Goal: Task Accomplishment & Management: Use online tool/utility

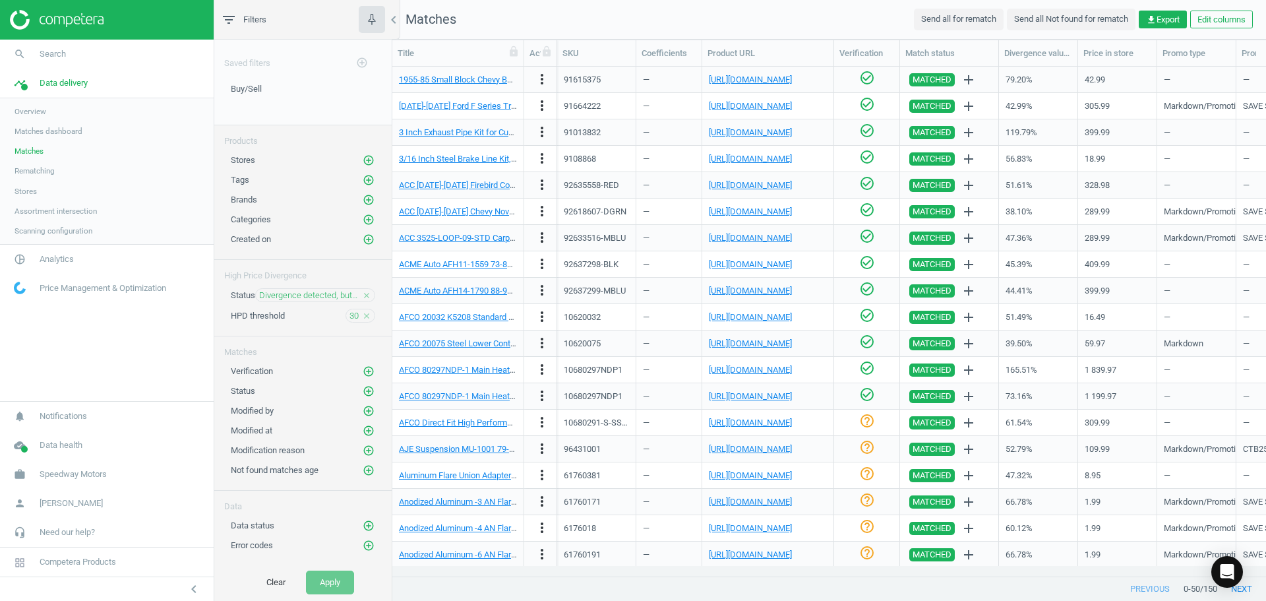
scroll to position [489, 864]
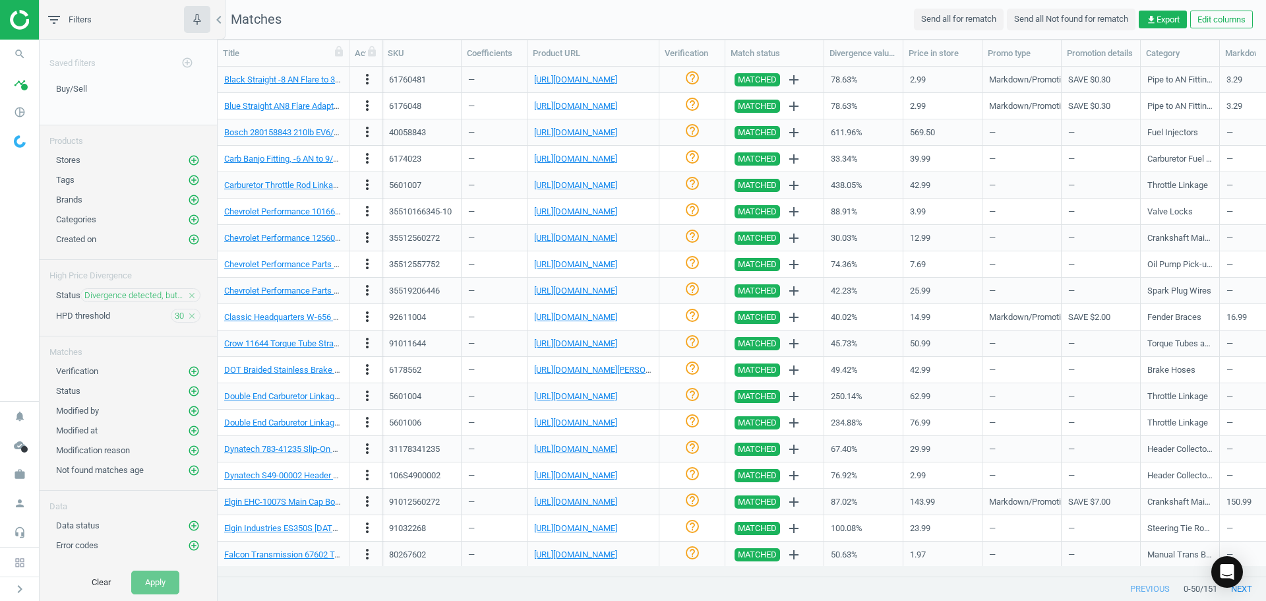
scroll to position [819, 0]
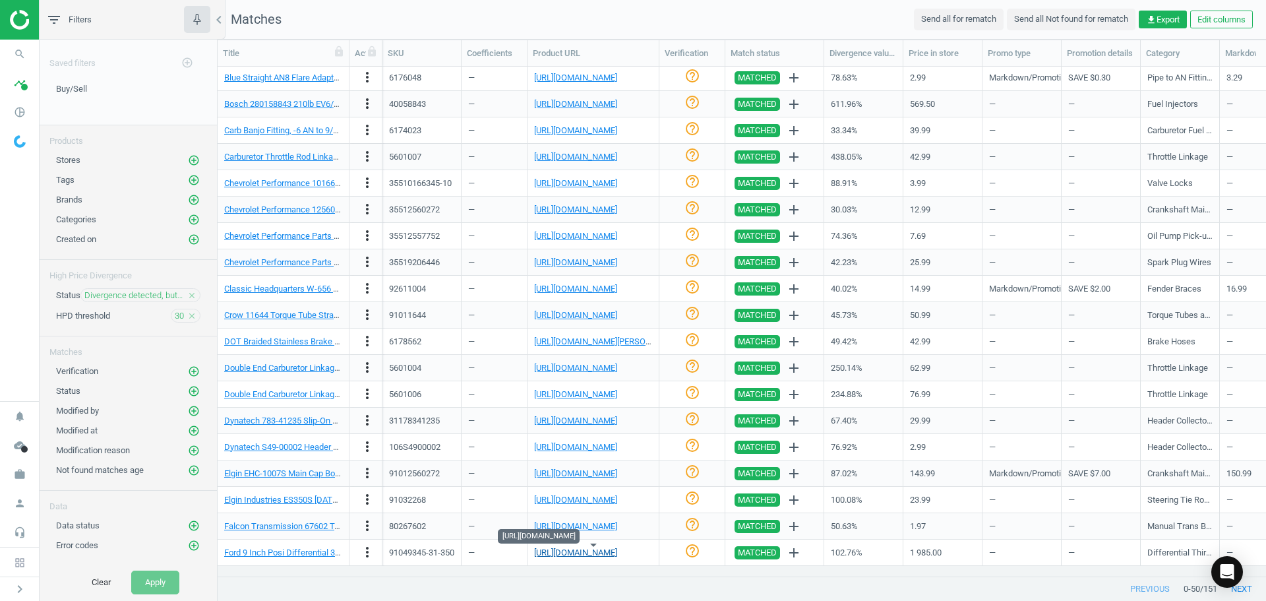
click at [572, 556] on link "https://www.summitracing.com/parts/msr-3mnt31bn350" at bounding box center [575, 552] width 83 height 10
click at [369, 553] on icon "more_vert" at bounding box center [367, 552] width 16 height 16
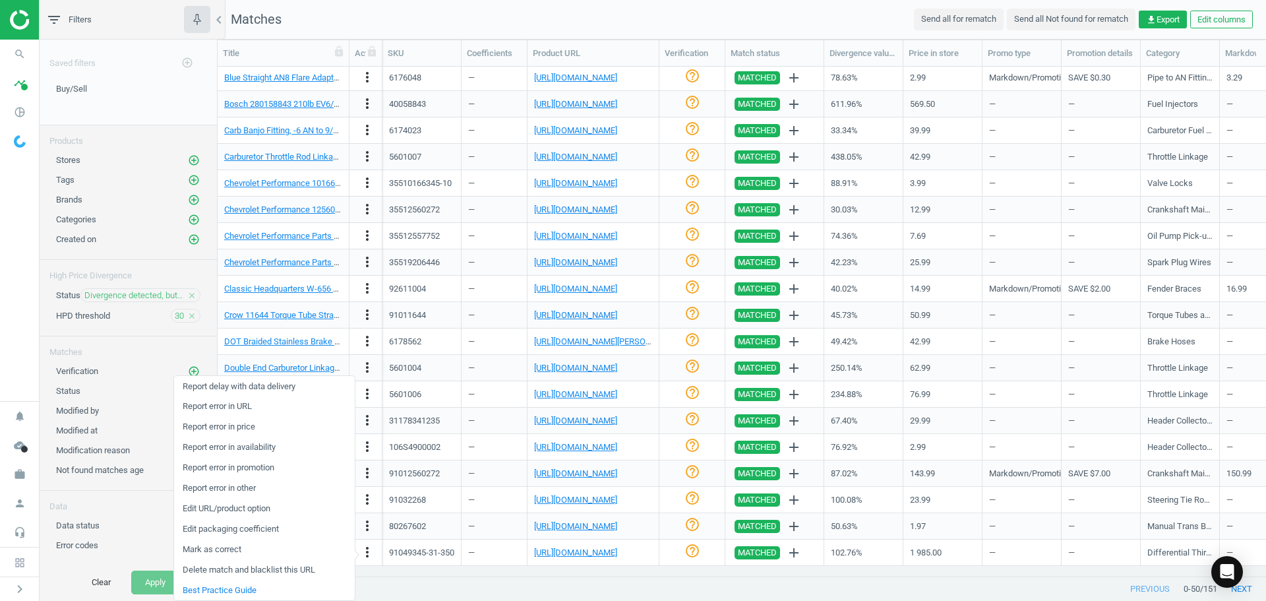
click at [580, 586] on div "previous 0 - 50 / 151 next" at bounding box center [742, 589] width 1048 height 24
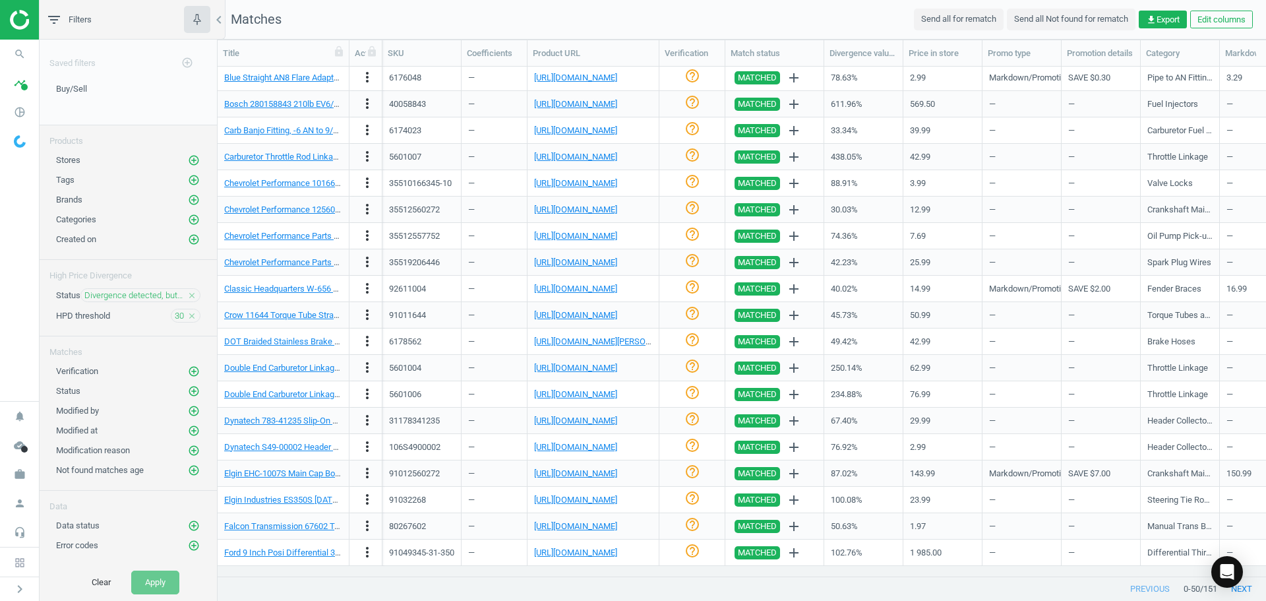
click at [11, 309] on nav "search Search timeline Data delivery Overview Matches dashboard Matches Rematch…" at bounding box center [19, 220] width 39 height 361
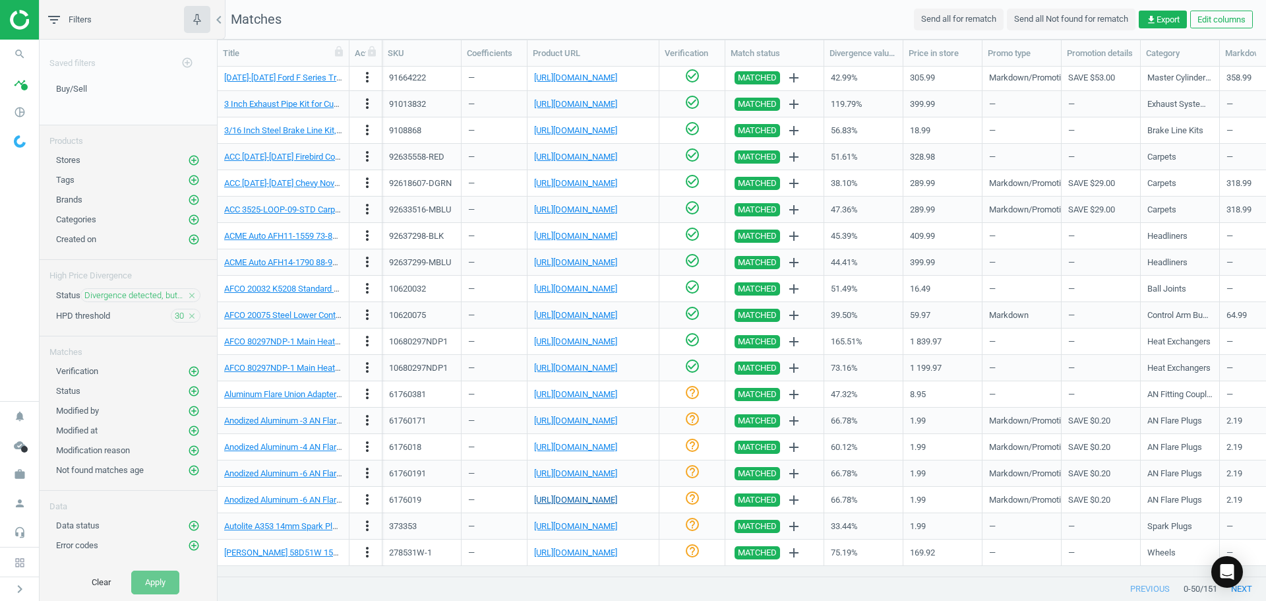
scroll to position [0, 0]
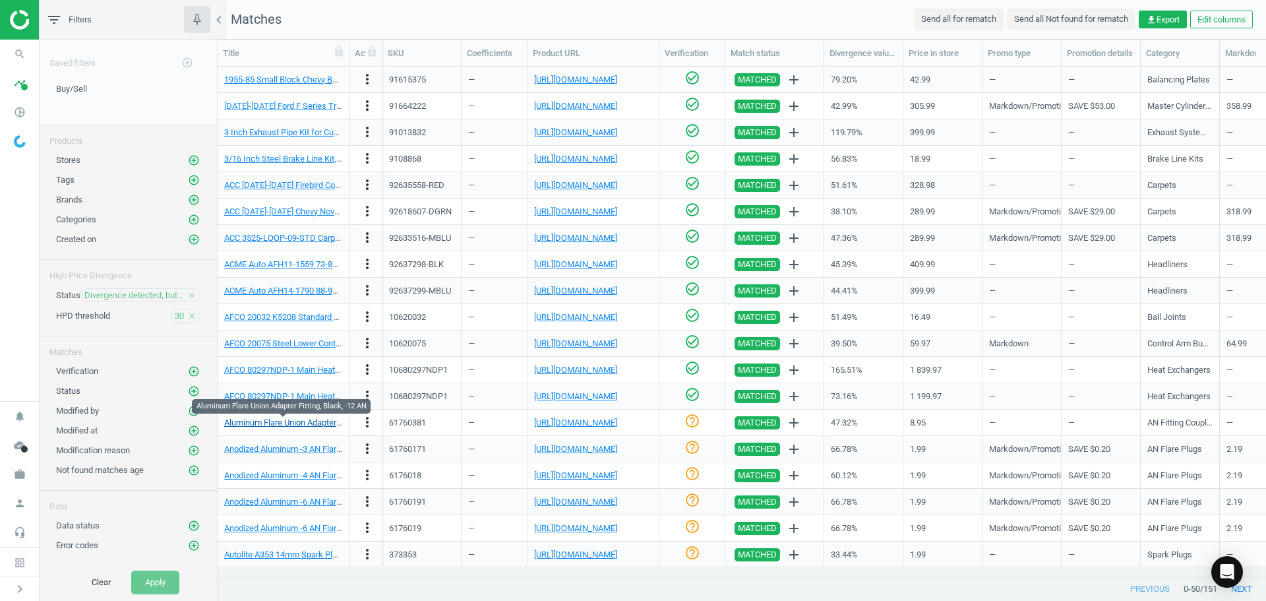
click at [301, 424] on link "Aluminum Flare Union Adapter Fitting, Black, -12 AN" at bounding box center [319, 422] width 191 height 10
click at [585, 424] on link "[URL][DOMAIN_NAME]" at bounding box center [575, 422] width 83 height 10
click at [362, 416] on icon "more_vert" at bounding box center [367, 422] width 16 height 16
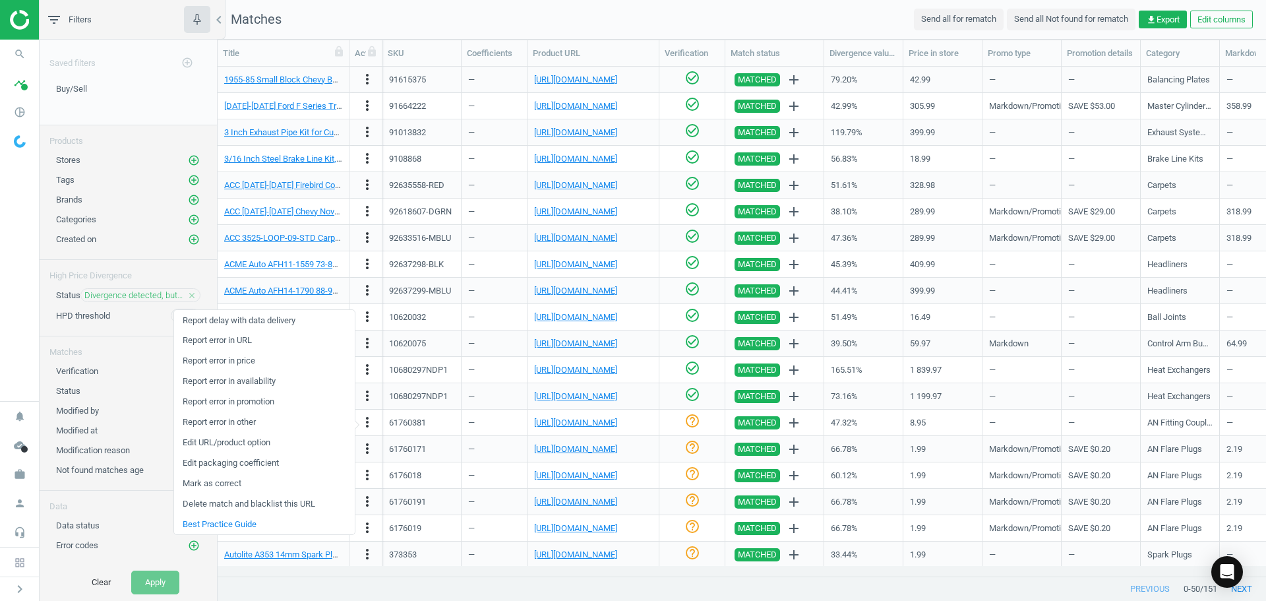
click at [247, 442] on link "Edit URL/product option" at bounding box center [264, 442] width 181 height 20
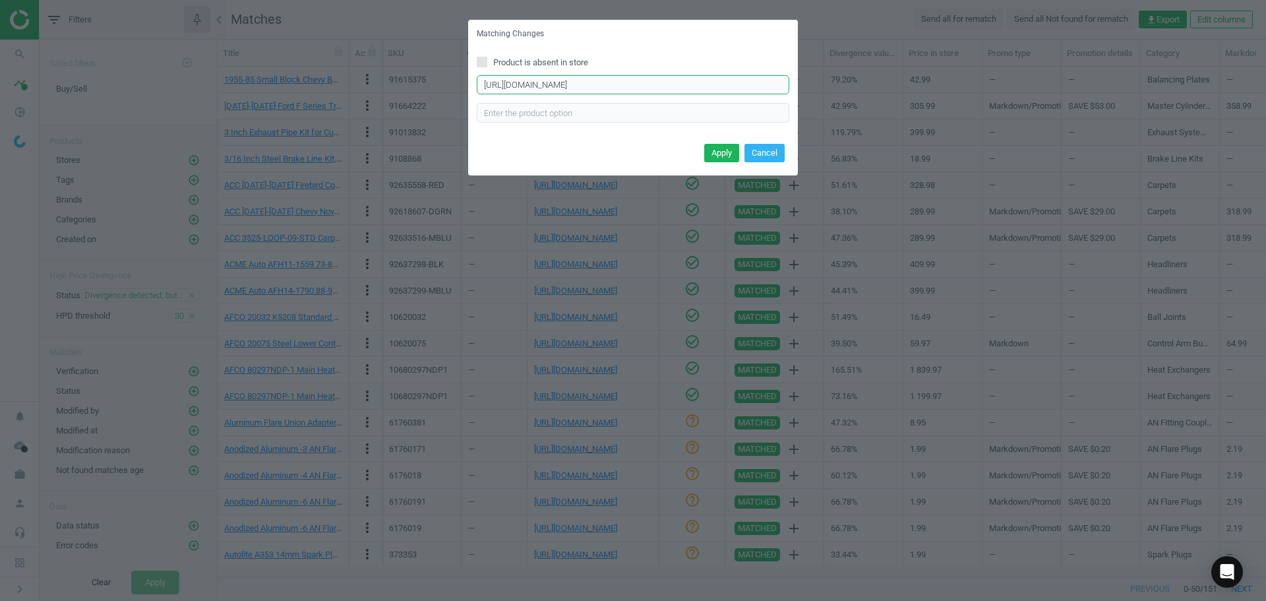
drag, startPoint x: 679, startPoint y: 82, endPoint x: 314, endPoint y: 67, distance: 364.9
click at [313, 67] on div "Matching Changes Product is absent in store https://www.summitracing.com/parts/…" at bounding box center [633, 300] width 1266 height 601
paste input "https://www.summitracing.com/parts/SUM-220232B"
type input "https://www.summitracing.com/parts/SUM-220232B"
click at [717, 152] on button "Apply" at bounding box center [721, 153] width 35 height 18
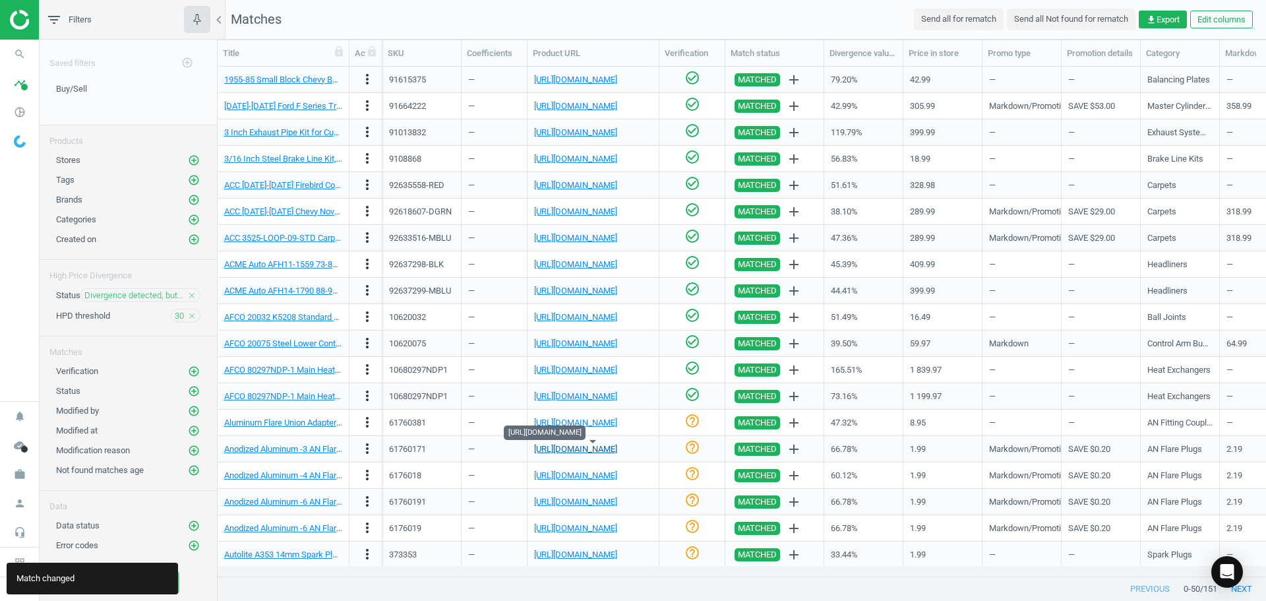
click at [580, 449] on link "[URL][DOMAIN_NAME]" at bounding box center [575, 449] width 83 height 10
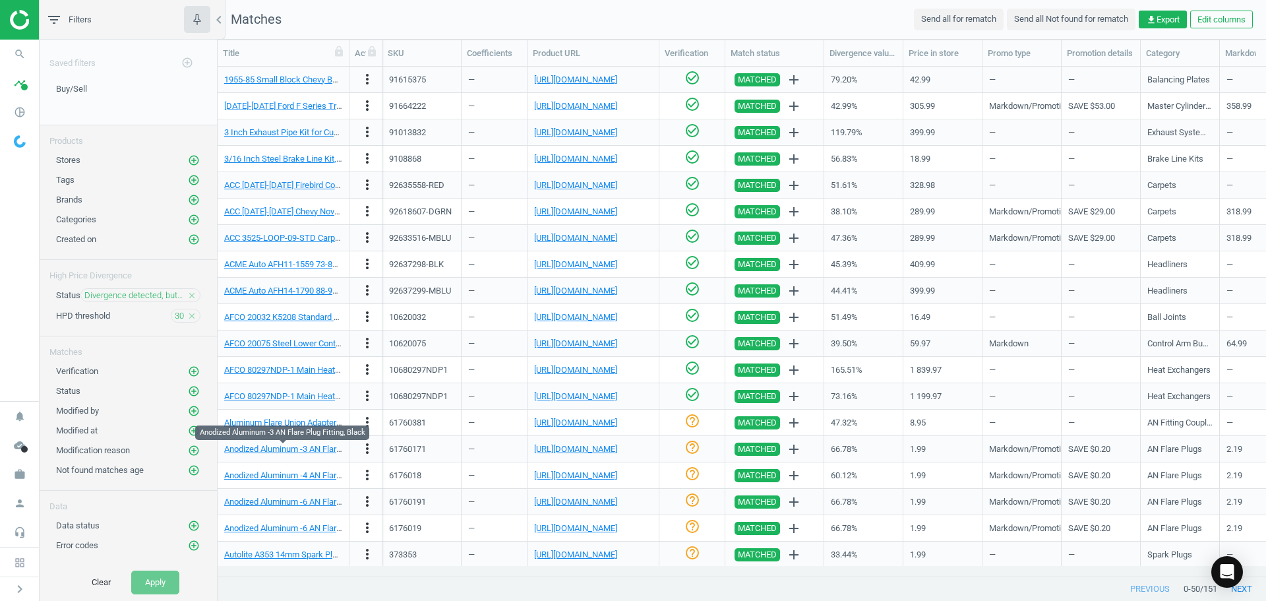
click at [311, 454] on div "Anodized Aluminum -3 AN Flare Plug Fitting, Black" at bounding box center [283, 449] width 118 height 12
click at [311, 451] on link "Anodized Aluminum -3 AN Flare Plug Fitting, Black" at bounding box center [316, 449] width 185 height 10
click at [591, 450] on link "[URL][DOMAIN_NAME]" at bounding box center [575, 449] width 83 height 10
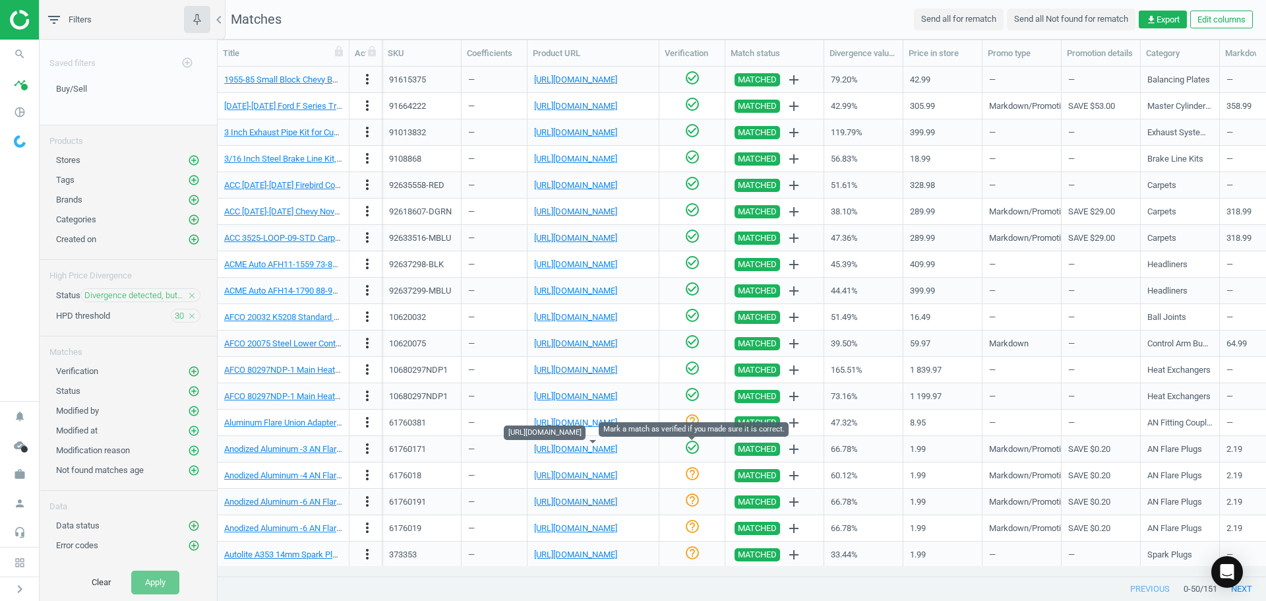
click at [690, 447] on icon "check_circle_outline" at bounding box center [692, 447] width 16 height 16
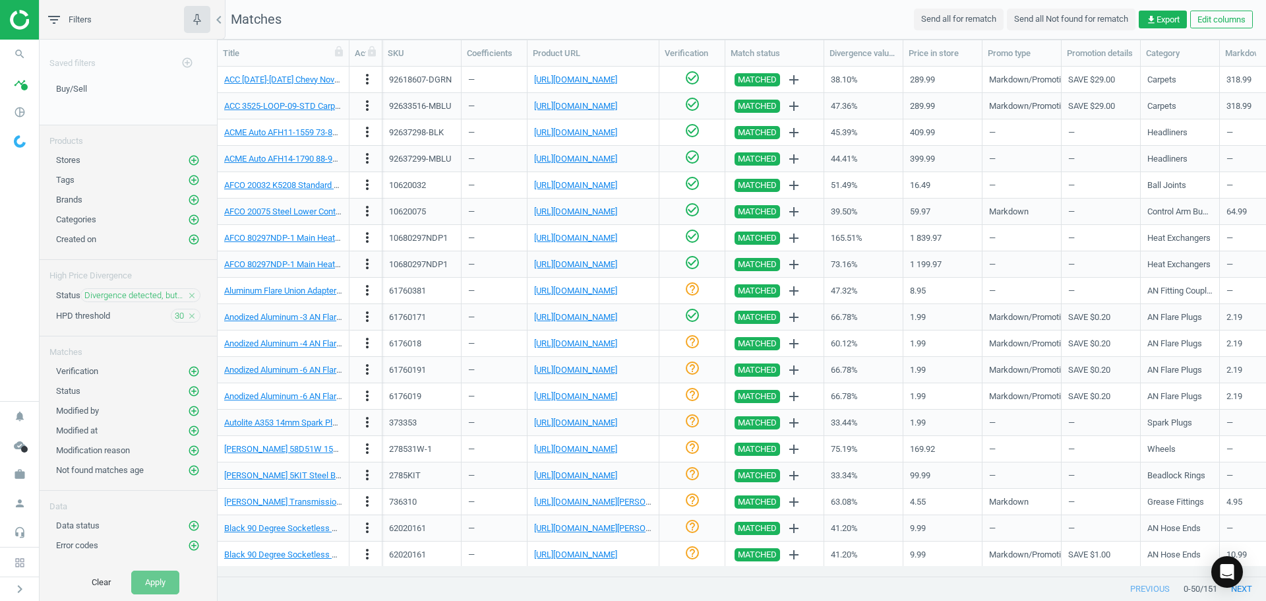
scroll to position [198, 0]
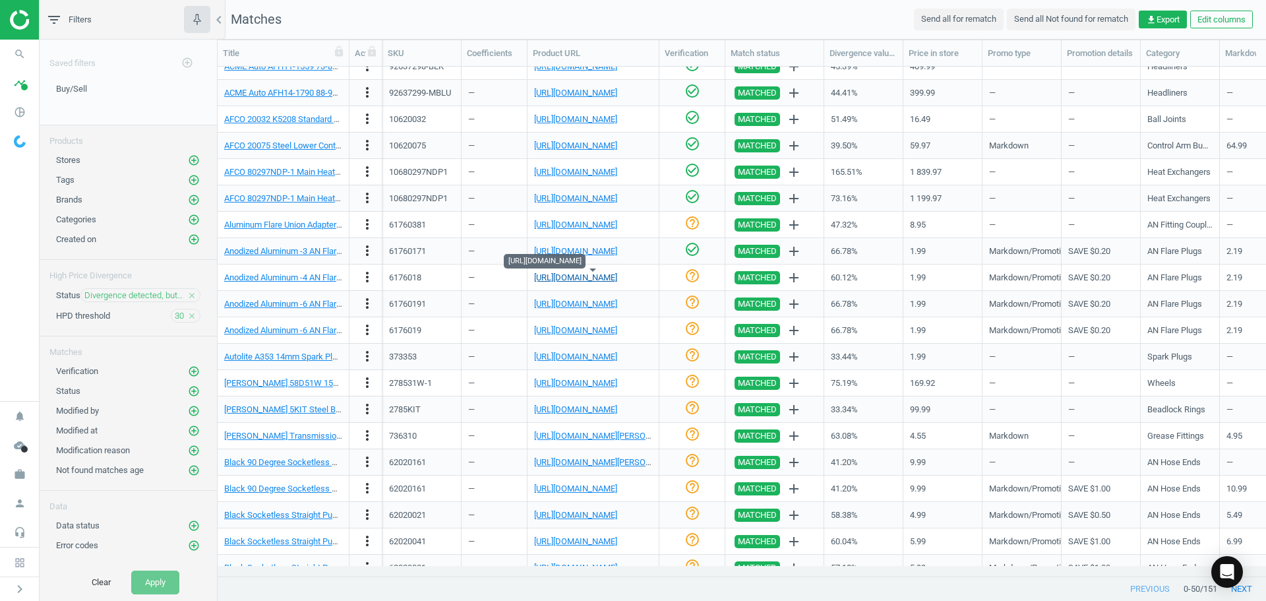
click at [601, 275] on link "[URL][DOMAIN_NAME]" at bounding box center [575, 277] width 83 height 10
click at [321, 272] on link "Anodized Aluminum -4 AN Flare Plug Fitting, Blue" at bounding box center [314, 277] width 181 height 10
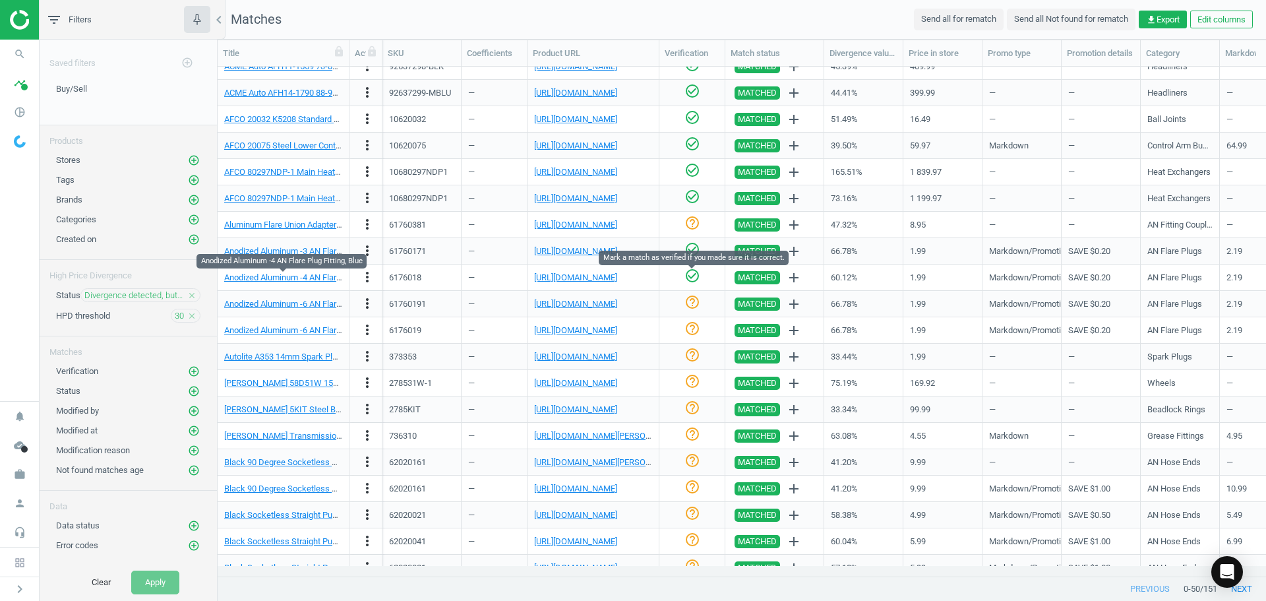
click at [690, 276] on icon "check_circle_outline" at bounding box center [692, 276] width 16 height 16
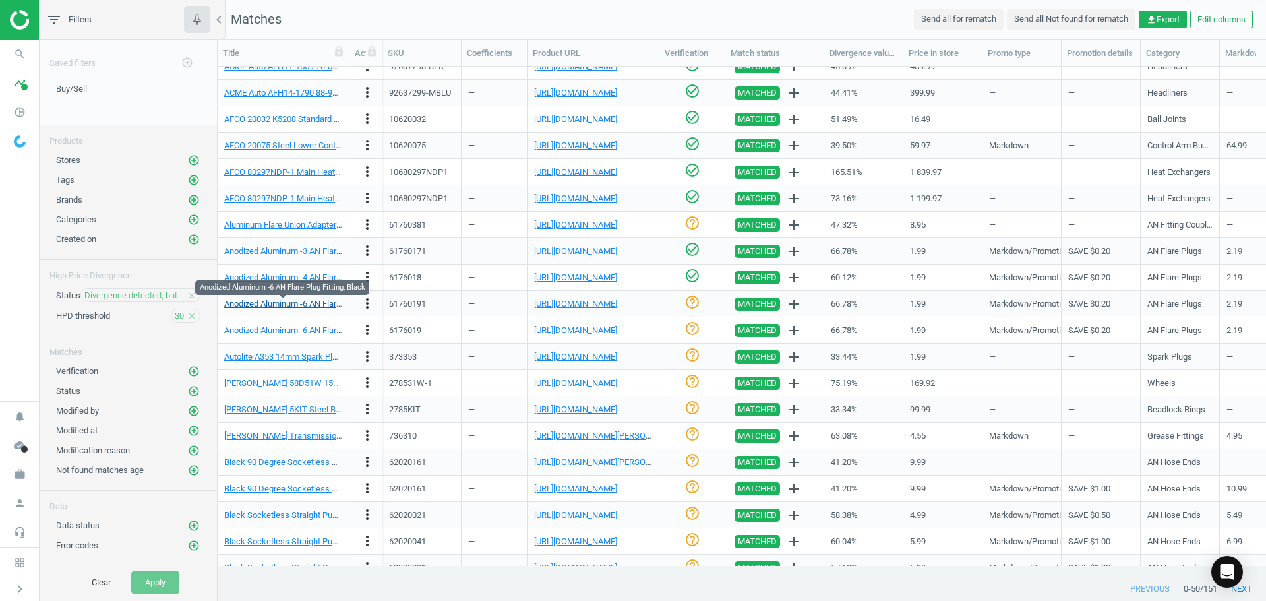
click at [301, 302] on link "Anodized Aluminum -6 AN Flare Plug Fitting, Black" at bounding box center [316, 304] width 185 height 10
click at [573, 301] on link "[URL][DOMAIN_NAME]" at bounding box center [575, 304] width 83 height 10
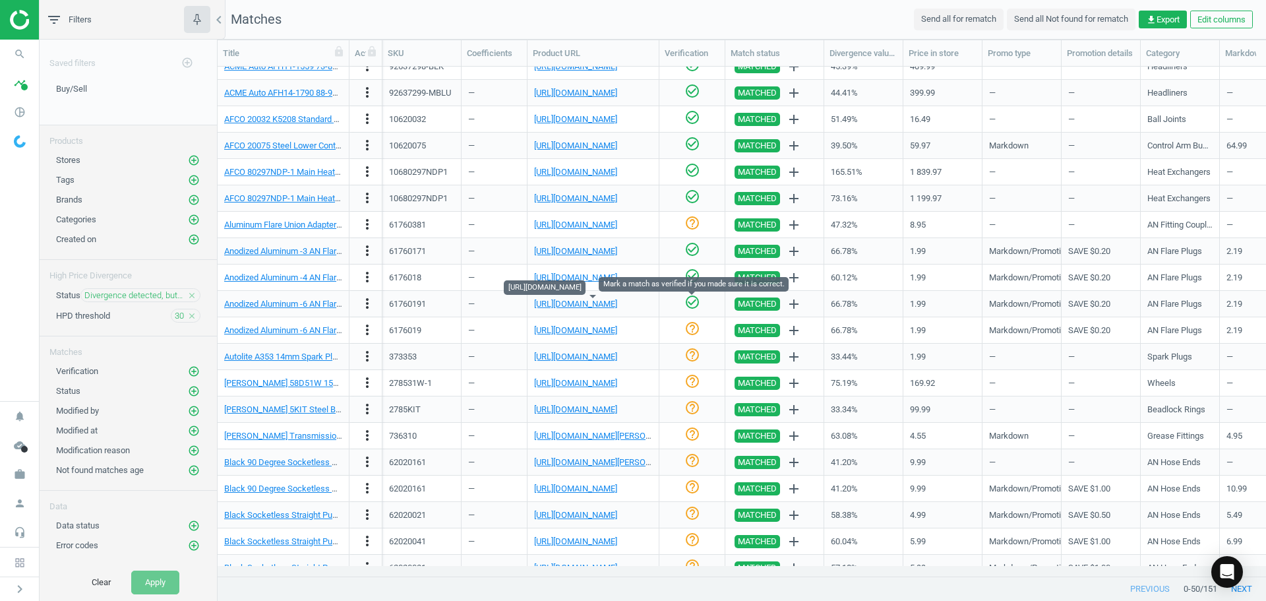
click at [687, 303] on icon "check_circle_outline" at bounding box center [692, 302] width 16 height 16
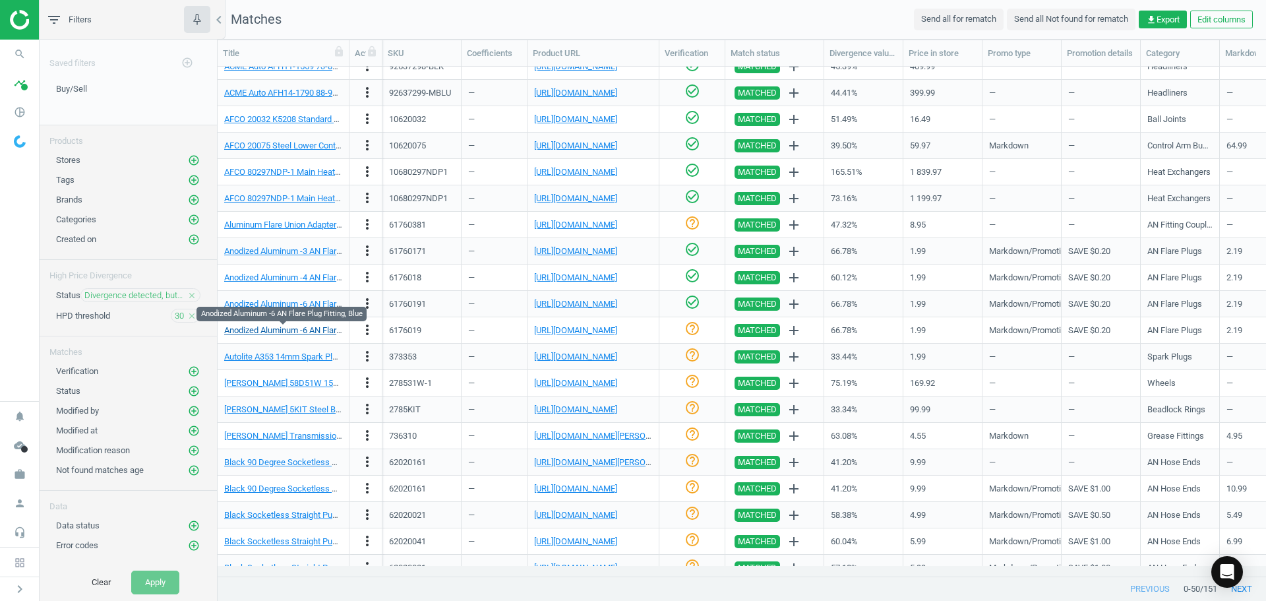
click at [291, 330] on link "Anodized Aluminum -6 AN Flare Plug Fitting, Blue" at bounding box center [314, 330] width 181 height 10
click at [587, 326] on link "[URL][DOMAIN_NAME]" at bounding box center [575, 330] width 83 height 10
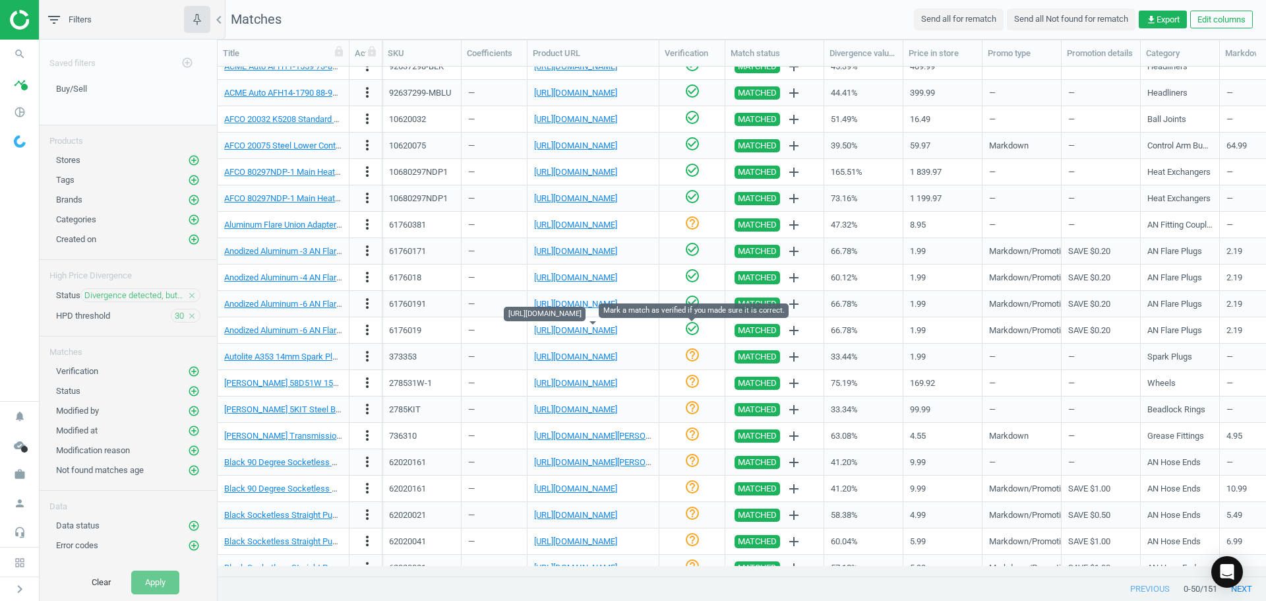
click at [697, 330] on icon "check_circle_outline" at bounding box center [692, 328] width 16 height 16
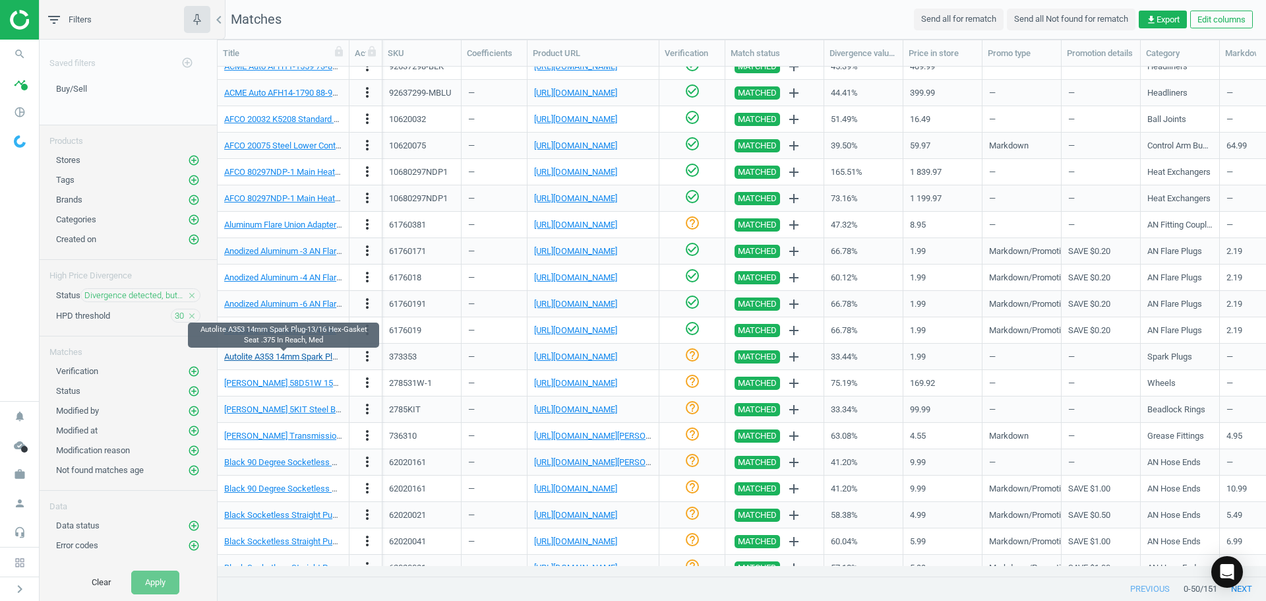
click at [305, 355] on link "Autolite A353 14mm Spark Plug-13/16 Hex-Gasket Seat .375 In Reach, Med" at bounding box center [364, 356] width 280 height 10
drag, startPoint x: 603, startPoint y: 363, endPoint x: 604, endPoint y: 357, distance: 6.6
click at [603, 363] on div "[URL][DOMAIN_NAME]" at bounding box center [593, 356] width 118 height 23
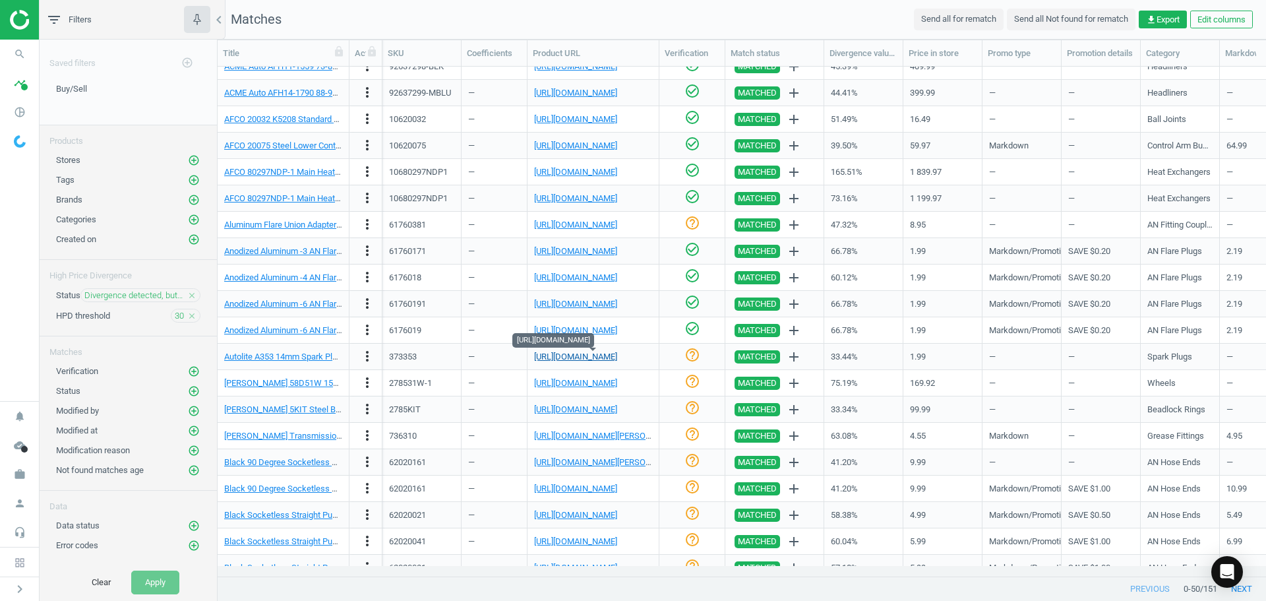
click at [604, 356] on link "[URL][DOMAIN_NAME]" at bounding box center [575, 356] width 83 height 10
click at [688, 352] on icon "check_circle_outline" at bounding box center [692, 355] width 16 height 16
click at [551, 378] on link "[URL][DOMAIN_NAME]" at bounding box center [575, 383] width 83 height 10
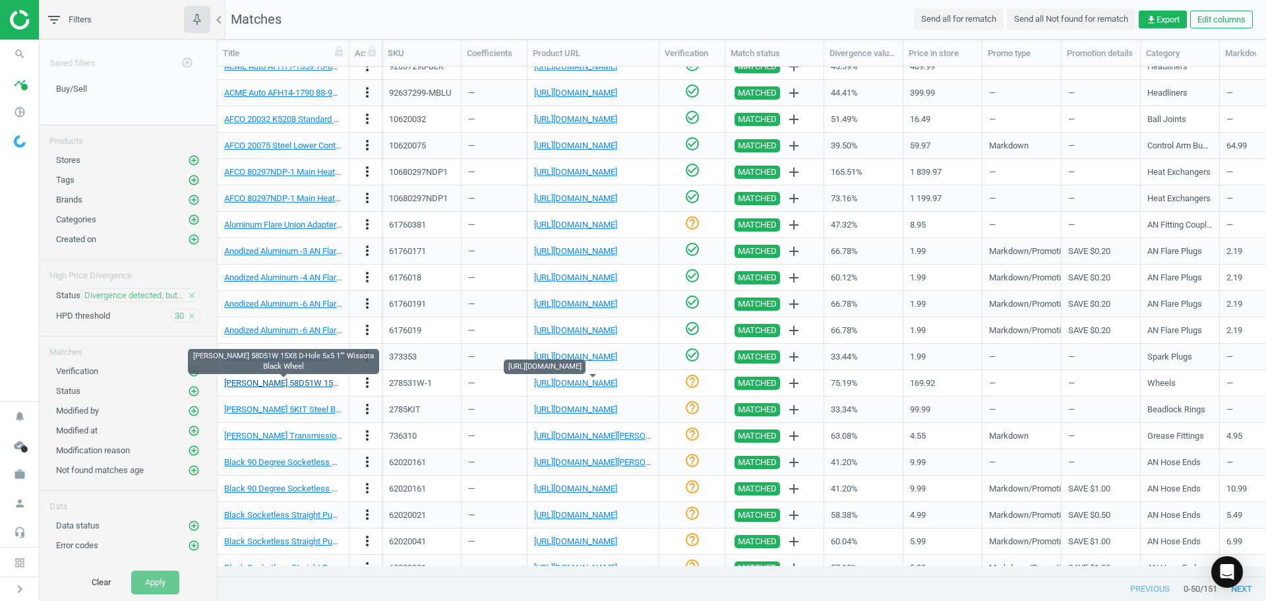
click at [311, 384] on link "[PERSON_NAME] 58D51W 15X8 D-Hole 5x5 1"" Wissota Black Wheel" at bounding box center [351, 383] width 254 height 10
click at [312, 381] on link "[PERSON_NAME] 58D51W 15X8 D-Hole 5x5 1"" Wissota Black Wheel" at bounding box center [351, 383] width 254 height 10
click at [607, 386] on link "[URL][DOMAIN_NAME]" at bounding box center [575, 383] width 83 height 10
click at [307, 388] on div "[PERSON_NAME] 58D51W 15X8 D-Hole 5x5 1"" Wissota Black Wheel" at bounding box center [283, 383] width 118 height 12
click at [306, 386] on link "[PERSON_NAME] 58D51W 15X8 D-Hole 5x5 1"" Wissota Black Wheel" at bounding box center [351, 383] width 254 height 10
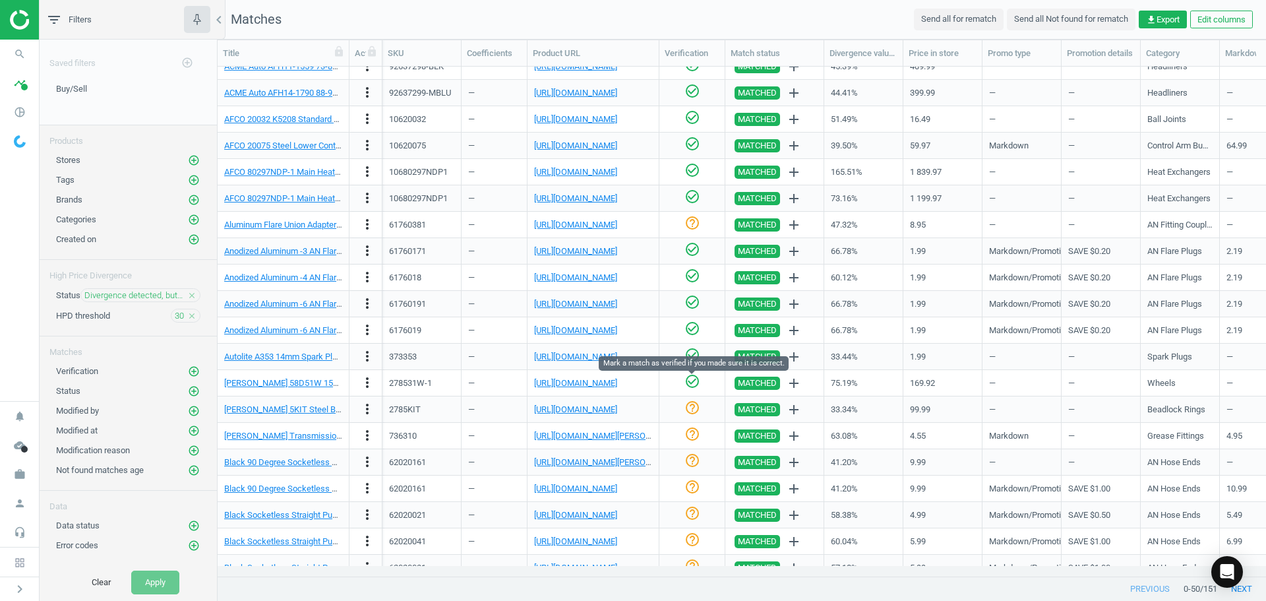
click at [697, 386] on icon "check_circle_outline" at bounding box center [692, 381] width 16 height 16
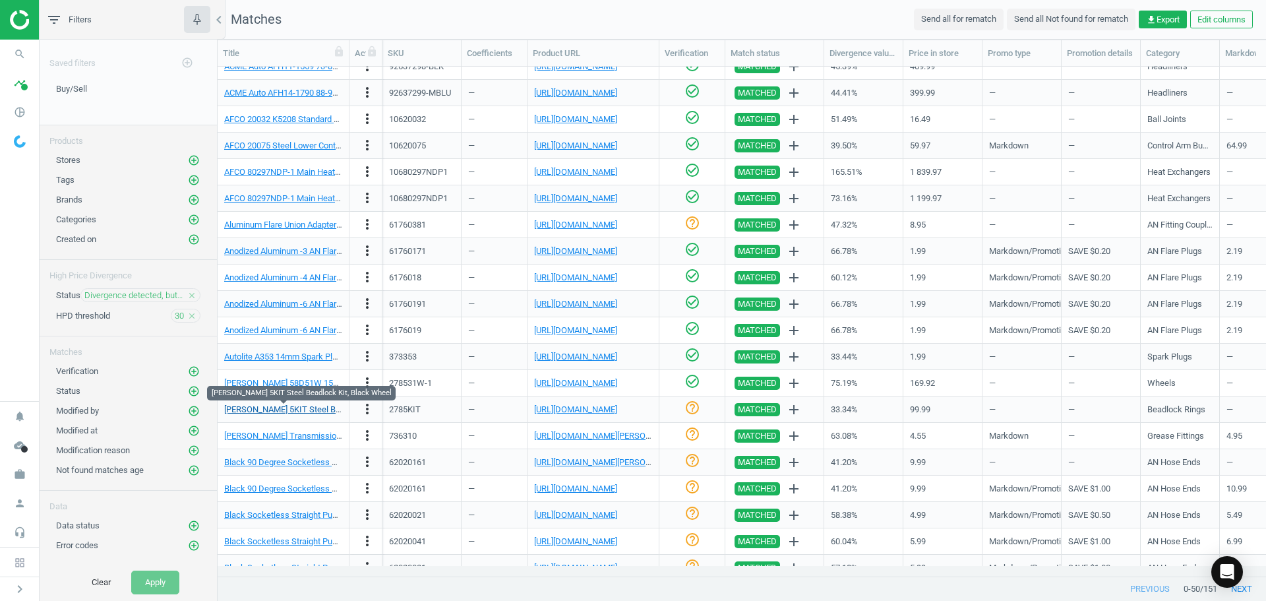
click at [289, 410] on link "[PERSON_NAME] 5KIT Steel Beadlock Kit, Black Wheel" at bounding box center [326, 409] width 204 height 10
click at [601, 413] on link "[URL][DOMAIN_NAME]" at bounding box center [575, 409] width 83 height 10
click at [324, 410] on link "[PERSON_NAME] 5KIT Steel Beadlock Kit, Black Wheel" at bounding box center [326, 409] width 204 height 10
click at [692, 408] on icon "check_circle_outline" at bounding box center [692, 408] width 16 height 16
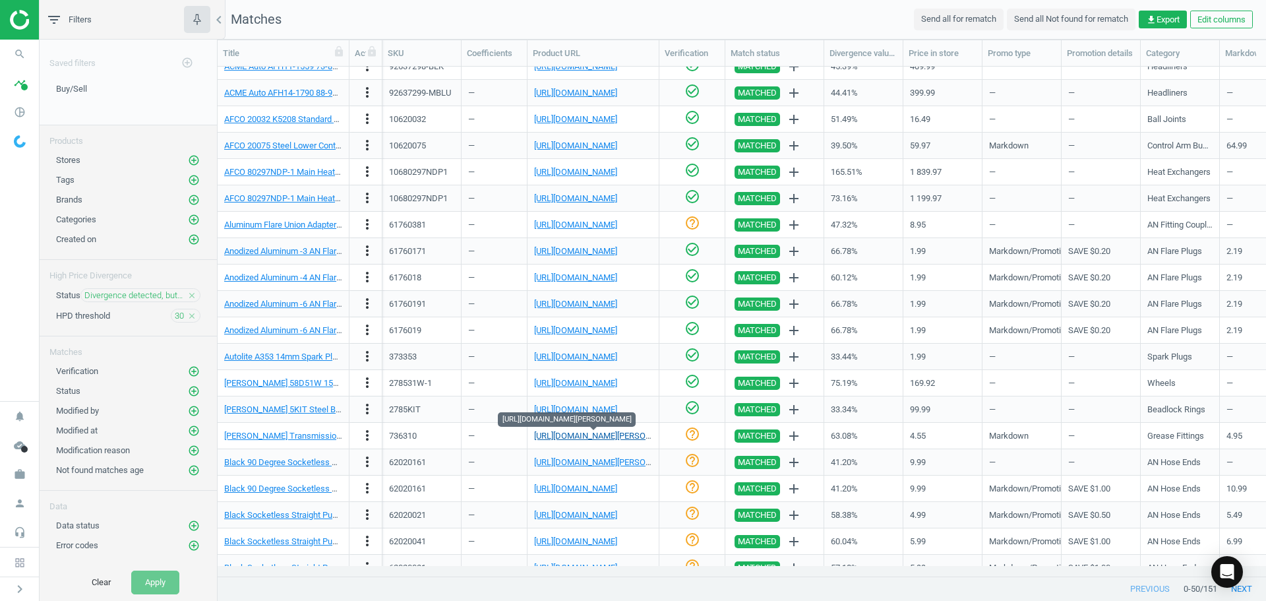
click at [614, 434] on link "[URL][DOMAIN_NAME][PERSON_NAME]" at bounding box center [607, 435] width 146 height 10
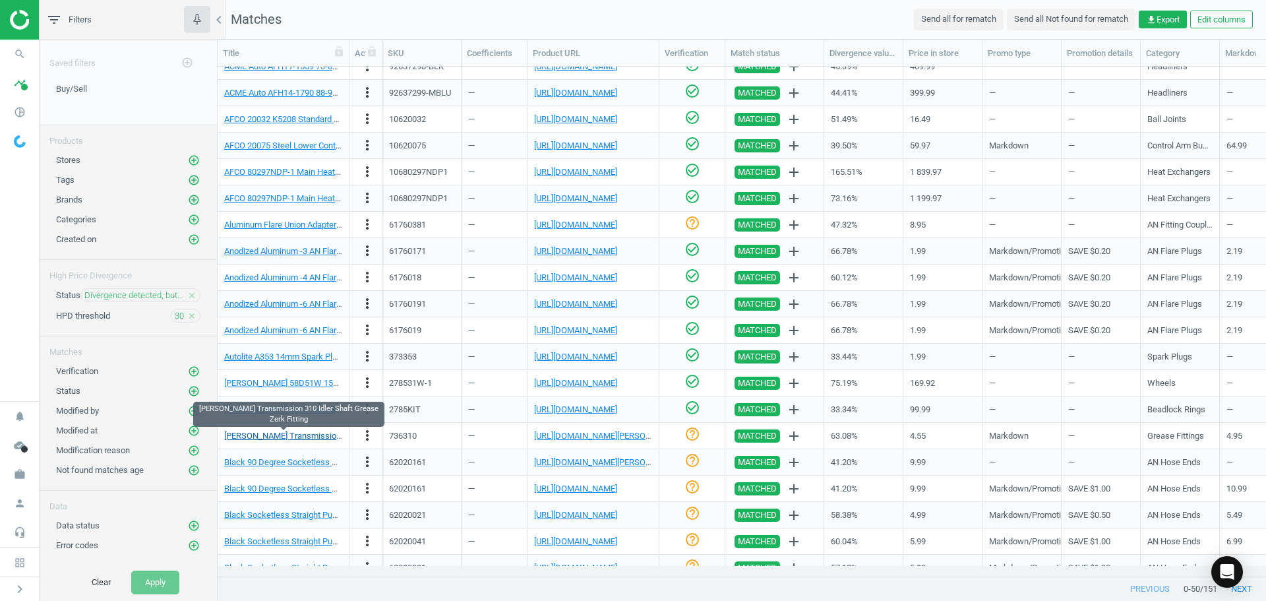
click at [308, 436] on link "[PERSON_NAME] Transmission 310 Idler Shaft Grease Zerk Fitting" at bounding box center [347, 435] width 247 height 10
click at [689, 432] on icon "check_circle_outline" at bounding box center [692, 434] width 16 height 16
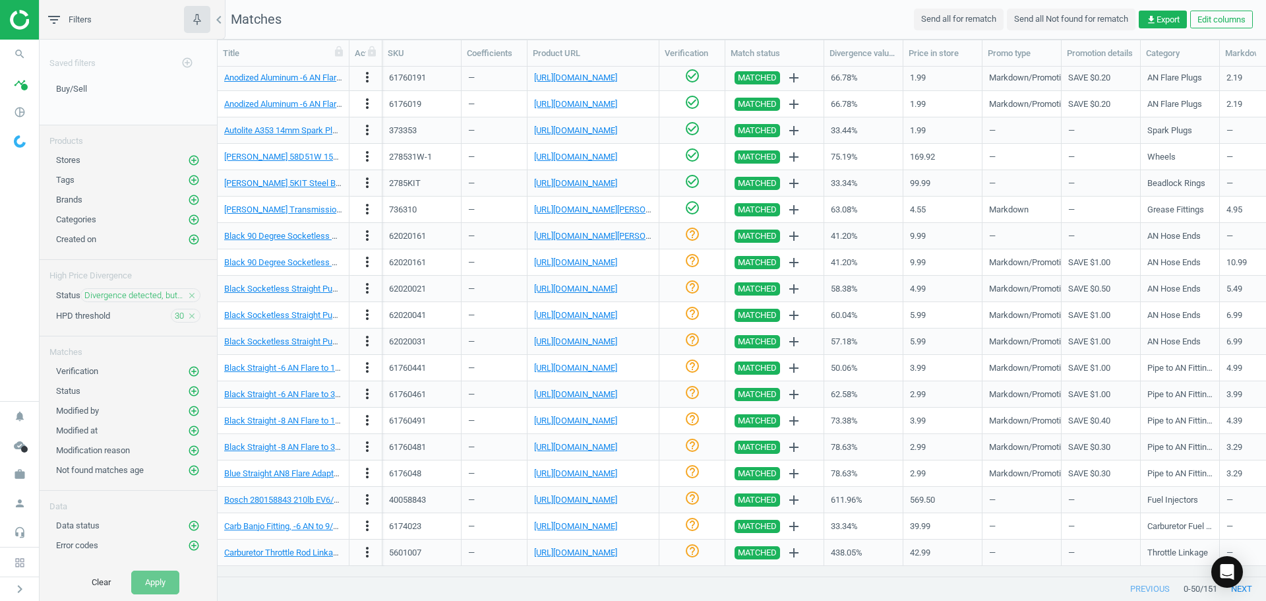
scroll to position [358, 0]
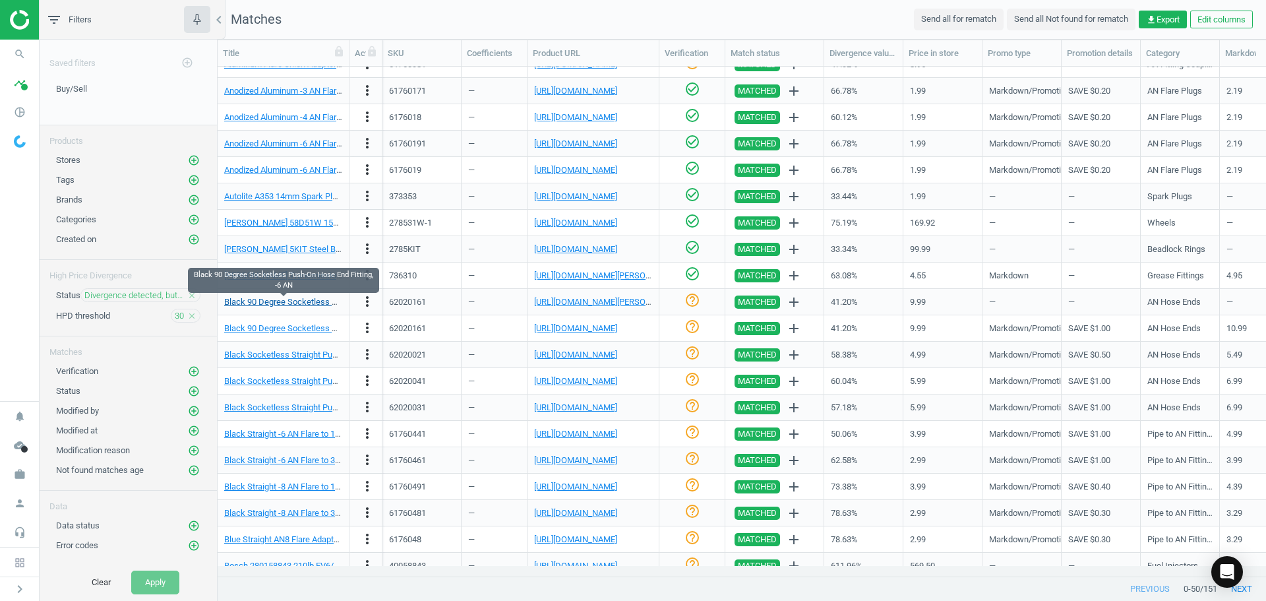
click at [280, 302] on link "Black 90 Degree Socketless Push-On Hose End Fitting, -6 AN" at bounding box center [337, 302] width 227 height 10
click at [601, 303] on link "[URL][DOMAIN_NAME][PERSON_NAME]" at bounding box center [607, 302] width 146 height 10
click at [312, 304] on link "Black 90 Degree Socketless Push-On Hose End Fitting, -6 AN" at bounding box center [337, 302] width 227 height 10
click at [688, 303] on icon "help_outline" at bounding box center [692, 300] width 16 height 16
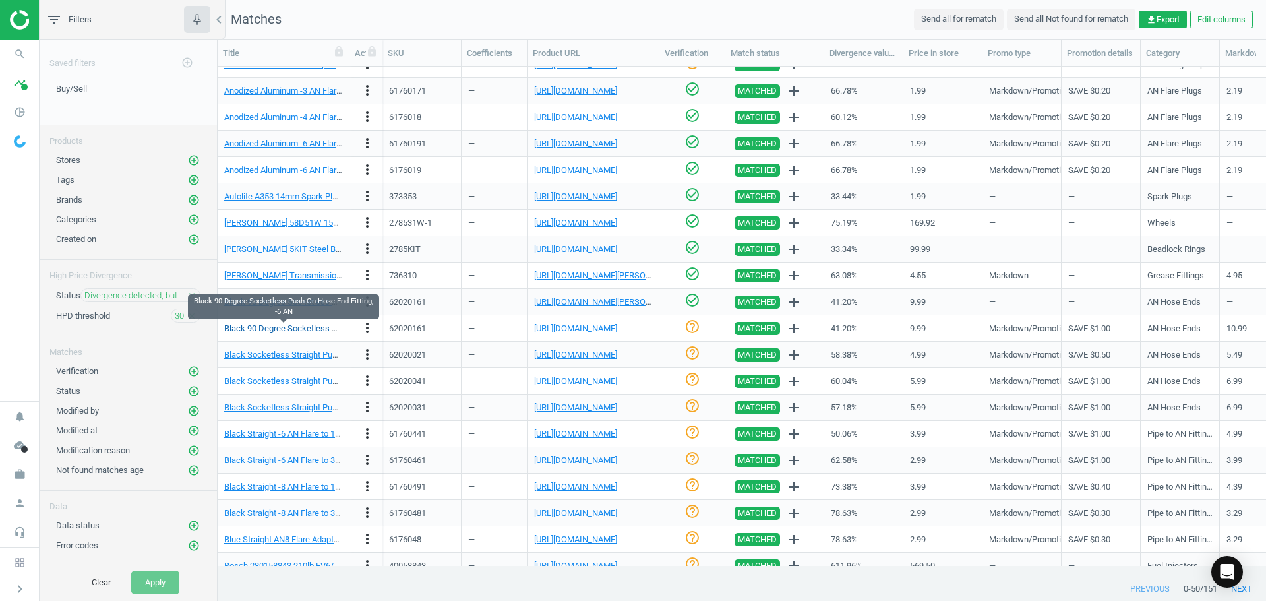
click at [283, 328] on link "Black 90 Degree Socketless Push-On Hose End Fitting, -6 AN" at bounding box center [337, 328] width 227 height 10
click at [586, 334] on div "[URL][DOMAIN_NAME]" at bounding box center [575, 328] width 83 height 12
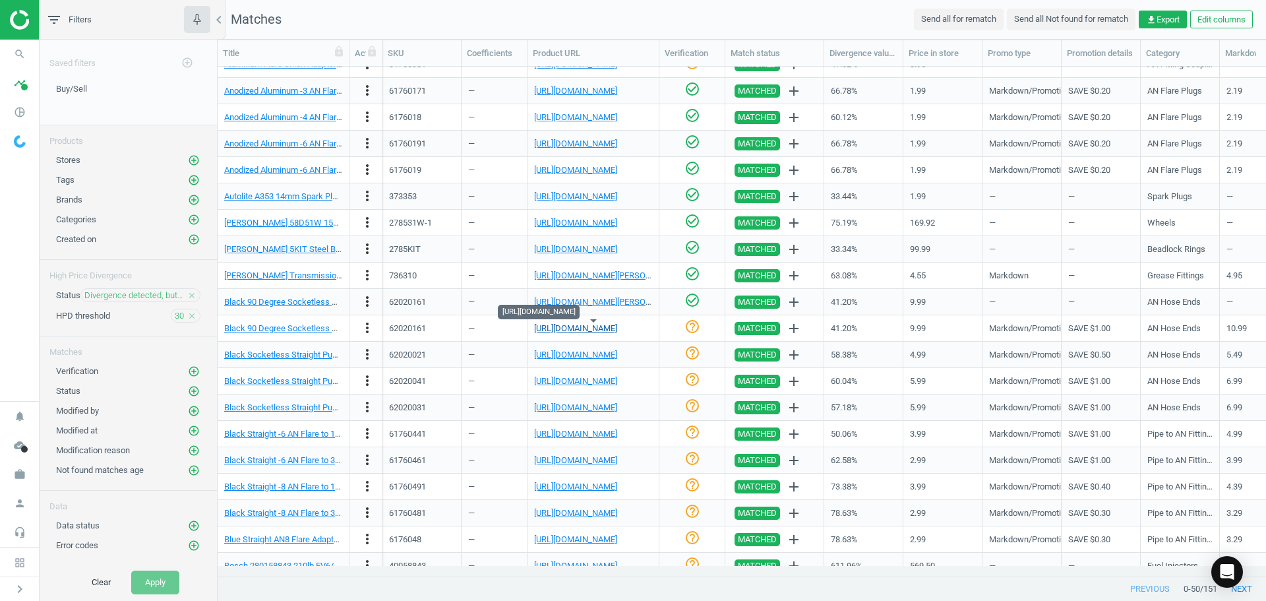
click at [574, 329] on link "[URL][DOMAIN_NAME]" at bounding box center [575, 328] width 83 height 10
click at [689, 330] on icon "check_circle_outline" at bounding box center [692, 326] width 16 height 16
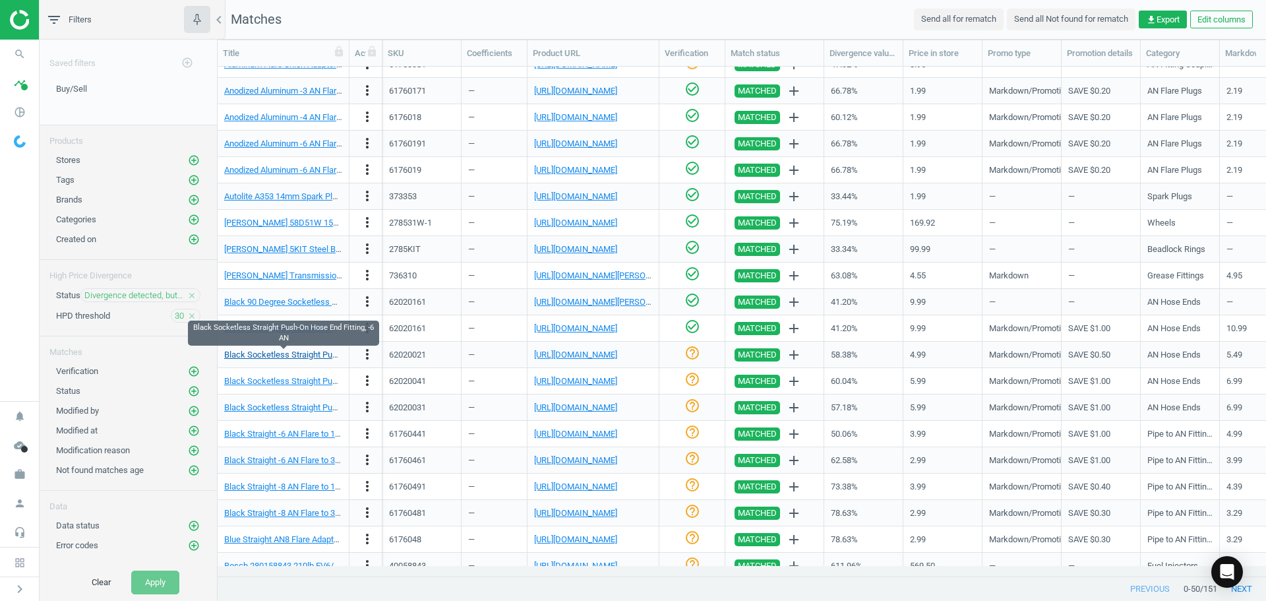
click at [285, 354] on link "Black Socketless Straight Push-On Hose End Fitting, -6 AN" at bounding box center [333, 354] width 218 height 10
click at [617, 349] on link "[URL][DOMAIN_NAME]" at bounding box center [575, 354] width 83 height 10
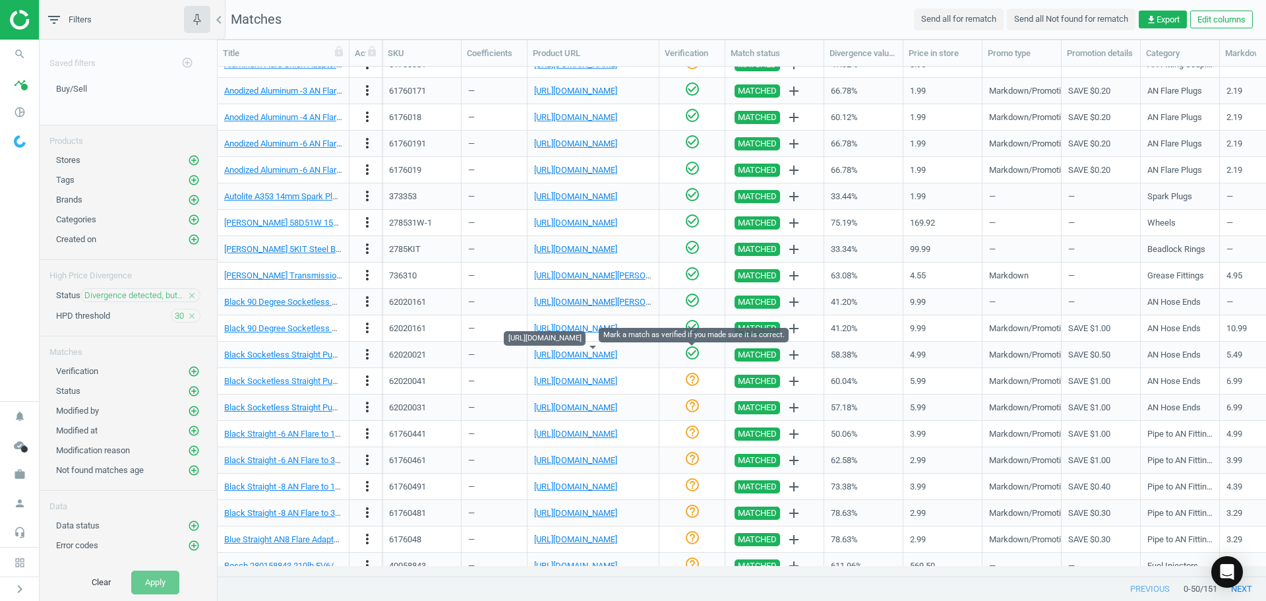
click at [696, 352] on icon "check_circle_outline" at bounding box center [692, 353] width 16 height 16
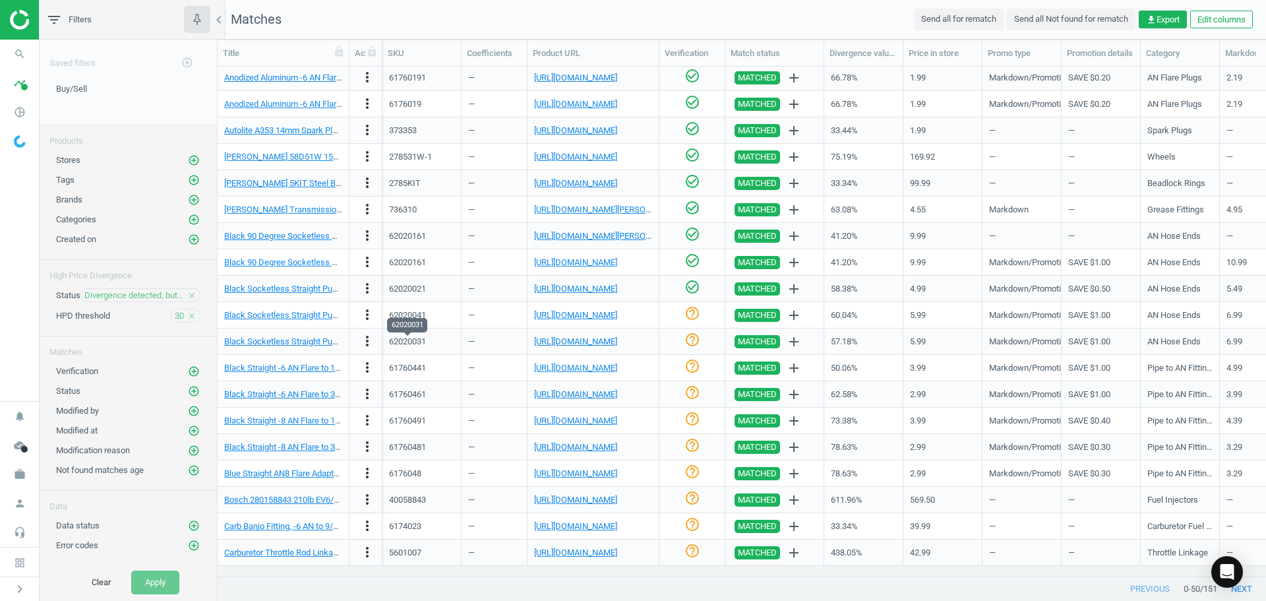
scroll to position [490, 0]
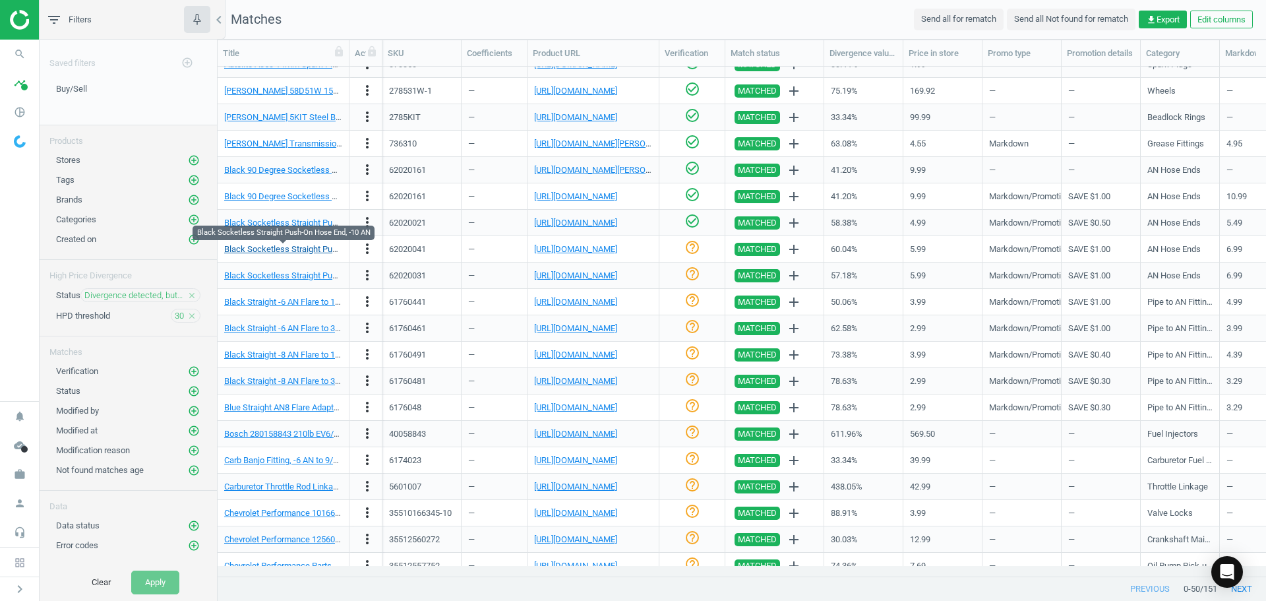
click at [291, 251] on link "Black Socketless Straight Push-On Hose End, -10 AN" at bounding box center [322, 249] width 197 height 10
click at [589, 246] on link "[URL][DOMAIN_NAME]" at bounding box center [575, 249] width 83 height 10
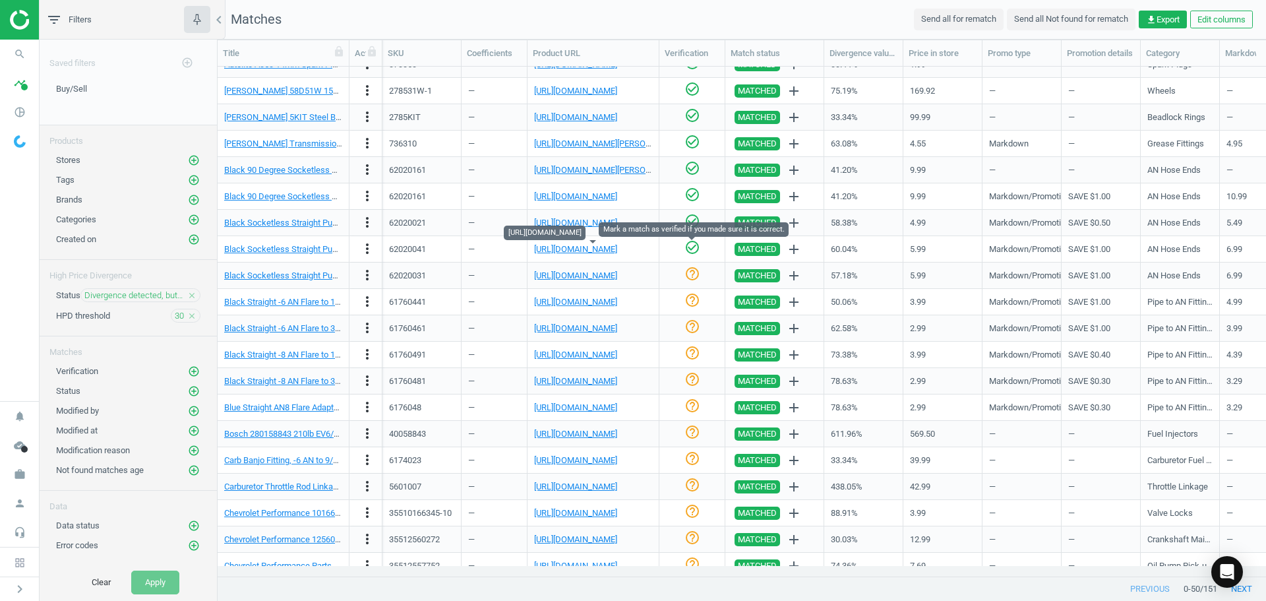
click at [688, 245] on icon "check_circle_outline" at bounding box center [692, 247] width 16 height 16
click at [18, 322] on nav "search Search timeline Data delivery Overview Matches dashboard Matches Rematch…" at bounding box center [19, 220] width 39 height 361
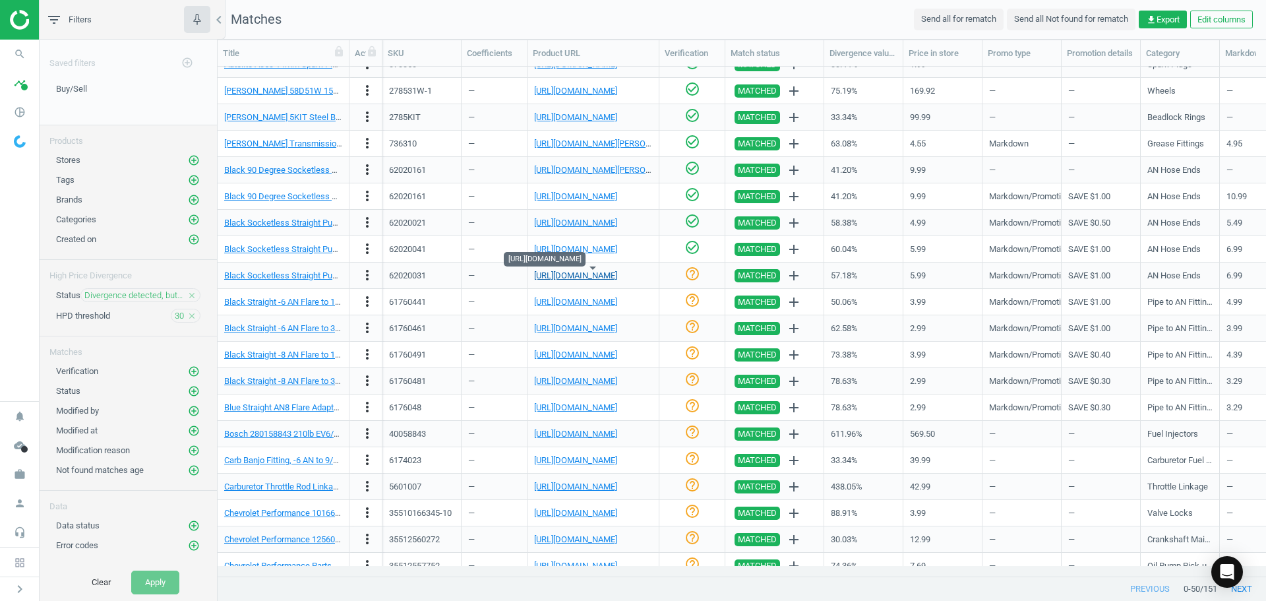
click at [607, 279] on link "[URL][DOMAIN_NAME]" at bounding box center [575, 275] width 83 height 10
click at [306, 273] on link "Black Socketless Straight Push-On Hose End, -8 AN" at bounding box center [320, 275] width 192 height 10
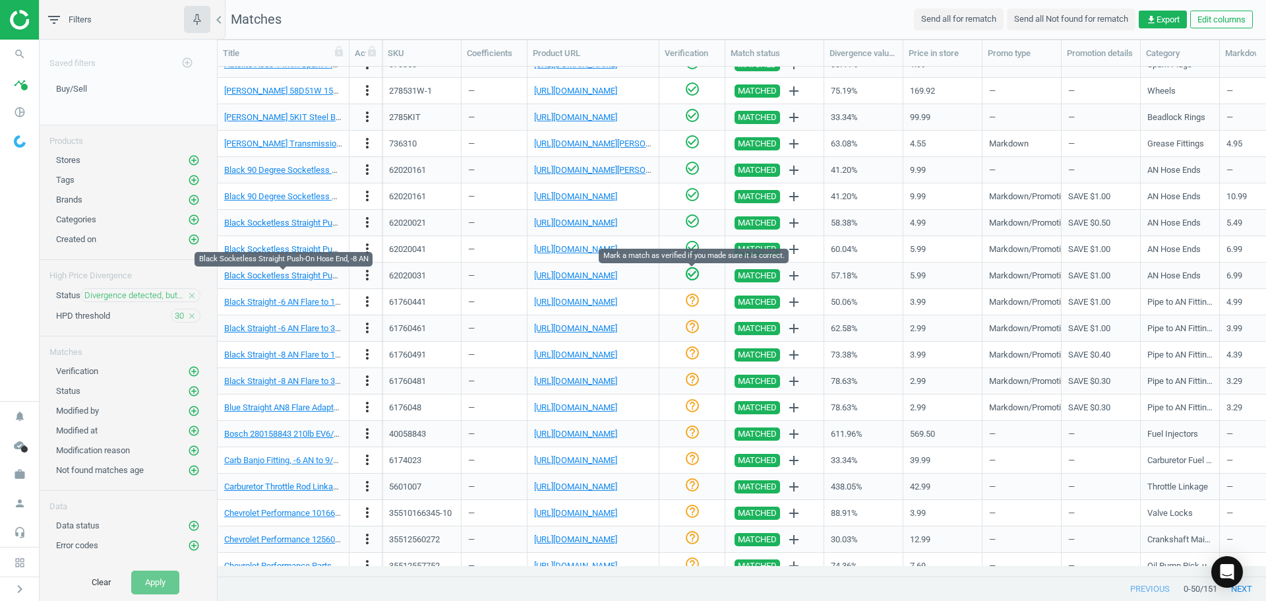
click at [690, 273] on icon "check_circle_outline" at bounding box center [692, 274] width 16 height 16
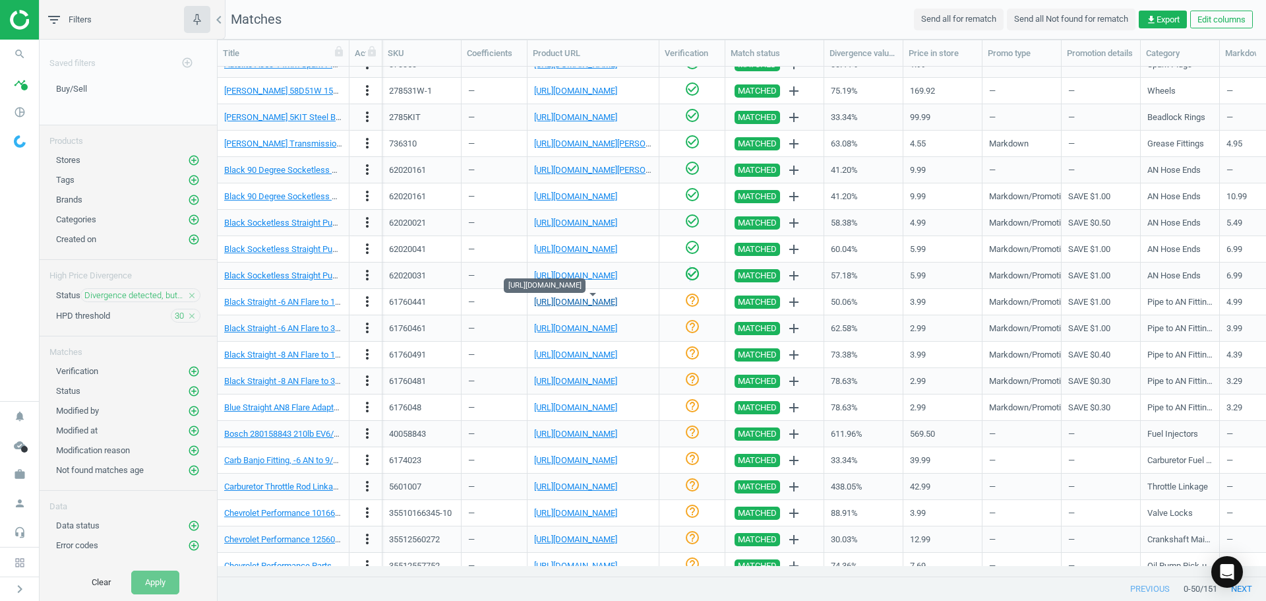
click at [560, 303] on link "[URL][DOMAIN_NAME]" at bounding box center [575, 302] width 83 height 10
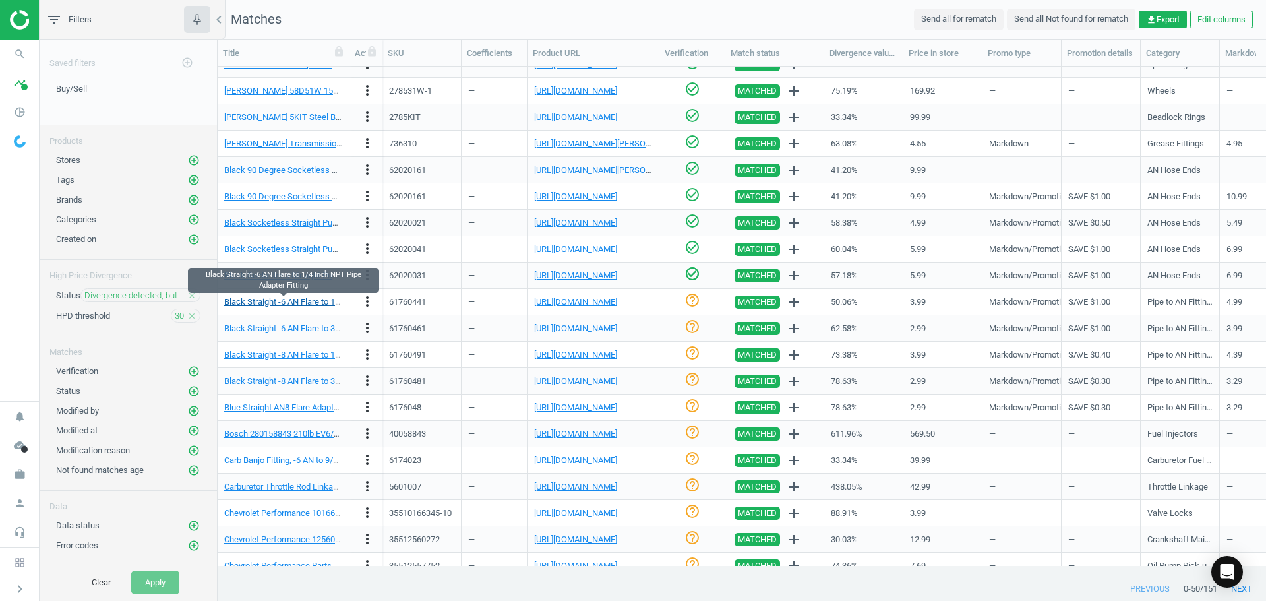
click at [299, 301] on link "Black Straight -6 AN Flare to 1/4 Inch NPT Pipe Adapter Fitting" at bounding box center [339, 302] width 230 height 10
click at [692, 299] on icon "check_circle_outline" at bounding box center [692, 300] width 16 height 16
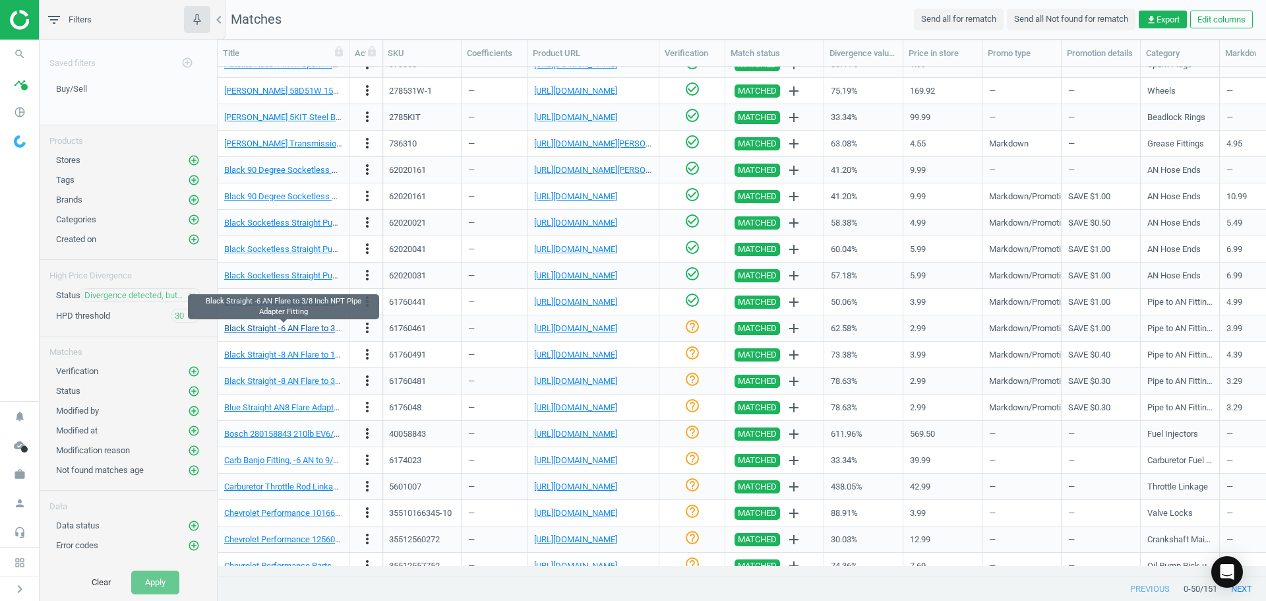
click at [296, 329] on link "Black Straight -6 AN Flare to 3/8 Inch NPT Pipe Adapter Fitting" at bounding box center [339, 328] width 230 height 10
click at [617, 328] on link "[URL][DOMAIN_NAME]" at bounding box center [575, 328] width 83 height 10
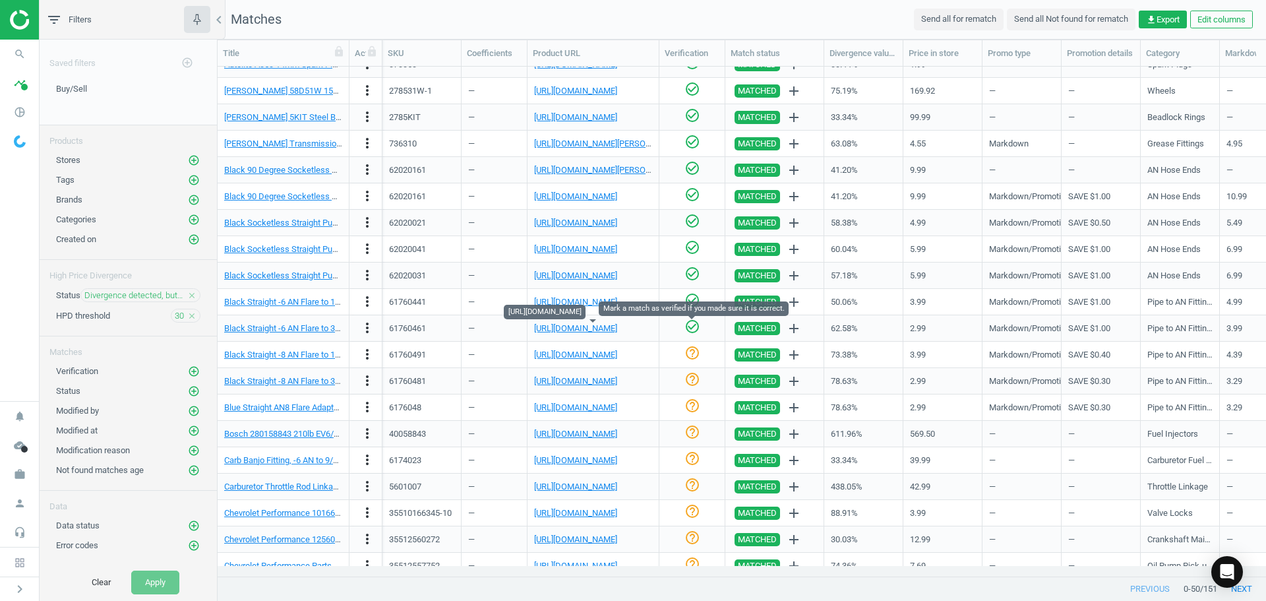
click at [689, 330] on icon "check_circle_outline" at bounding box center [692, 326] width 16 height 16
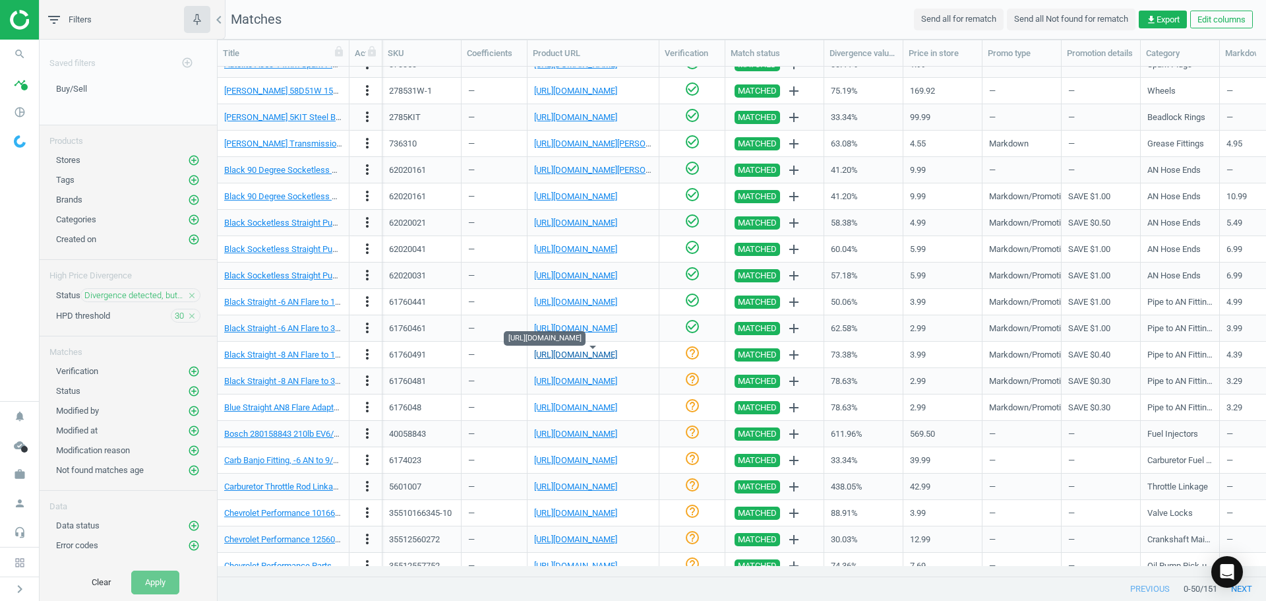
click at [573, 355] on link "[URL][DOMAIN_NAME]" at bounding box center [575, 354] width 83 height 10
click at [696, 354] on icon "help_outline" at bounding box center [692, 353] width 16 height 16
click at [600, 381] on link "[URL][DOMAIN_NAME]" at bounding box center [575, 381] width 83 height 10
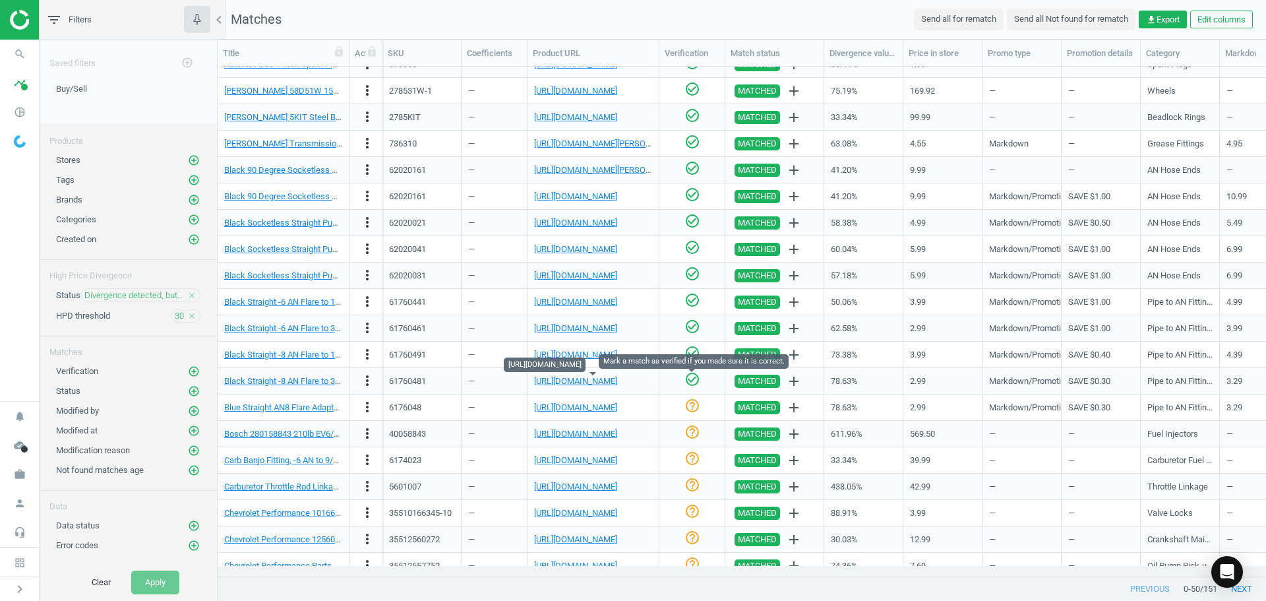
click at [694, 383] on icon "check_circle_outline" at bounding box center [692, 379] width 16 height 16
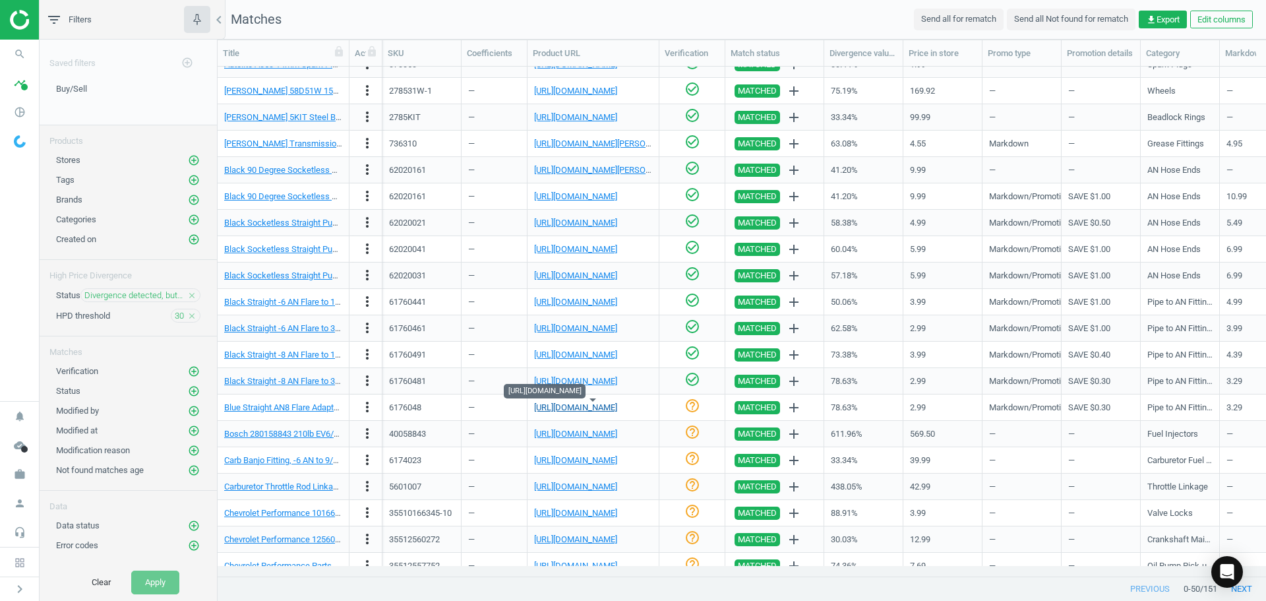
click at [603, 411] on link "[URL][DOMAIN_NAME]" at bounding box center [575, 407] width 83 height 10
click at [308, 411] on link "Blue Straight AN8 Flare Adapter to 3/8 Inch Aluminum Pipe Fitting" at bounding box center [345, 407] width 242 height 10
click at [694, 407] on icon "check_circle_outline" at bounding box center [692, 406] width 16 height 16
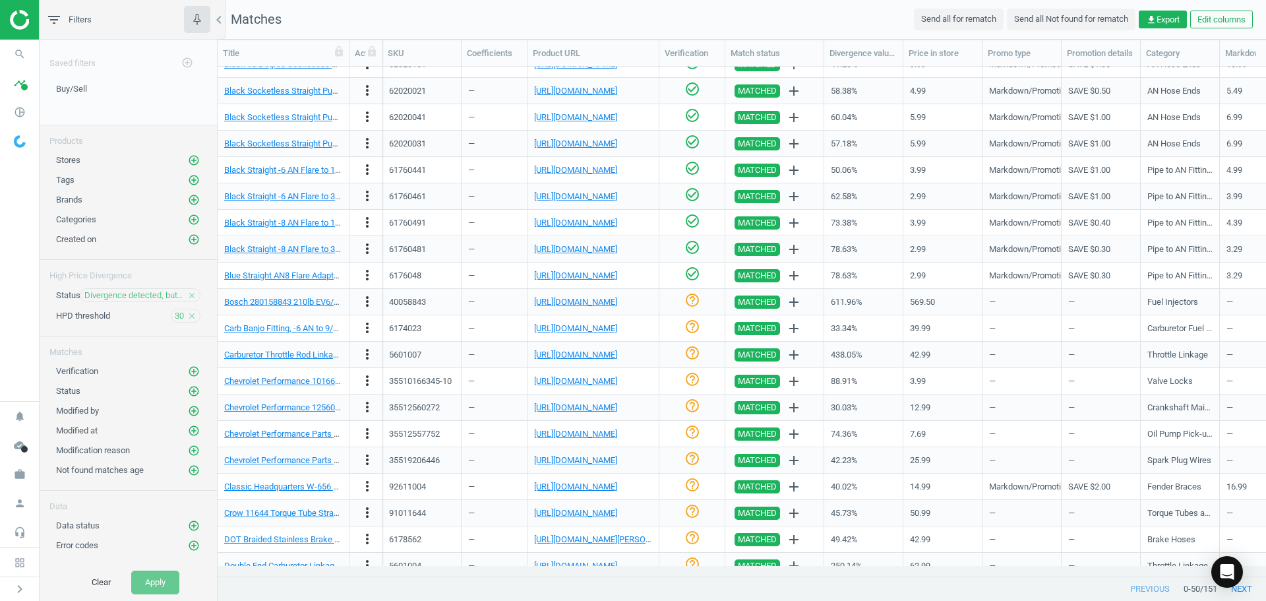
scroll to position [688, 0]
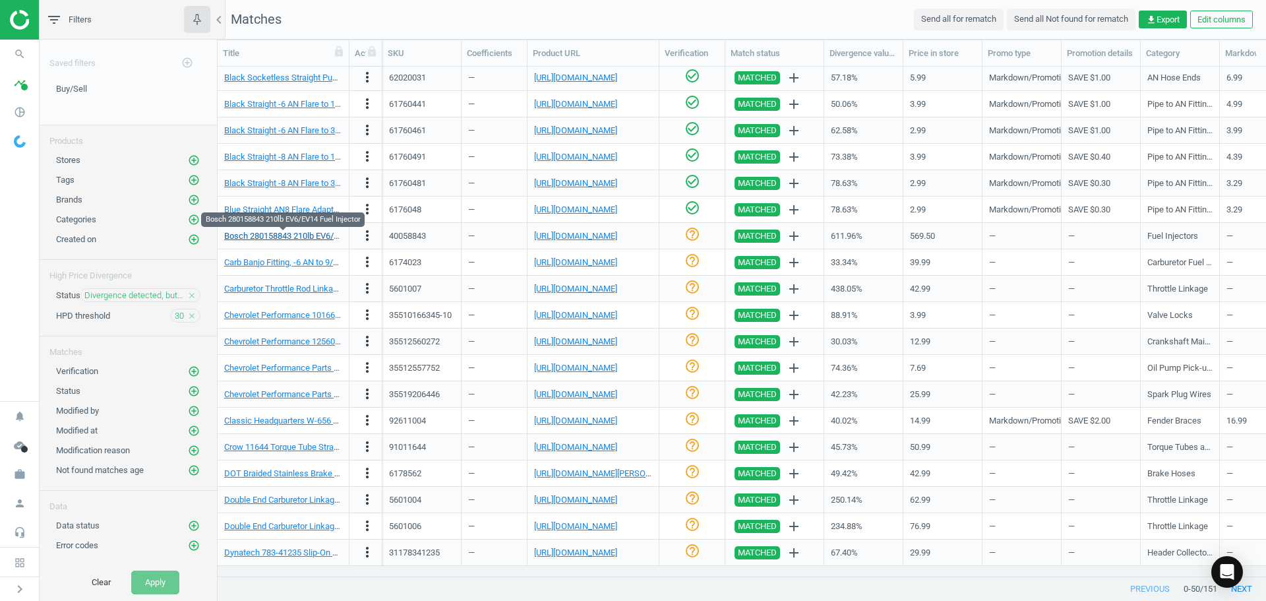
click at [297, 237] on link "Bosch 280158843 210lb EV6/EV14 Fuel Injector" at bounding box center [312, 236] width 177 height 10
click at [579, 240] on link "[URL][DOMAIN_NAME]" at bounding box center [575, 236] width 83 height 10
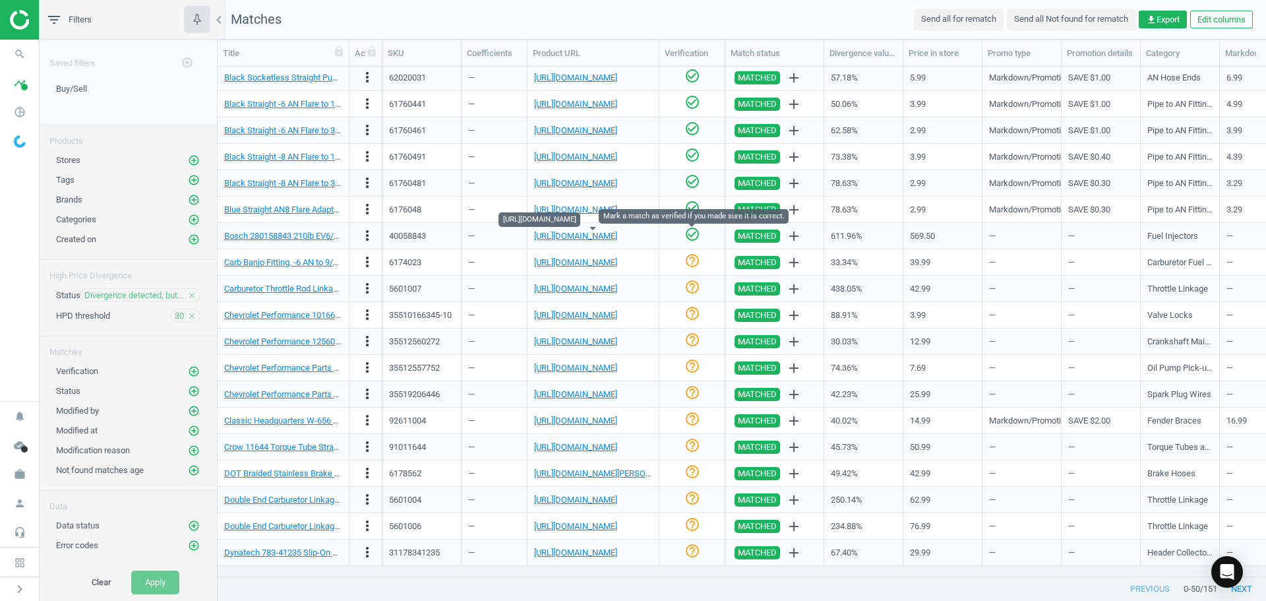
click at [690, 232] on icon "check_circle_outline" at bounding box center [692, 234] width 16 height 16
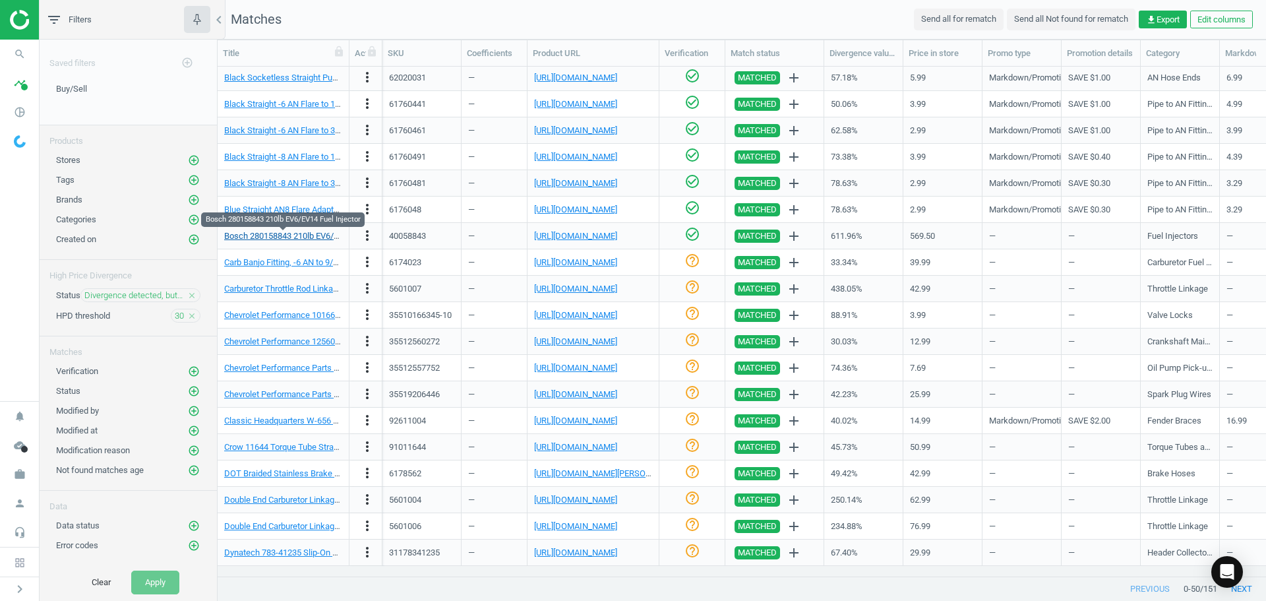
click at [334, 234] on link "Bosch 280158843 210lb EV6/EV14 Fuel Injector" at bounding box center [312, 236] width 177 height 10
click at [565, 237] on link "[URL][DOMAIN_NAME]" at bounding box center [575, 236] width 83 height 10
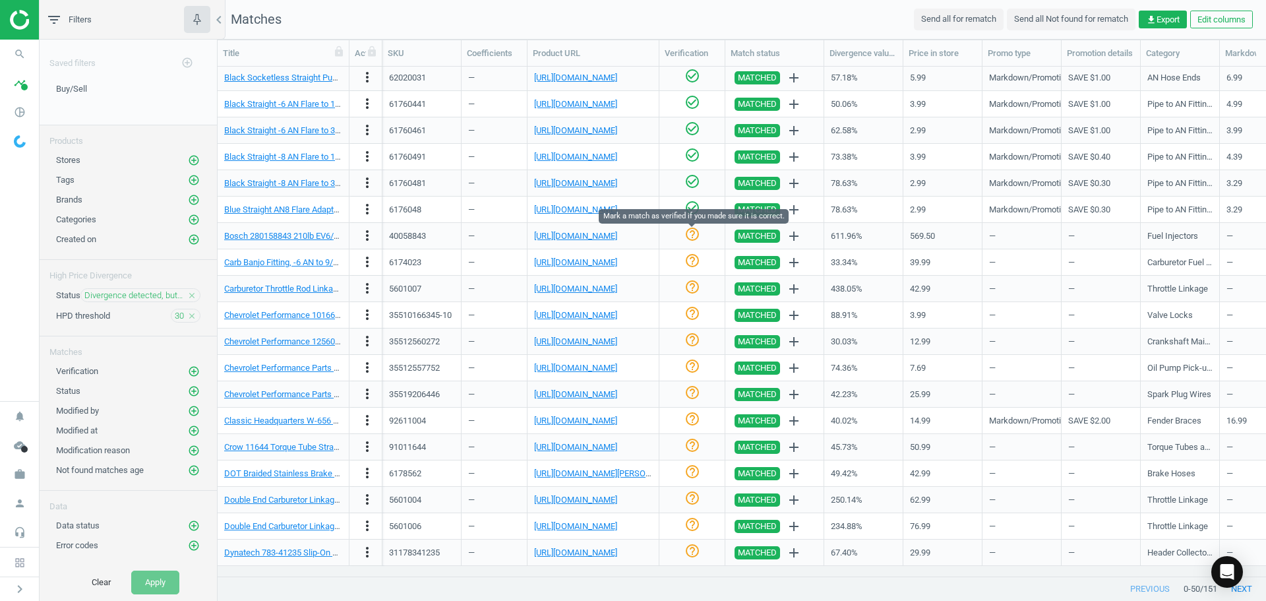
click at [694, 231] on icon "help_outline" at bounding box center [692, 234] width 16 height 16
click at [365, 235] on icon "more_vert" at bounding box center [367, 235] width 16 height 16
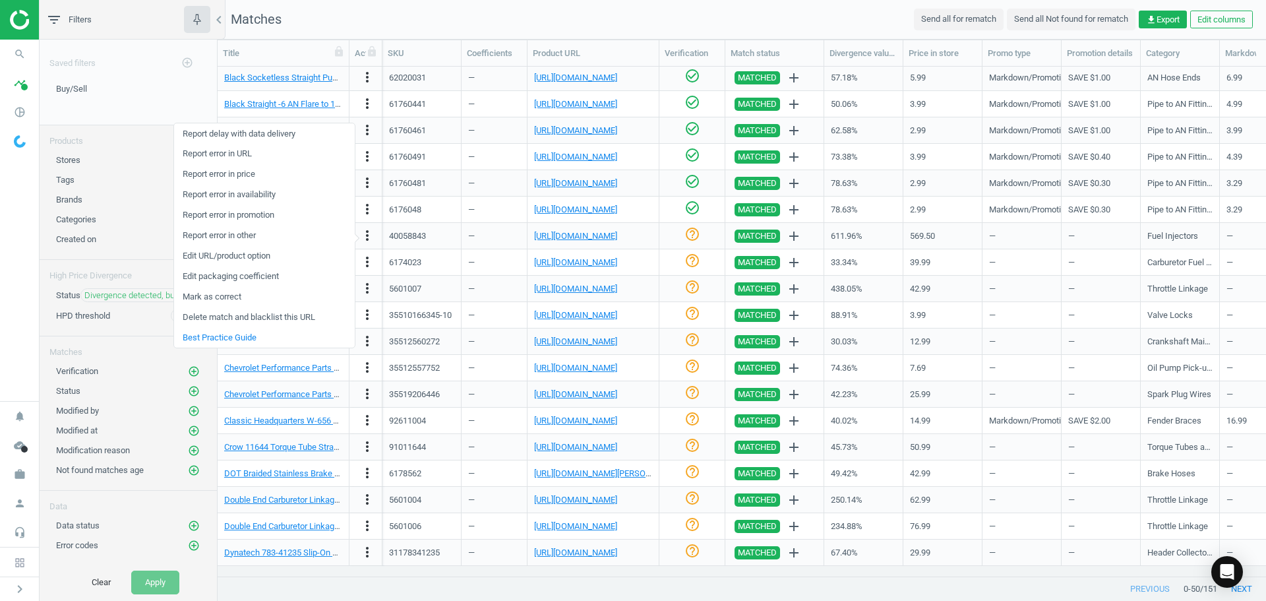
click at [260, 279] on link "Edit packaging coefficient" at bounding box center [264, 276] width 181 height 20
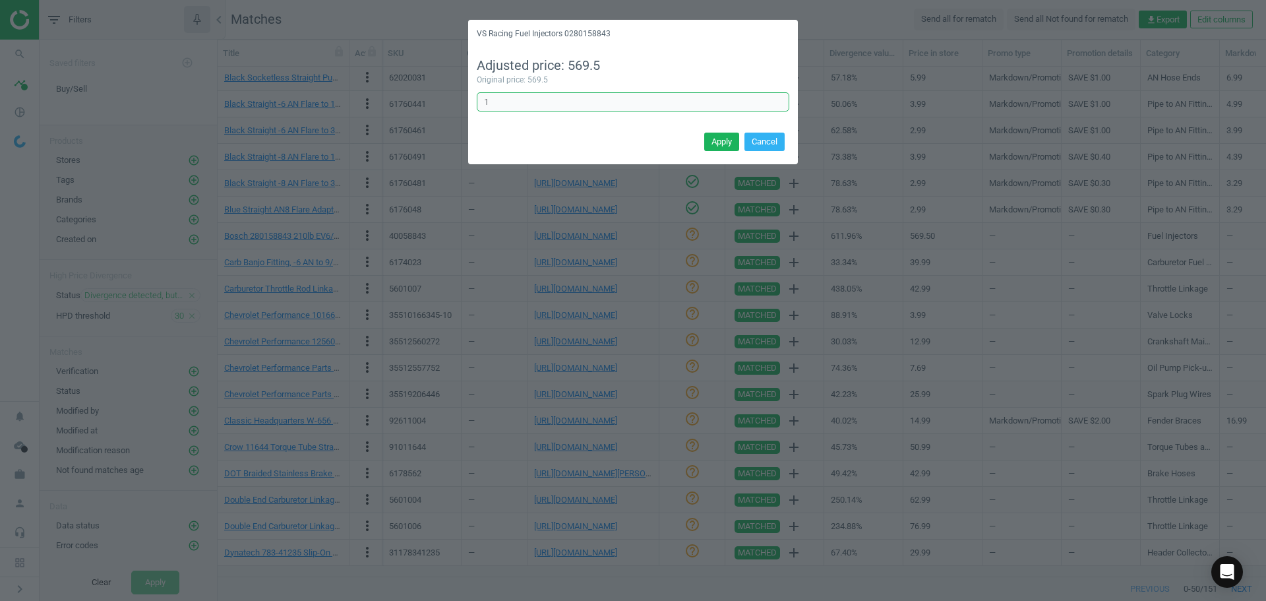
drag, startPoint x: 509, startPoint y: 103, endPoint x: 432, endPoint y: 93, distance: 77.8
click at [442, 95] on div "VS Racing Fuel Injectors 0280158843 Adjusted price: 569.5 Original price: 569.5…" at bounding box center [633, 300] width 1266 height 601
type input "8"
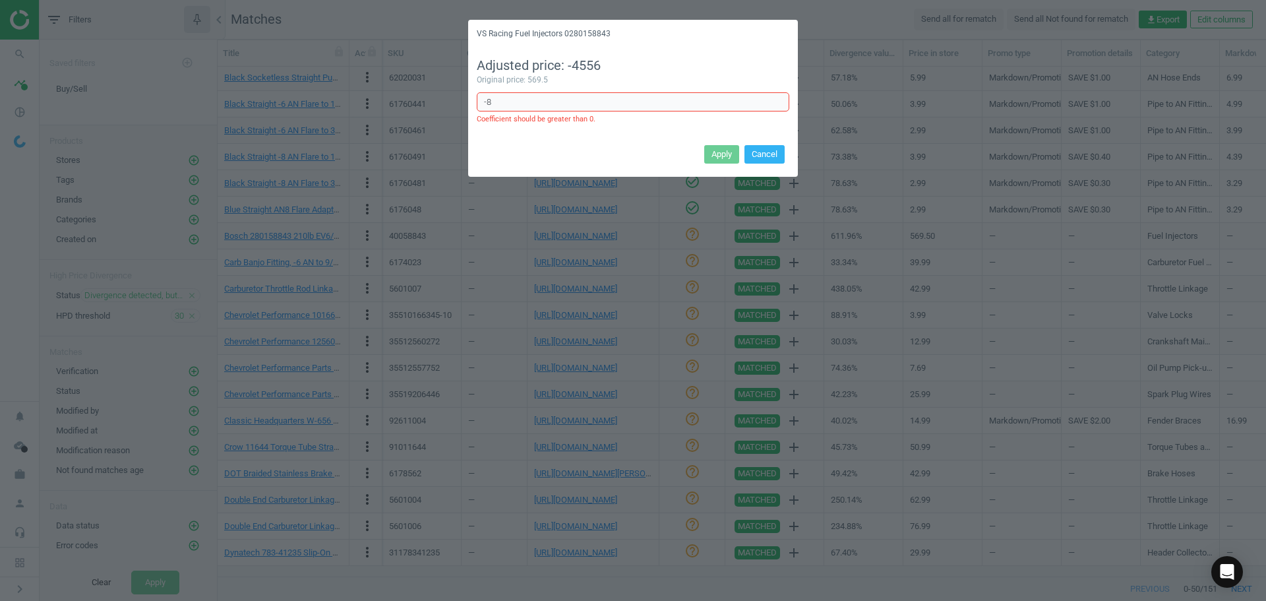
type input "-"
click at [763, 152] on button "Cancel" at bounding box center [764, 154] width 40 height 18
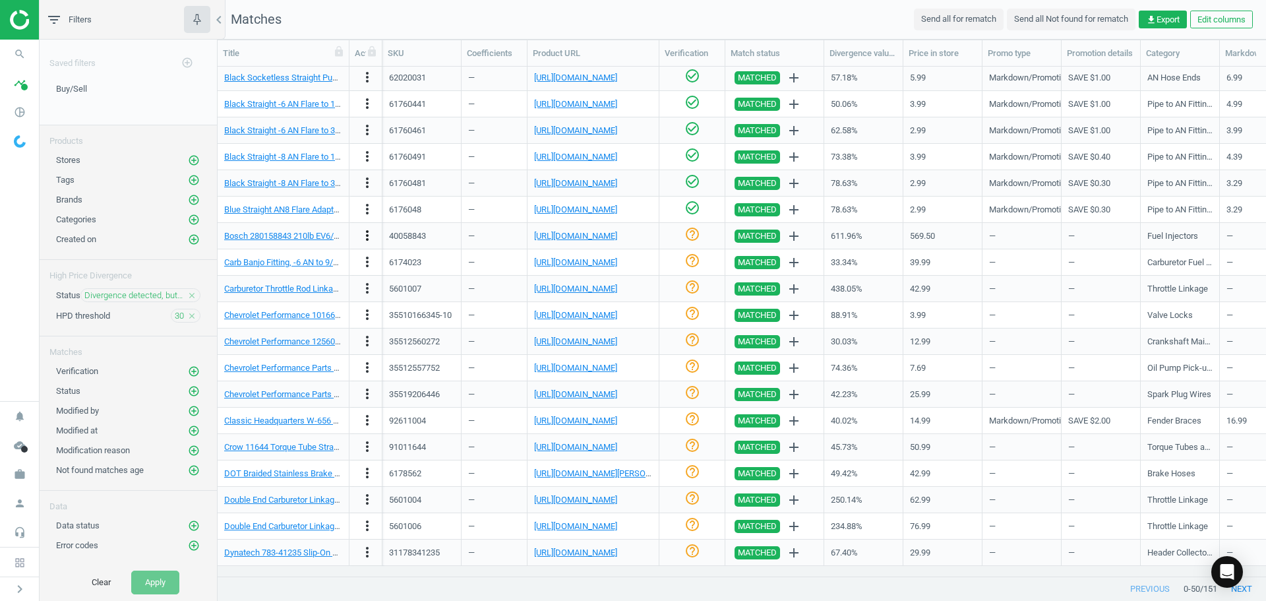
click at [367, 237] on icon "more_vert" at bounding box center [367, 235] width 16 height 16
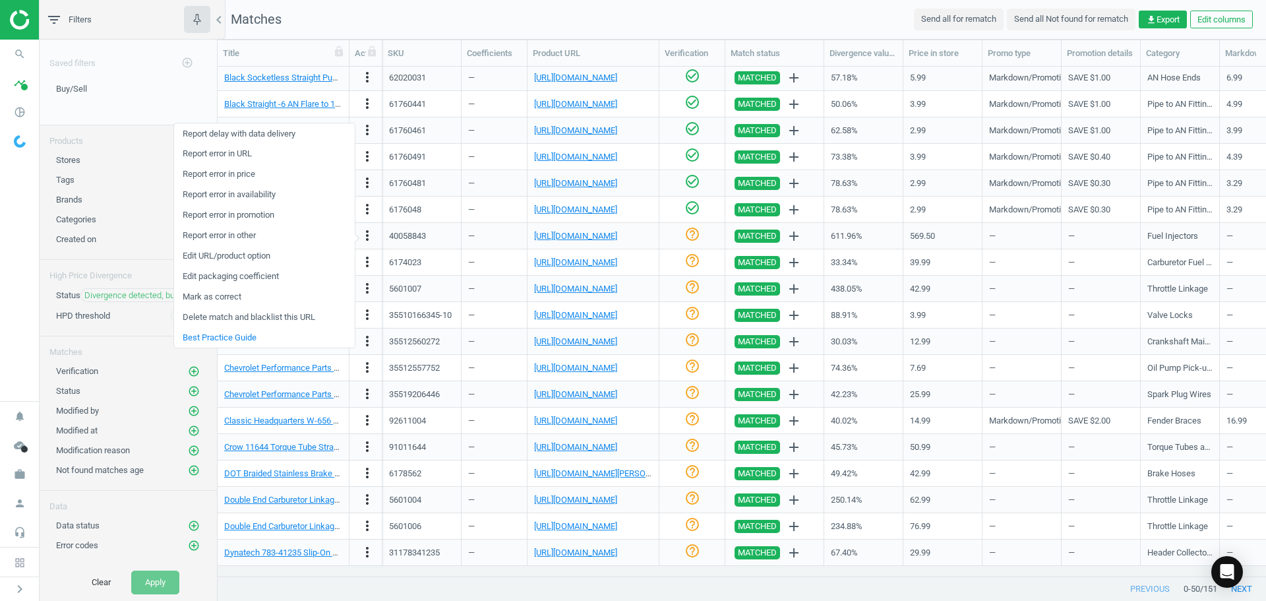
click at [249, 154] on link "Report error in URL" at bounding box center [264, 154] width 181 height 20
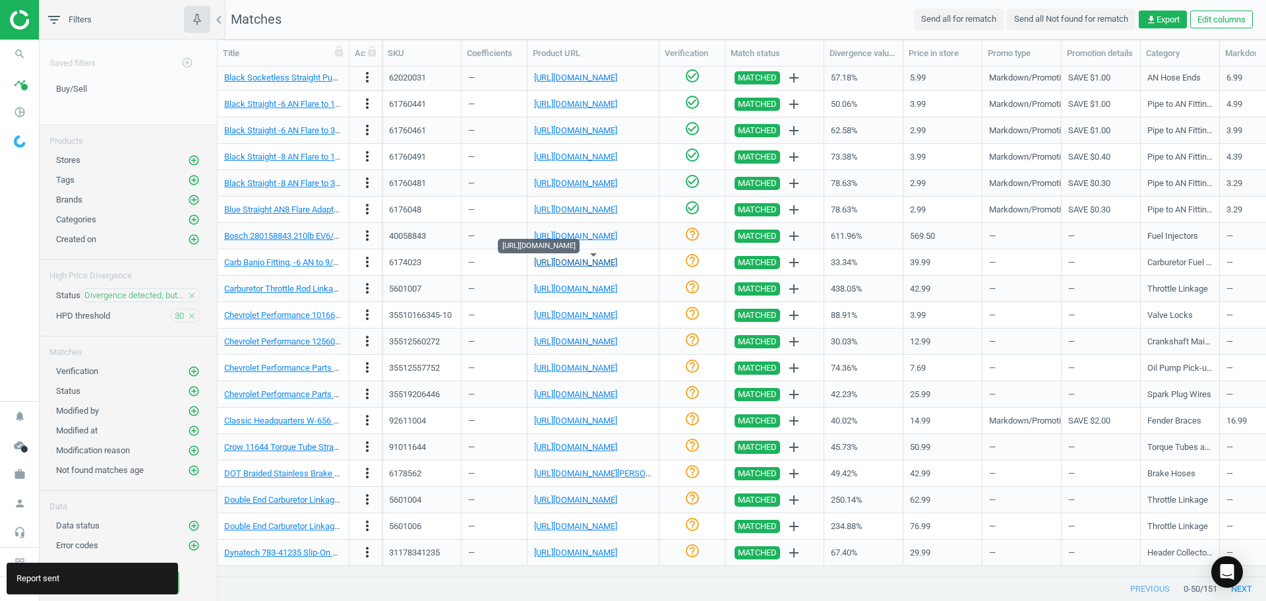
click at [564, 262] on link "https://www.jegs.com/i/Aeroquip/023/FBM1066/10002/-1" at bounding box center [575, 262] width 83 height 10
click at [315, 257] on link "Carb Banjo Fitting, -6 AN to 9/16-24" at bounding box center [289, 262] width 130 height 10
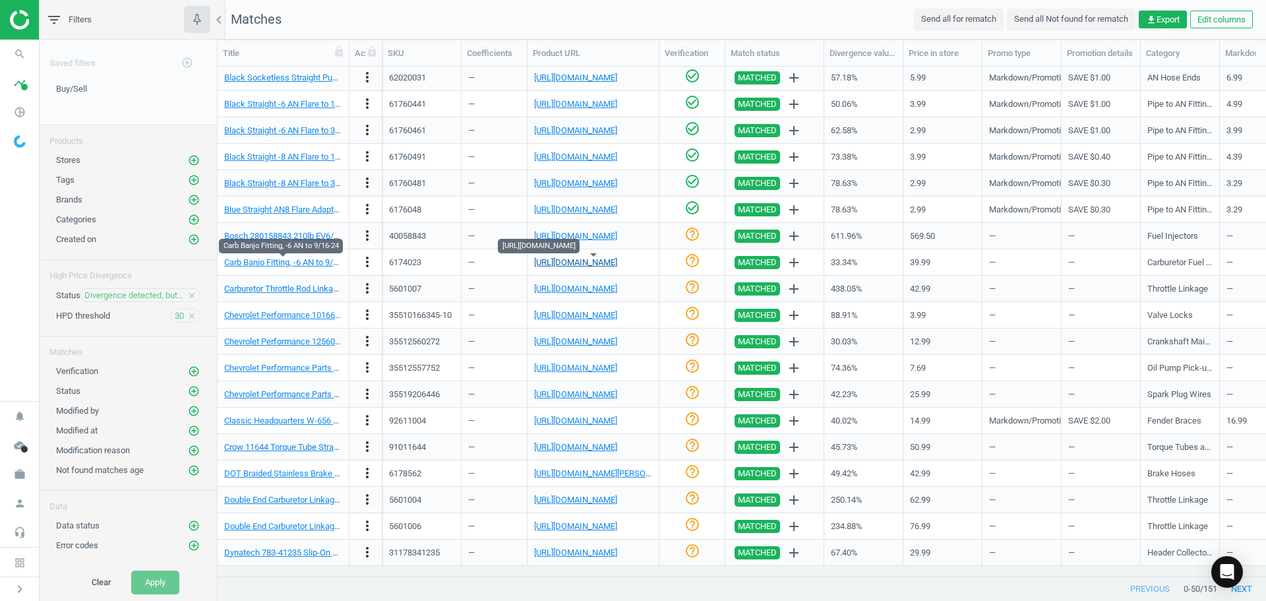
click at [574, 262] on link "https://www.jegs.com/i/Aeroquip/023/FBM1066/10002/-1" at bounding box center [575, 262] width 83 height 10
click at [283, 262] on link "Carb Banjo Fitting, -6 AN to 9/16-24" at bounding box center [289, 262] width 130 height 10
click at [276, 264] on link "Carb Banjo Fitting, -6 AN to 9/16-24" at bounding box center [289, 262] width 130 height 10
click at [585, 266] on link "https://www.jegs.com/i/Aeroquip/023/FBM1066/10002/-1" at bounding box center [575, 262] width 83 height 10
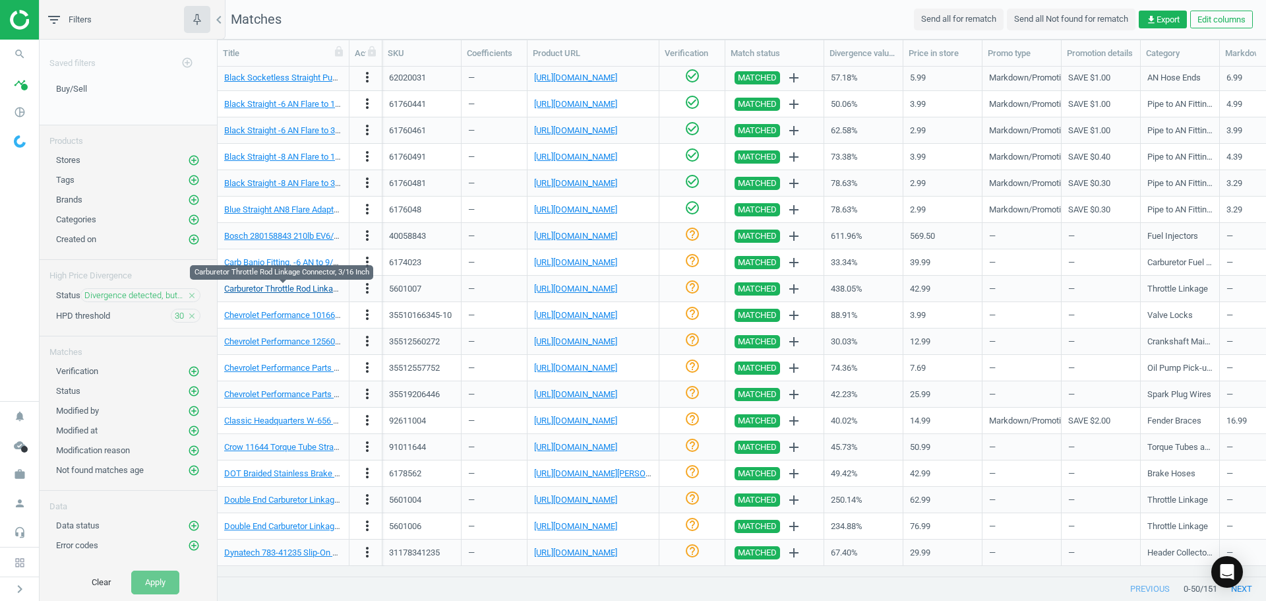
click at [302, 288] on link "Carburetor Throttle Rod Linkage Connector, 3/16 Inch" at bounding box center [322, 288] width 197 height 10
click at [568, 290] on link "[URL][DOMAIN_NAME]" at bounding box center [575, 288] width 83 height 10
click at [291, 293] on link "Carburetor Throttle Rod Linkage Connector, 3/16 Inch" at bounding box center [322, 288] width 197 height 10
click at [595, 283] on link "[URL][DOMAIN_NAME]" at bounding box center [575, 288] width 83 height 10
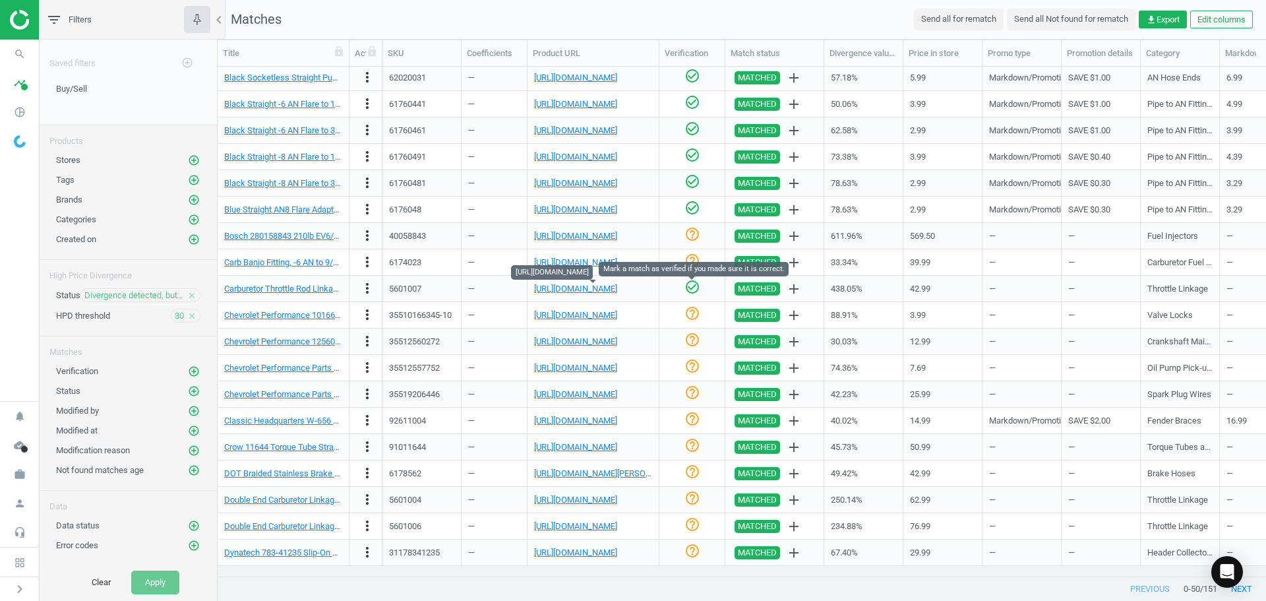
click at [694, 285] on icon "check_circle_outline" at bounding box center [692, 287] width 16 height 16
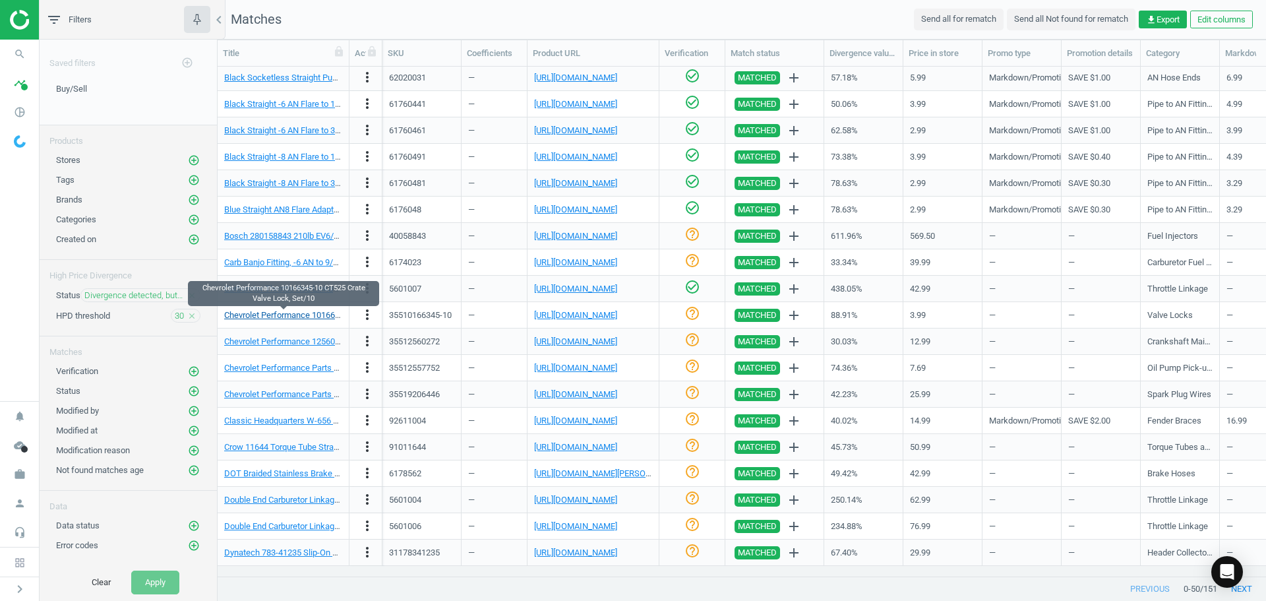
click at [295, 316] on link "Chevrolet Performance 10166345-10 CT525 Crate Valve Lock, Set/10" at bounding box center [352, 315] width 256 height 10
click at [574, 312] on link "[URL][DOMAIN_NAME]" at bounding box center [575, 315] width 83 height 10
click at [368, 313] on icon "more_vert" at bounding box center [367, 315] width 16 height 16
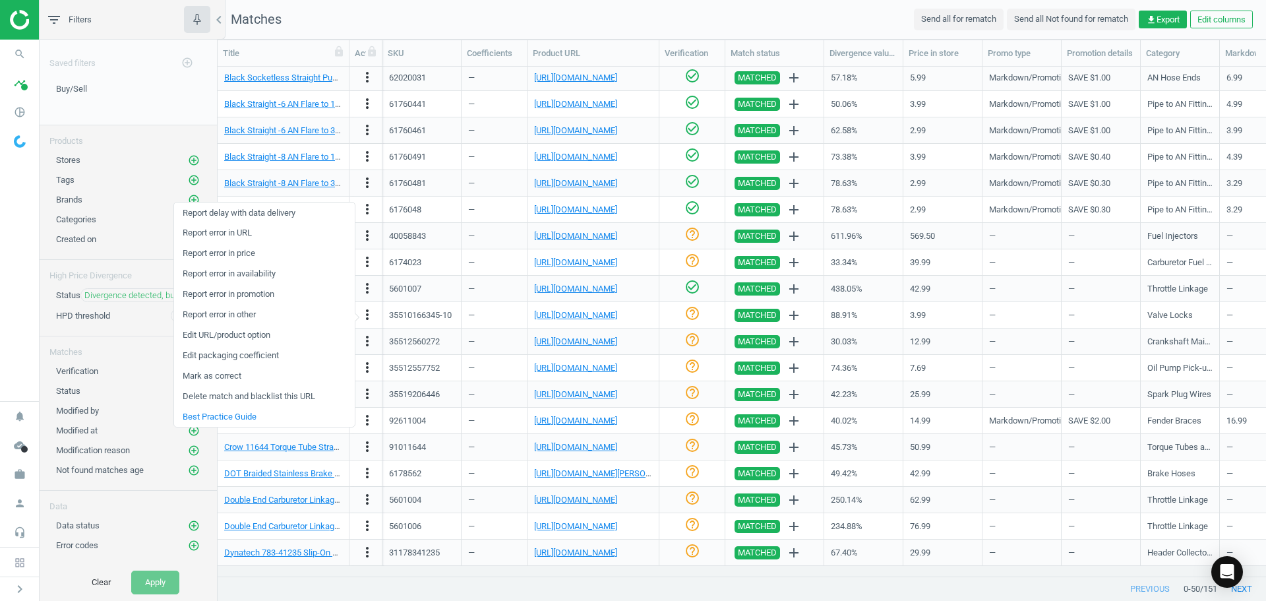
click at [251, 356] on link "Edit packaging coefficient" at bounding box center [264, 355] width 181 height 20
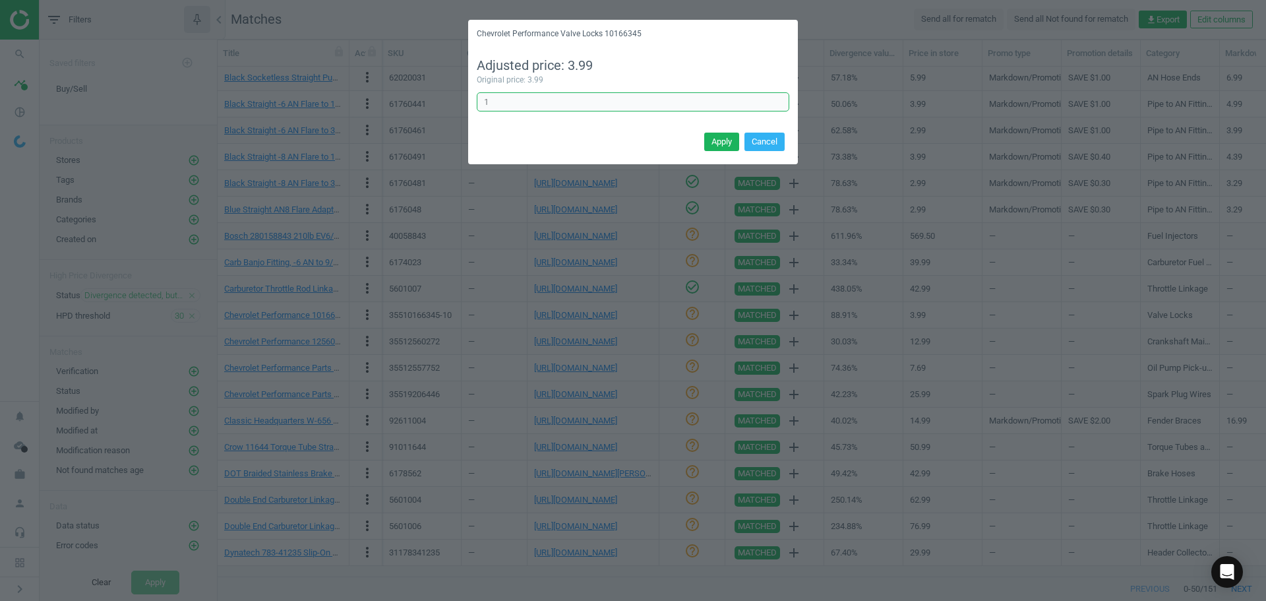
drag, startPoint x: 450, startPoint y: 92, endPoint x: 434, endPoint y: 88, distance: 15.8
click at [438, 89] on div "Chevrolet Performance Valve Locks 10166345 Adjusted price: 3.99 Original price:…" at bounding box center [633, 300] width 1266 height 601
type input "10"
click at [733, 146] on button "Apply" at bounding box center [721, 142] width 35 height 18
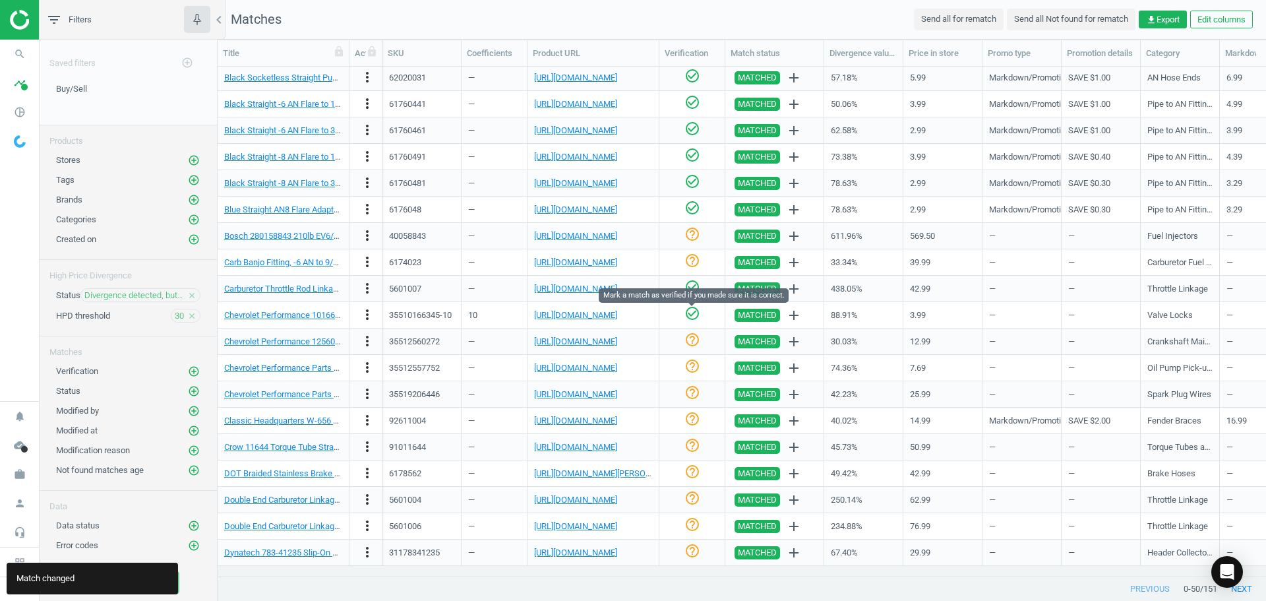
click at [692, 318] on icon "check_circle_outline" at bounding box center [692, 313] width 16 height 16
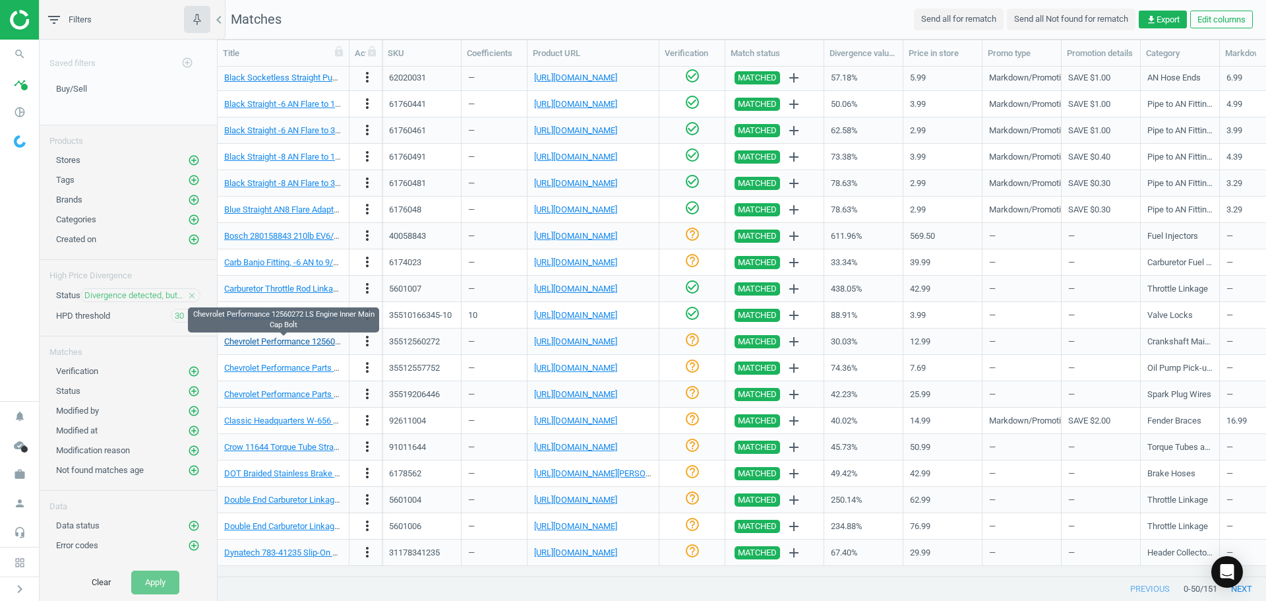
click at [287, 341] on link "Chevrolet Performance 12560272 LS Engine Inner Main Cap Bolt" at bounding box center [343, 341] width 238 height 10
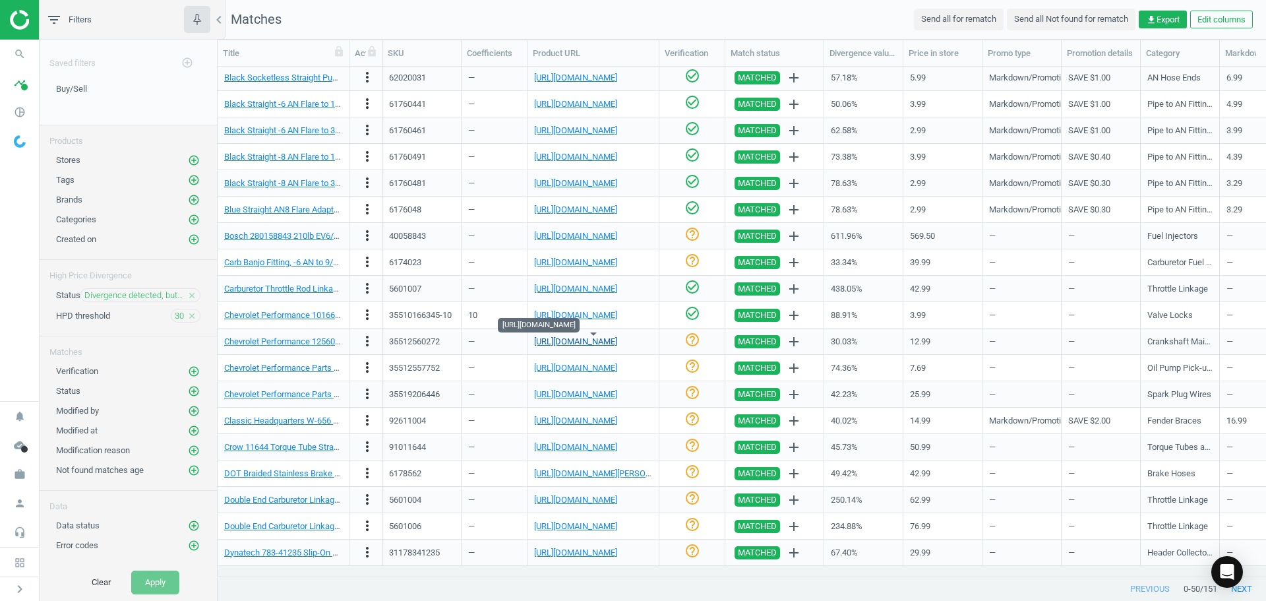
click at [585, 339] on link "[URL][DOMAIN_NAME]" at bounding box center [575, 341] width 83 height 10
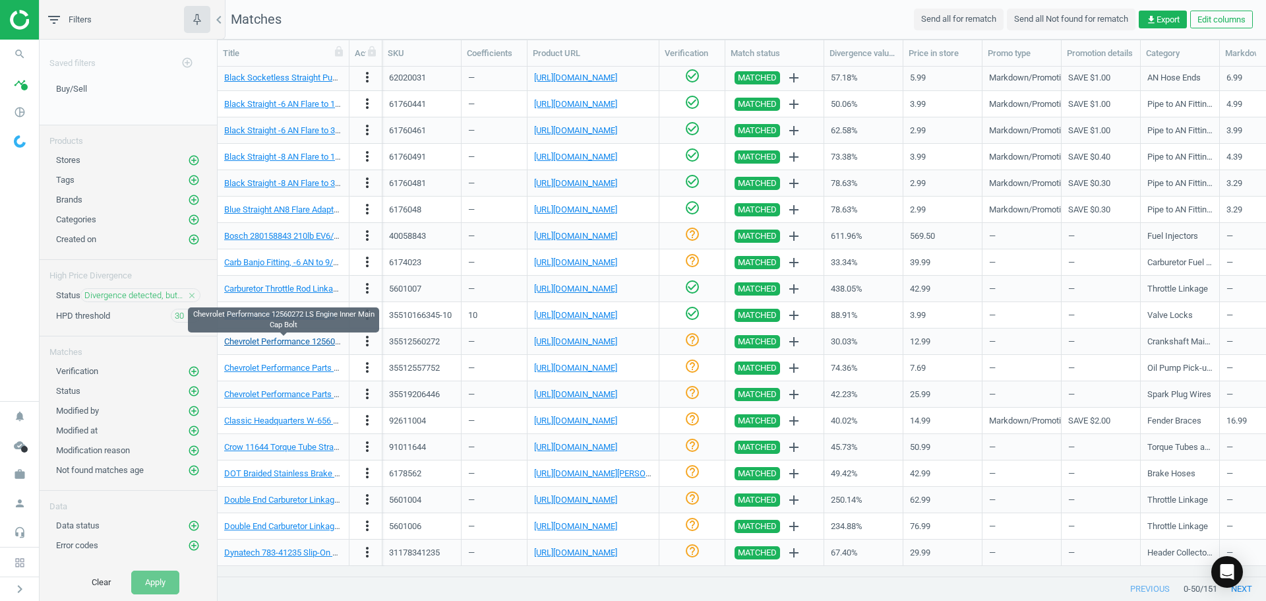
click at [303, 337] on link "Chevrolet Performance 12560272 LS Engine Inner Main Cap Bolt" at bounding box center [343, 341] width 238 height 10
click at [692, 342] on icon "check_circle_outline" at bounding box center [692, 340] width 16 height 16
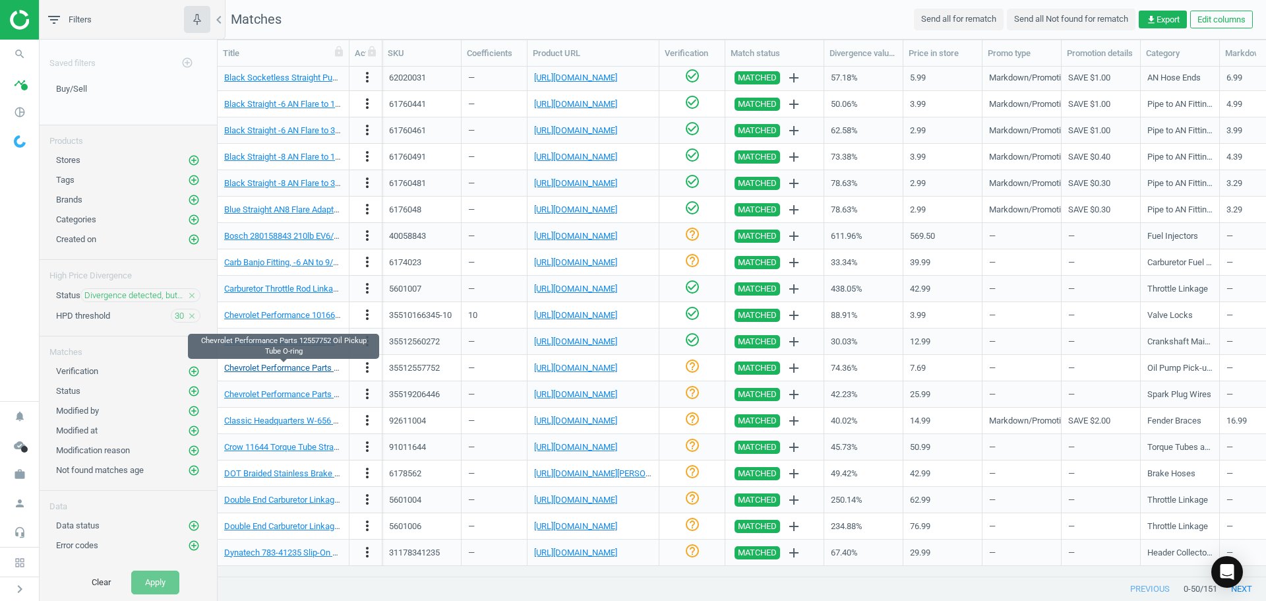
click at [296, 369] on link "Chevrolet Performance Parts 12557752 Oil Pickup Tube O-ring" at bounding box center [339, 368] width 231 height 10
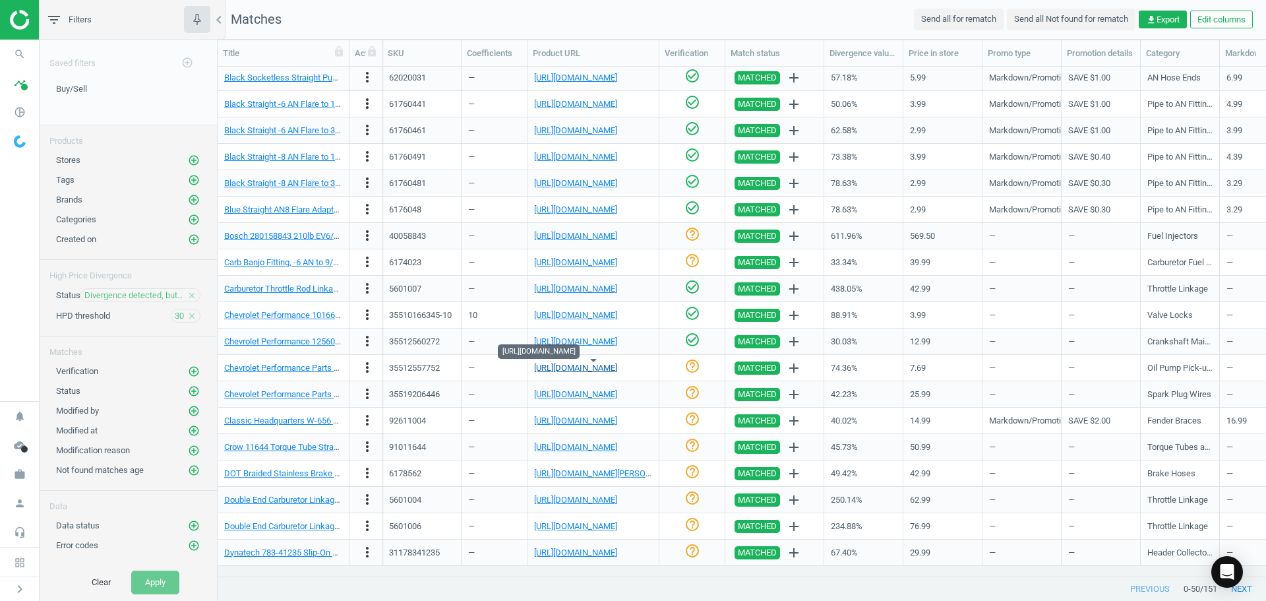
click at [569, 369] on link "[URL][DOMAIN_NAME]" at bounding box center [575, 368] width 83 height 10
click at [691, 362] on icon "check_circle_outline" at bounding box center [692, 366] width 16 height 16
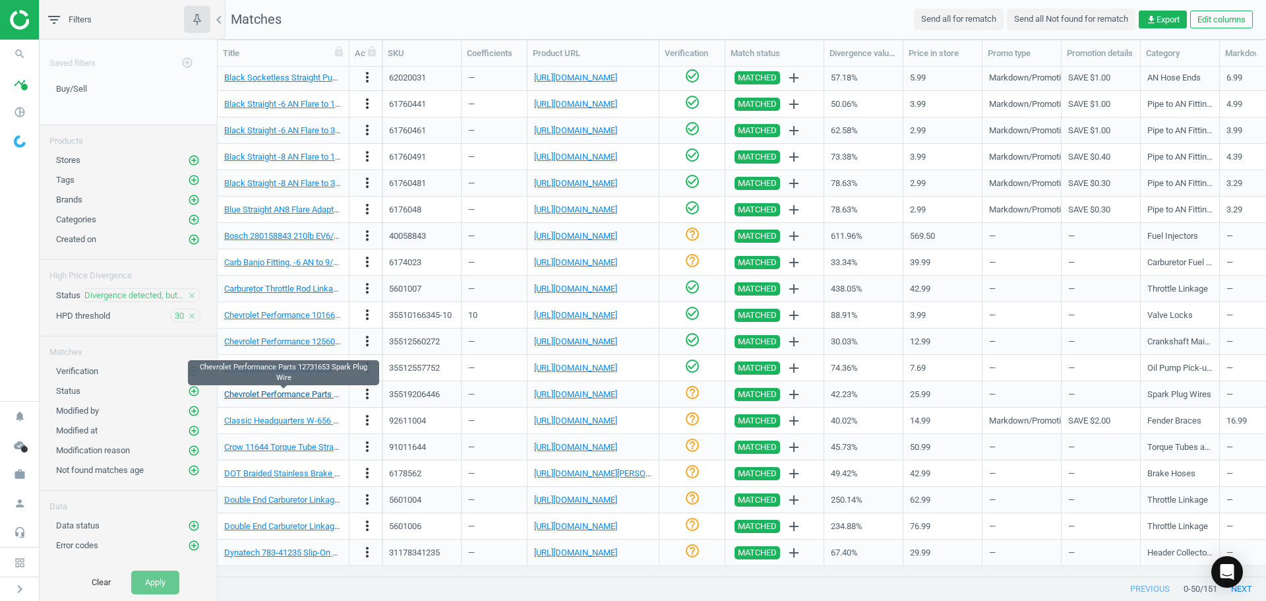
click at [260, 397] on link "Chevrolet Performance Parts 12731653 Spark Plug Wire" at bounding box center [328, 394] width 208 height 10
click at [602, 391] on link "[URL][DOMAIN_NAME]" at bounding box center [575, 394] width 83 height 10
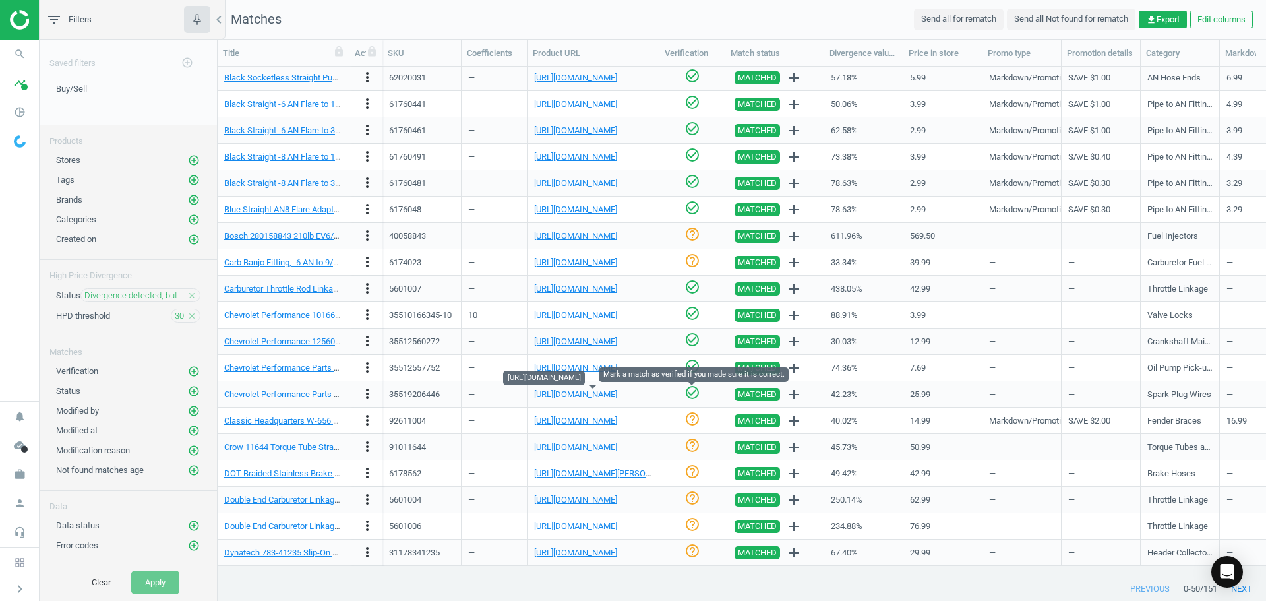
click at [694, 395] on icon "check_circle_outline" at bounding box center [692, 392] width 16 height 16
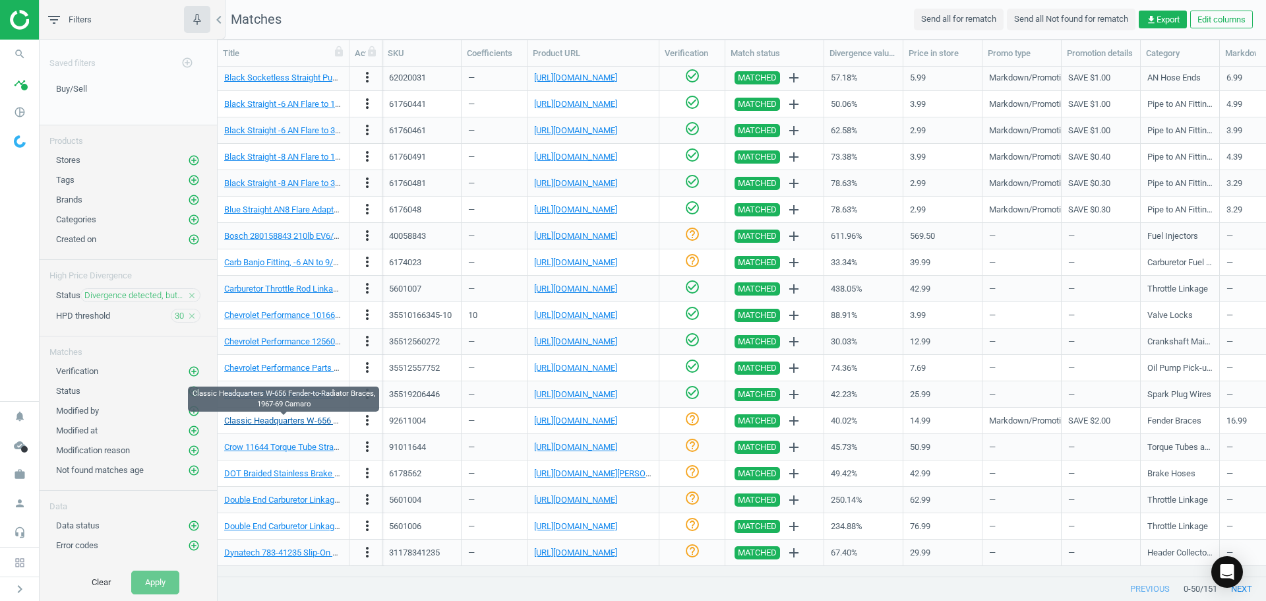
click at [289, 420] on link "Classic Headquarters W-656 Fender-to-Radiator Braces, 1967-69 Camaro" at bounding box center [360, 420] width 272 height 10
click at [585, 410] on div "[URL][DOMAIN_NAME]" at bounding box center [593, 420] width 118 height 23
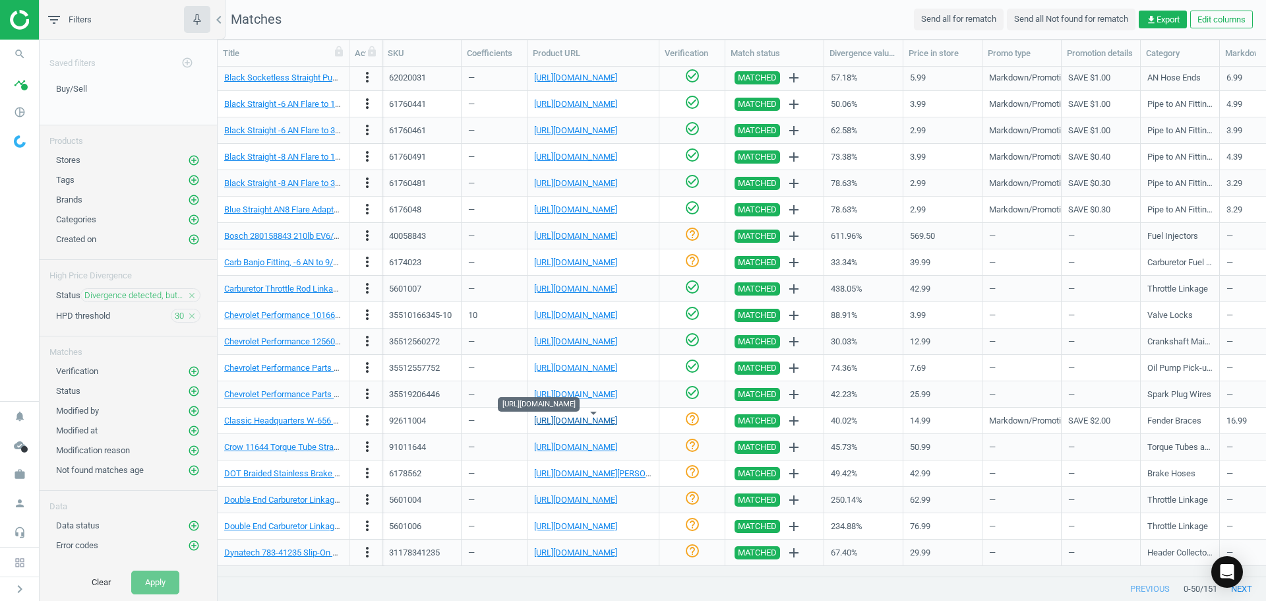
click at [588, 421] on link "[URL][DOMAIN_NAME]" at bounding box center [575, 420] width 83 height 10
click at [311, 416] on link "Classic Headquarters W-656 Fender-to-Radiator Braces, 1967-69 Camaro" at bounding box center [360, 420] width 272 height 10
click at [682, 413] on div "help_outline" at bounding box center [692, 420] width 52 height 23
click at [695, 417] on icon "check_circle_outline" at bounding box center [692, 419] width 16 height 16
click at [16, 243] on nav "search Search timeline Data delivery Overview Matches dashboard Matches Rematch…" at bounding box center [19, 220] width 39 height 361
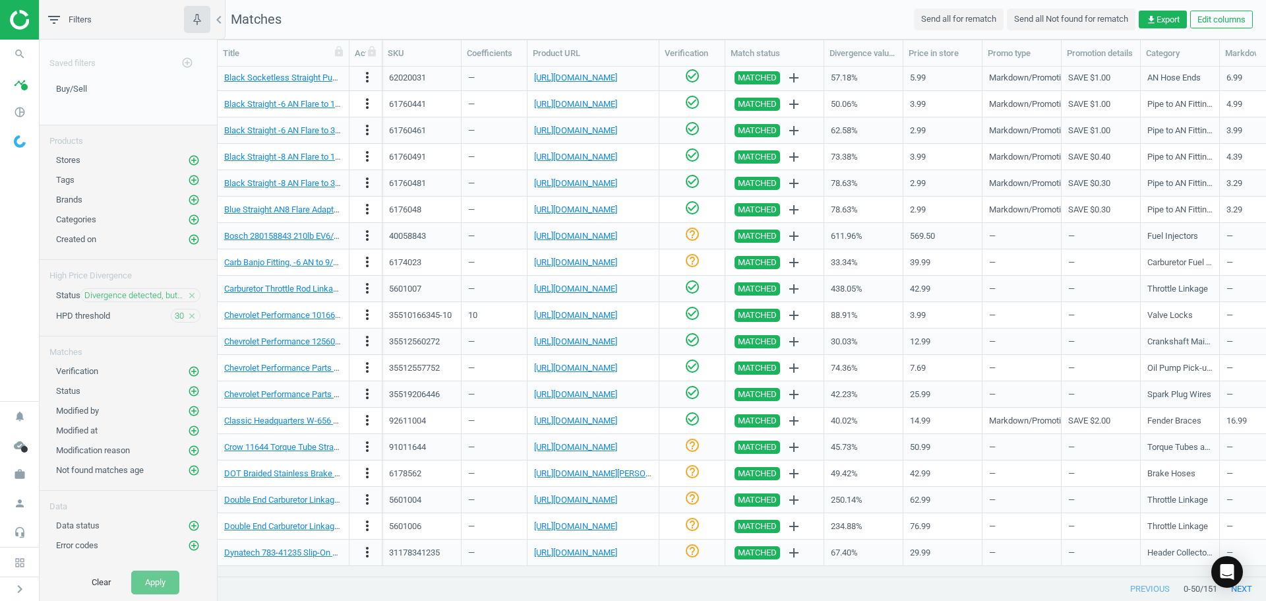
scroll to position [819, 0]
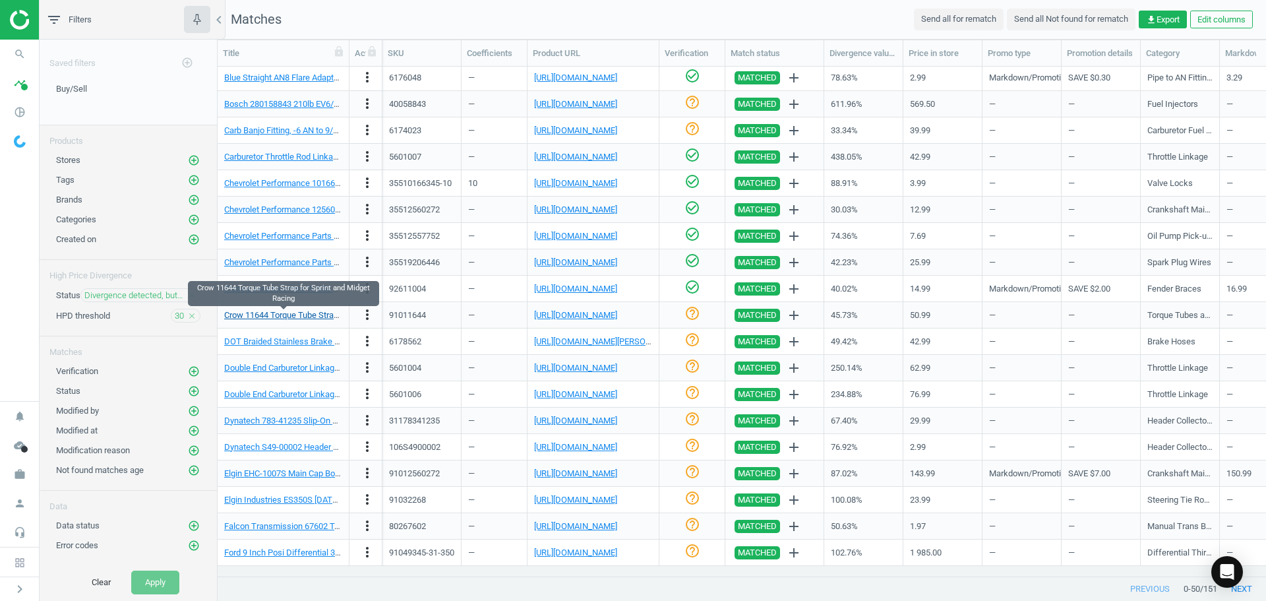
click at [295, 314] on link "Crow 11644 Torque Tube Strap for Sprint and Midget Racing" at bounding box center [335, 315] width 222 height 10
click at [604, 317] on link "[URL][DOMAIN_NAME]" at bounding box center [575, 315] width 83 height 10
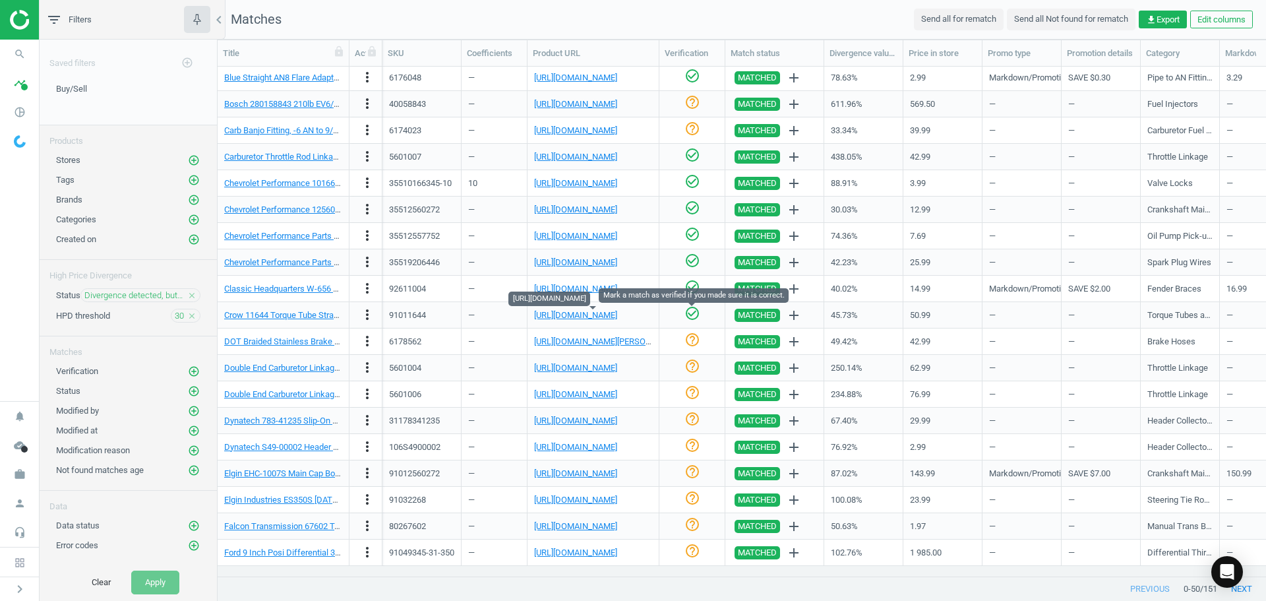
click at [696, 316] on icon "check_circle_outline" at bounding box center [692, 313] width 16 height 16
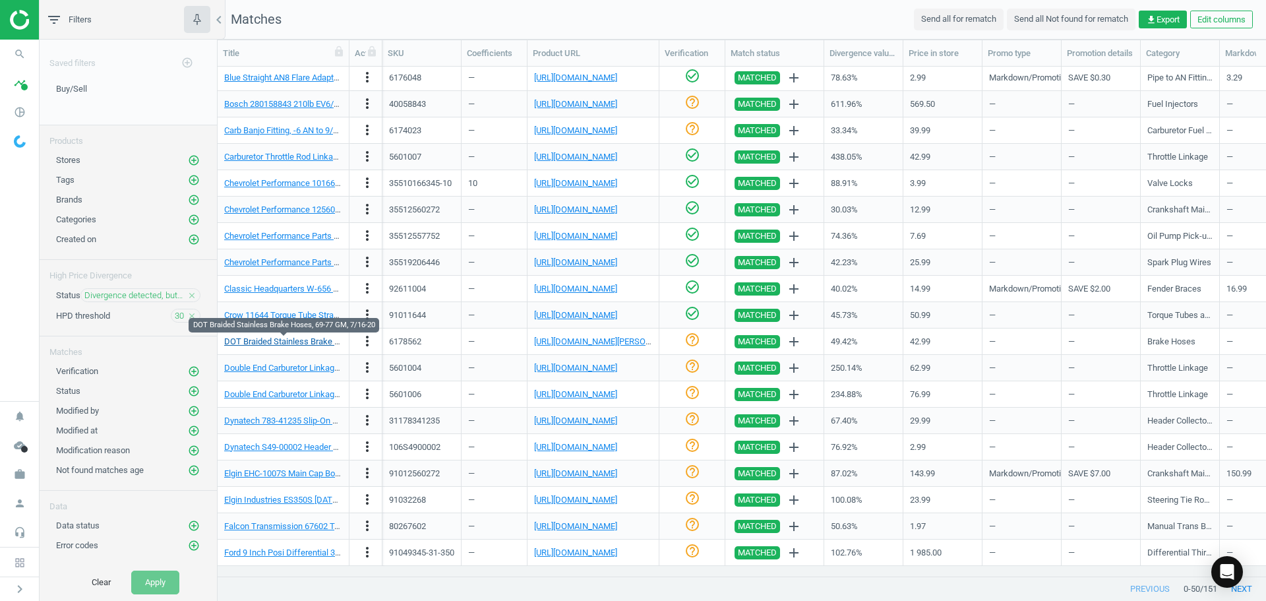
click at [297, 341] on link "DOT Braided Stainless Brake Hoses, 69-77 GM, 7/16-20" at bounding box center [328, 341] width 208 height 10
click at [599, 340] on link "[URL][DOMAIN_NAME][PERSON_NAME]" at bounding box center [607, 341] width 146 height 10
click at [297, 342] on link "DOT Braided Stainless Brake Hoses, 69-77 GM, 7/16-20" at bounding box center [328, 341] width 208 height 10
click at [595, 343] on link "[URL][DOMAIN_NAME][PERSON_NAME]" at bounding box center [607, 341] width 146 height 10
click at [290, 369] on link "Double End Carburetor Linkage, 3-1/2 Inches Long" at bounding box center [317, 368] width 187 height 10
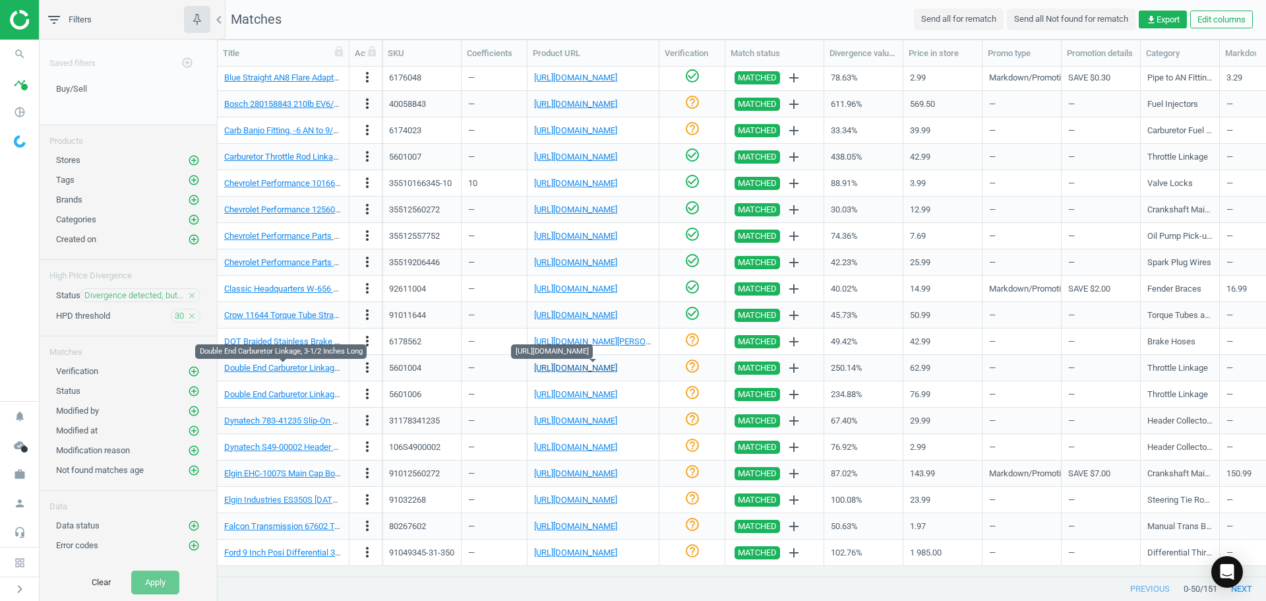
click at [614, 369] on link "[URL][DOMAIN_NAME]" at bounding box center [575, 368] width 83 height 10
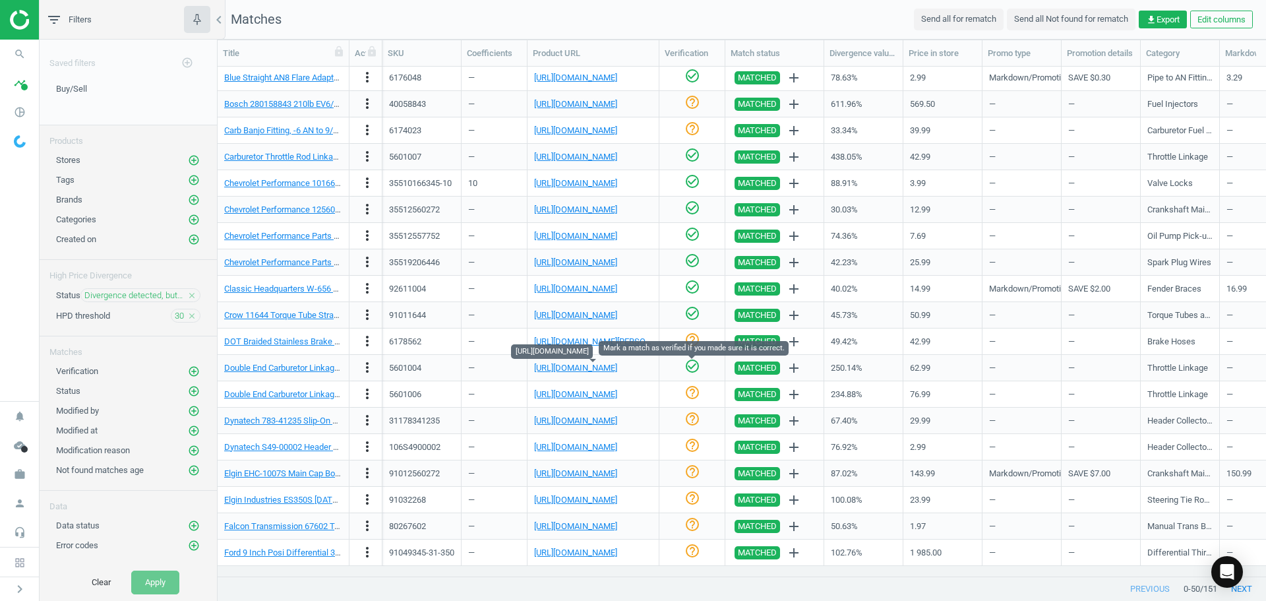
click at [691, 370] on icon "check_circle_outline" at bounding box center [692, 366] width 16 height 16
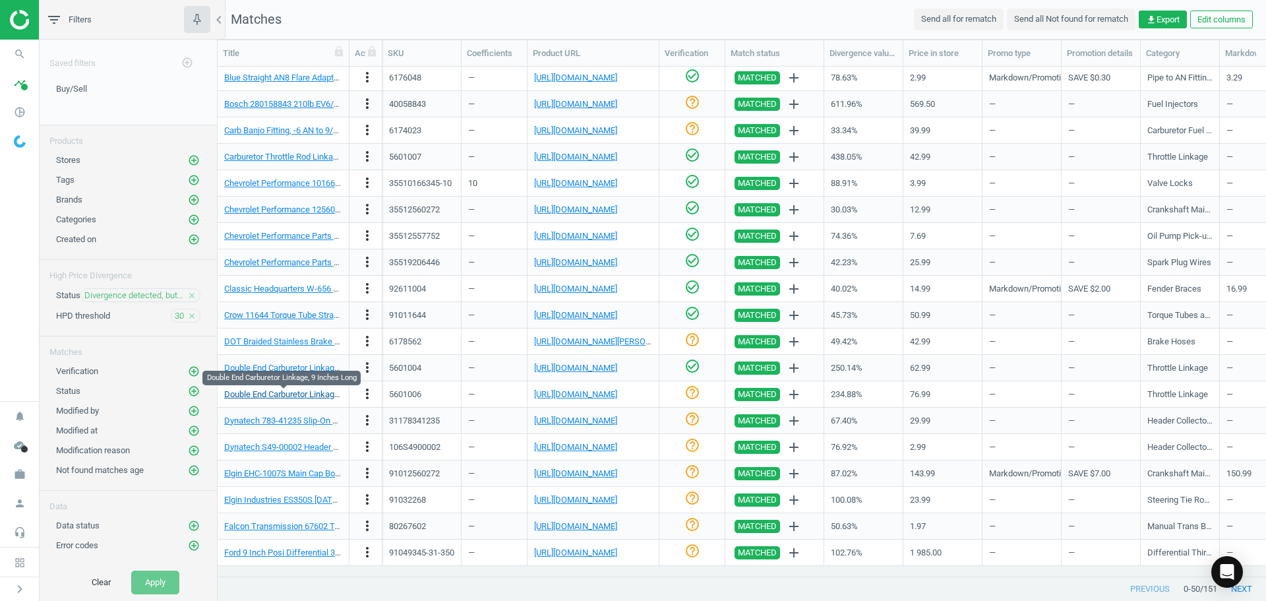
click at [309, 394] on link "Double End Carburetor Linkage, 9 Inches Long" at bounding box center [309, 394] width 171 height 10
click at [591, 397] on link "[URL][DOMAIN_NAME]" at bounding box center [575, 394] width 83 height 10
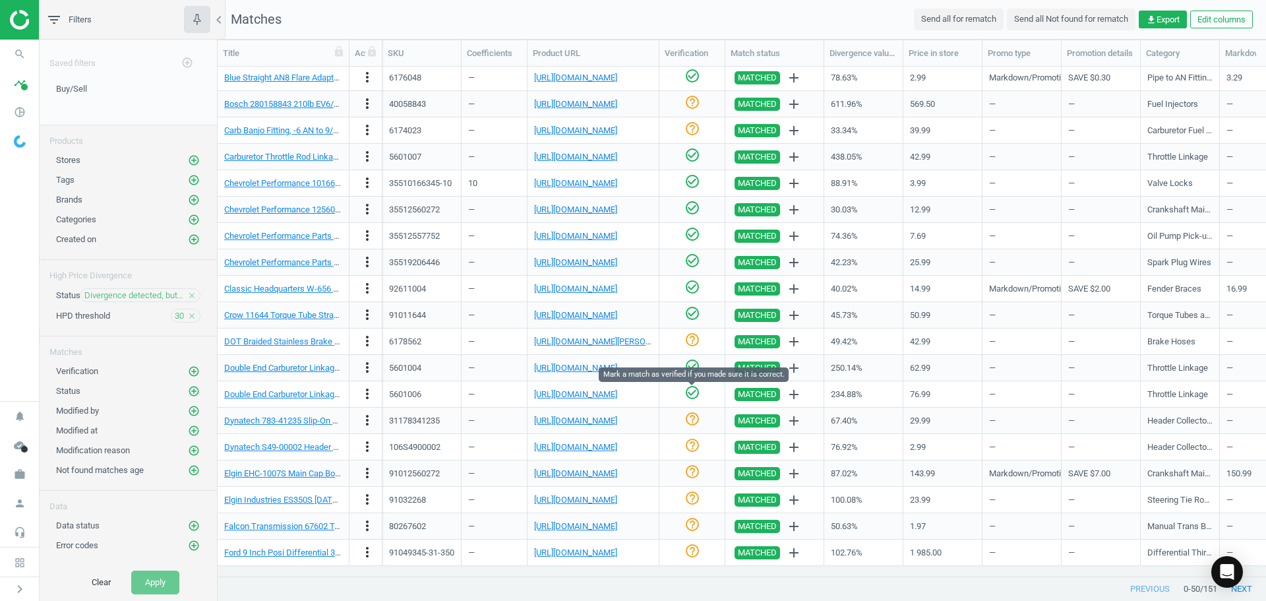
click at [690, 395] on icon "check_circle_outline" at bounding box center [692, 392] width 16 height 16
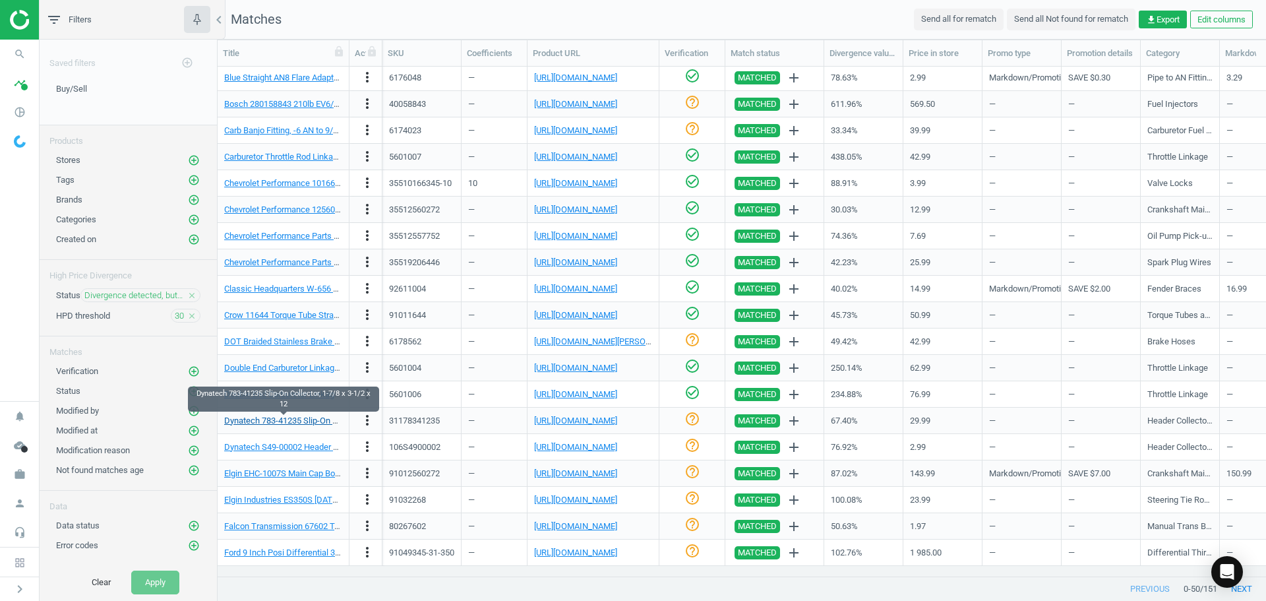
click at [294, 422] on link "Dynatech 783-41235 Slip-On Collector, 1-7/8 x 3-1/2 x 12" at bounding box center [328, 420] width 209 height 10
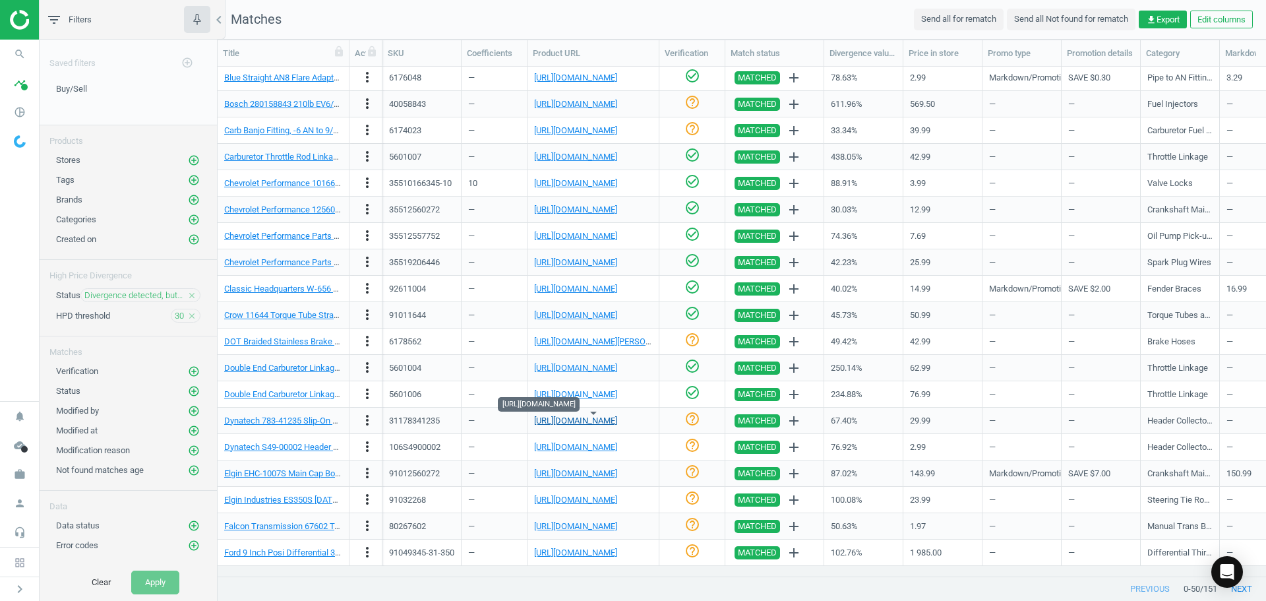
click at [564, 419] on link "[URL][DOMAIN_NAME]" at bounding box center [575, 420] width 83 height 10
click at [6, 295] on nav "search Search timeline Data delivery Overview Matches dashboard Matches Rematch…" at bounding box center [19, 220] width 39 height 361
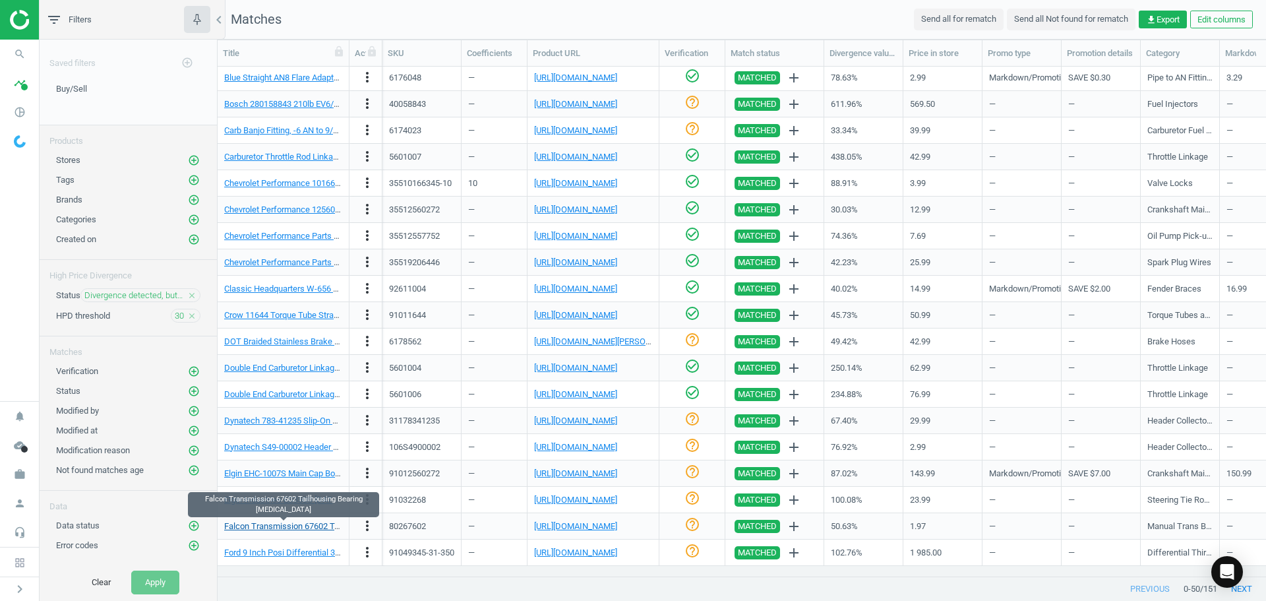
click at [304, 526] on link "Falcon Transmission 67602 Tailhousing Bearing [MEDICAL_DATA]" at bounding box center [346, 526] width 245 height 10
click at [617, 525] on link "[URL][DOMAIN_NAME]" at bounding box center [575, 526] width 83 height 10
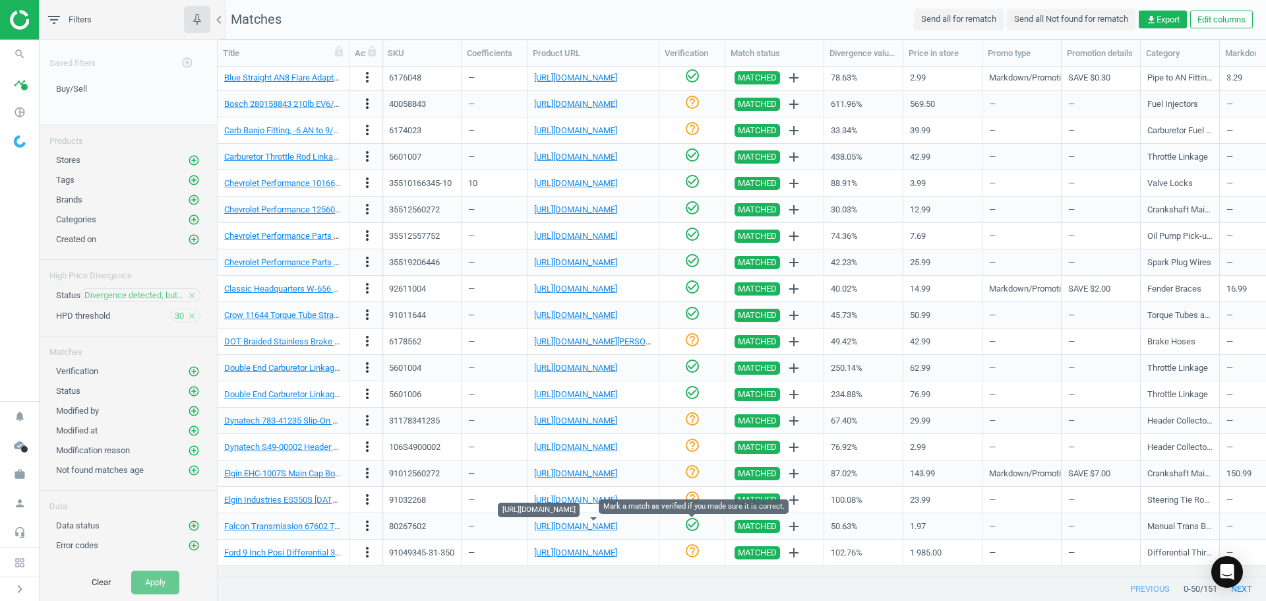
click at [694, 527] on icon "check_circle_outline" at bounding box center [692, 524] width 16 height 16
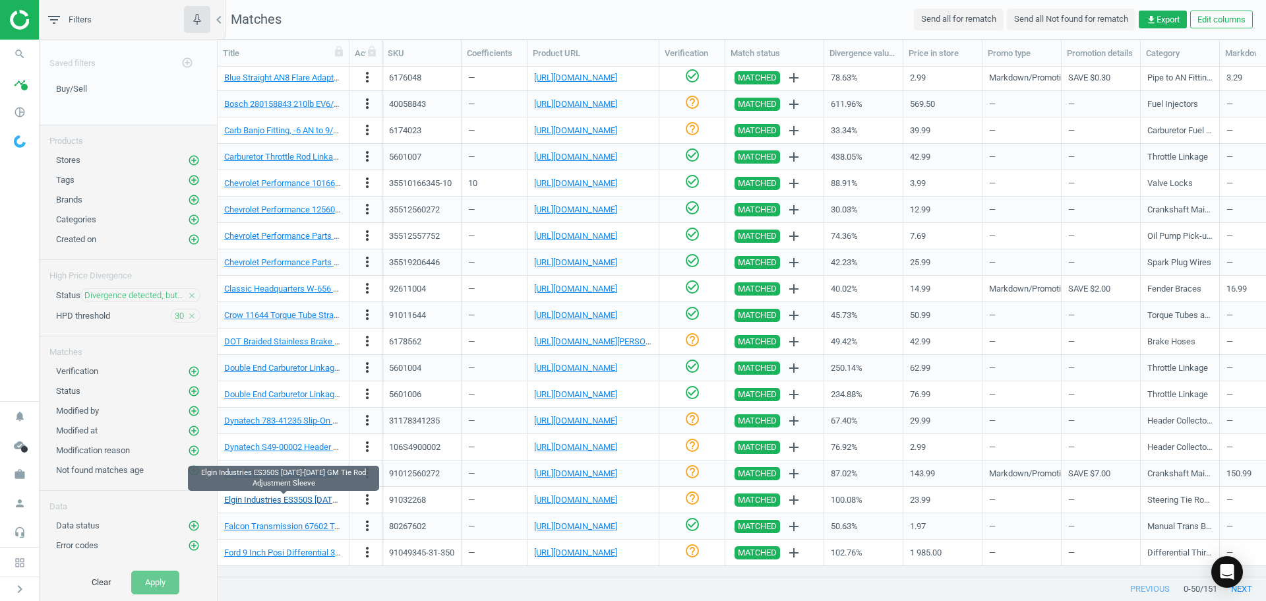
click at [291, 500] on link "Elgin Industries ES350S [DATE]-[DATE] GM Tie Rod Adjustment Sleeve" at bounding box center [353, 499] width 259 height 10
click at [617, 498] on link "[URL][DOMAIN_NAME]" at bounding box center [575, 499] width 83 height 10
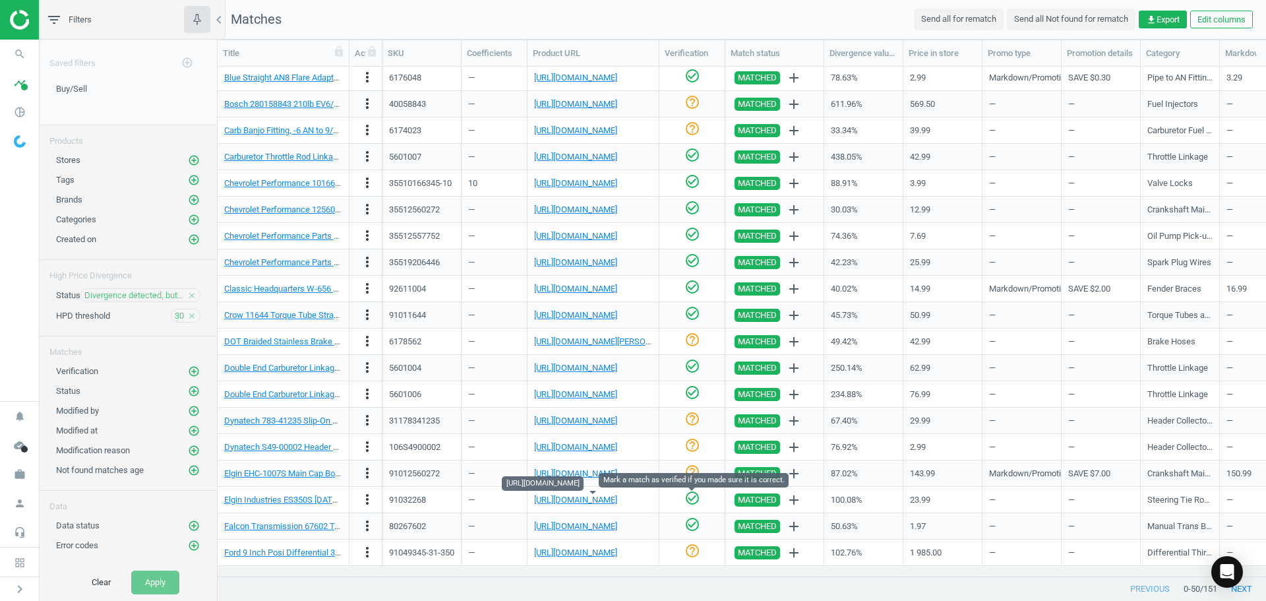
click at [690, 499] on icon "check_circle_outline" at bounding box center [692, 498] width 16 height 16
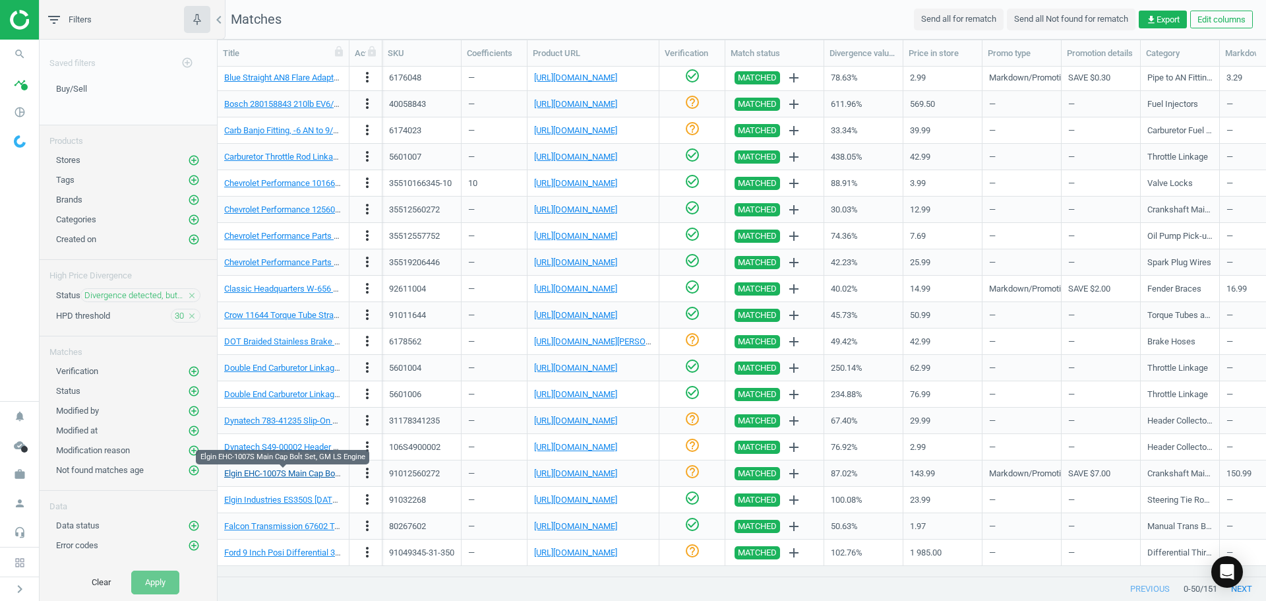
click at [299, 471] on link "Elgin EHC-1007S Main Cap Bolt Set, GM LS Engine" at bounding box center [317, 473] width 186 height 10
click at [576, 472] on link "[URL][DOMAIN_NAME]" at bounding box center [575, 473] width 83 height 10
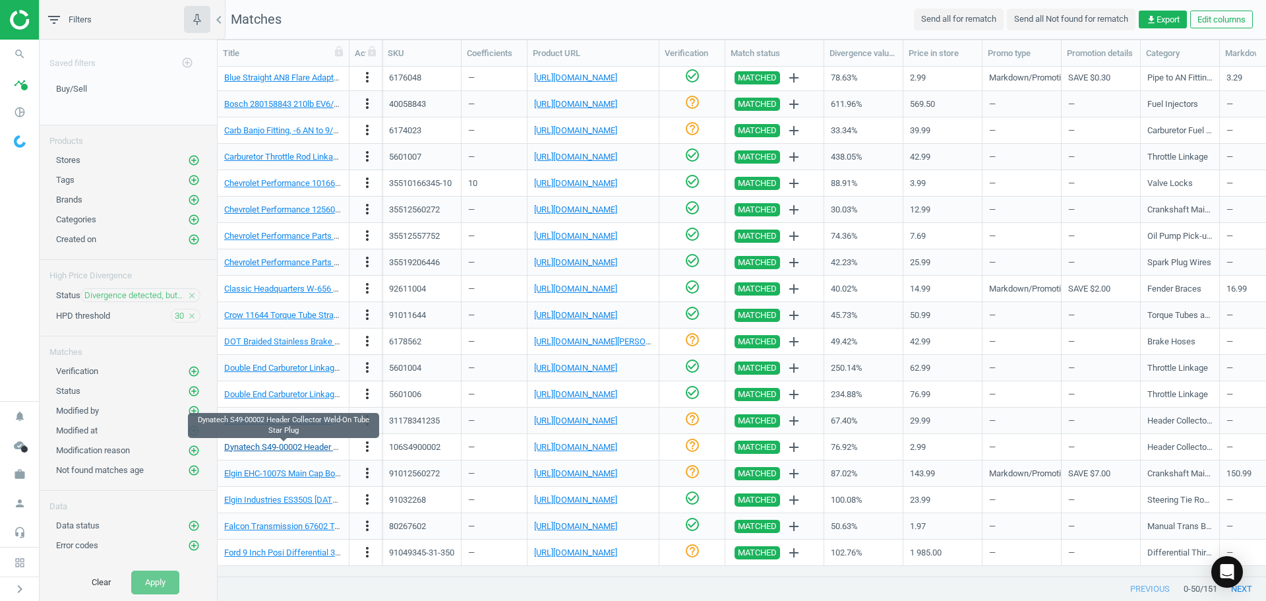
click at [279, 448] on link "Dynatech S49-00002 Header Collector Weld-On Tube Star Plug" at bounding box center [340, 447] width 232 height 10
click at [617, 449] on link "[URL][DOMAIN_NAME]" at bounding box center [575, 447] width 83 height 10
click at [322, 443] on link "Dynatech S49-00002 Header Collector Weld-On Tube Star Plug" at bounding box center [340, 447] width 232 height 10
click at [689, 446] on icon "check_circle_outline" at bounding box center [692, 445] width 16 height 16
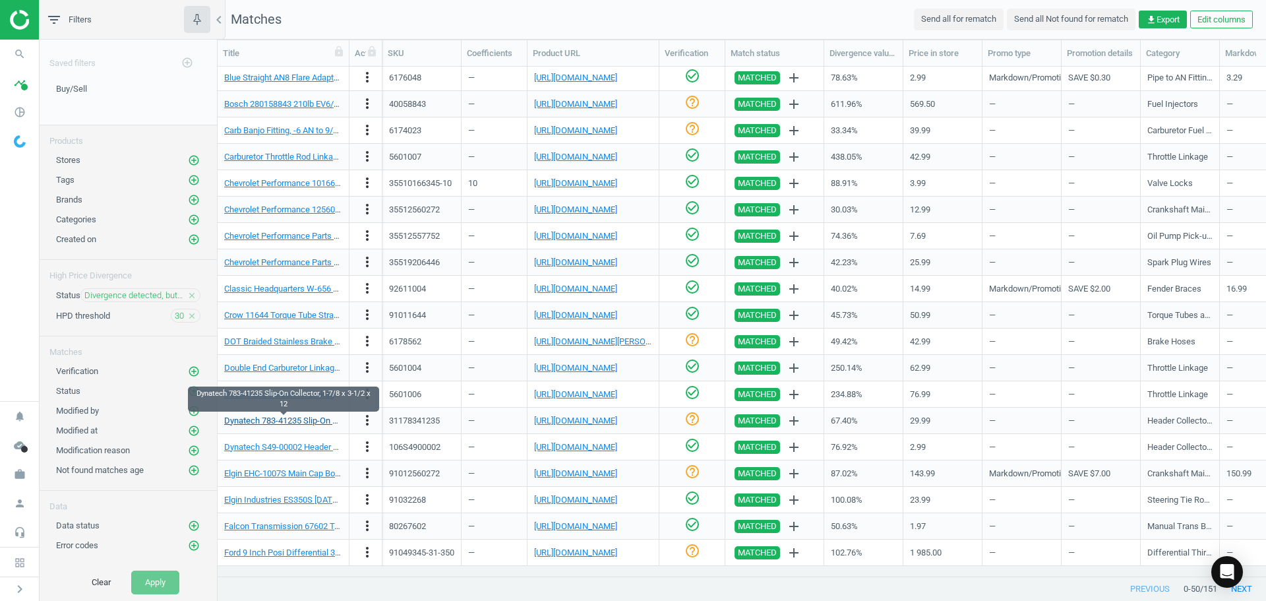
click at [292, 421] on link "Dynatech 783-41235 Slip-On Collector, 1-7/8 x 3-1/2 x 12" at bounding box center [328, 420] width 209 height 10
click at [613, 423] on link "[URL][DOMAIN_NAME]" at bounding box center [575, 420] width 83 height 10
click at [359, 419] on icon "more_vert" at bounding box center [367, 420] width 16 height 16
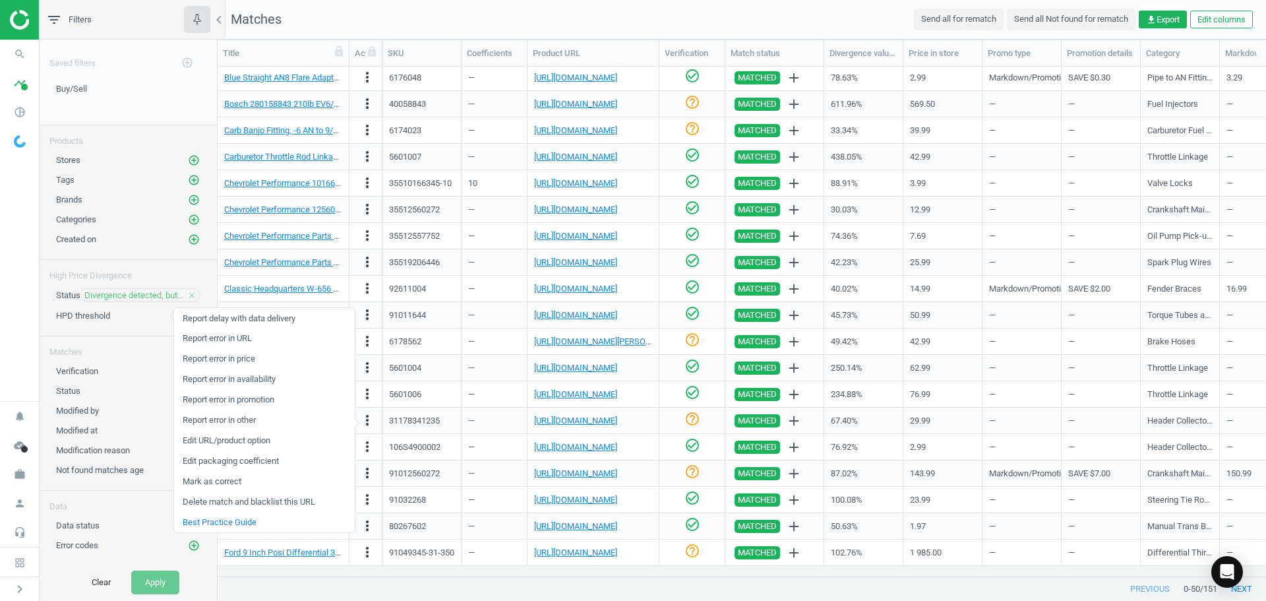
click at [258, 339] on link "Report error in URL" at bounding box center [264, 338] width 181 height 20
